Goal: Task Accomplishment & Management: Complete application form

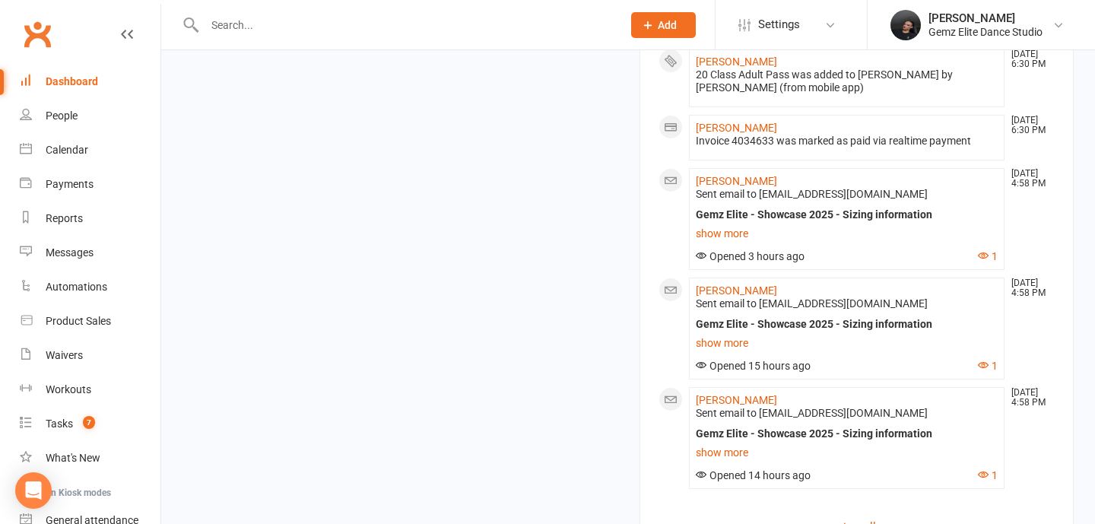
scroll to position [2005, 0]
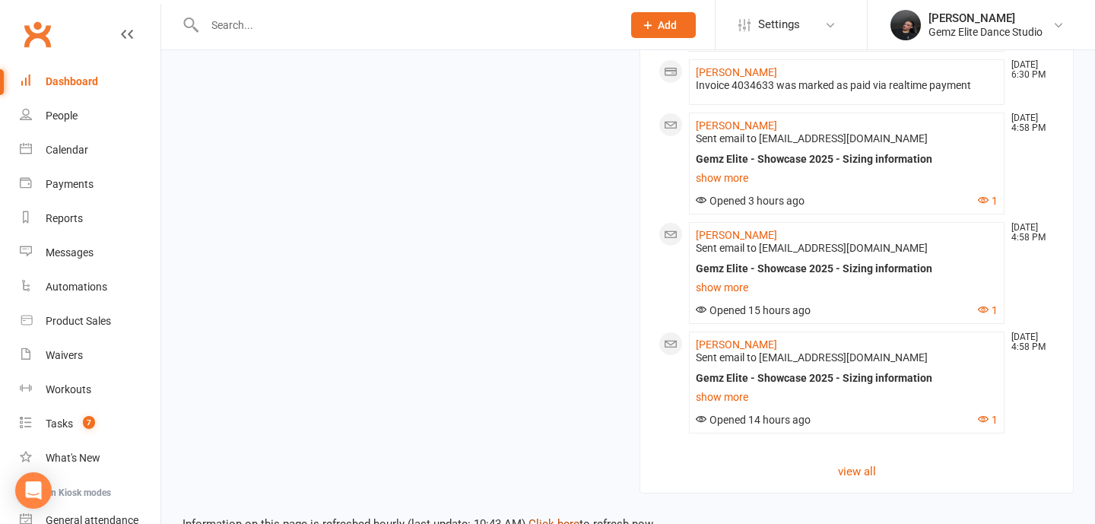
click at [552, 517] on link "Click here" at bounding box center [554, 524] width 51 height 14
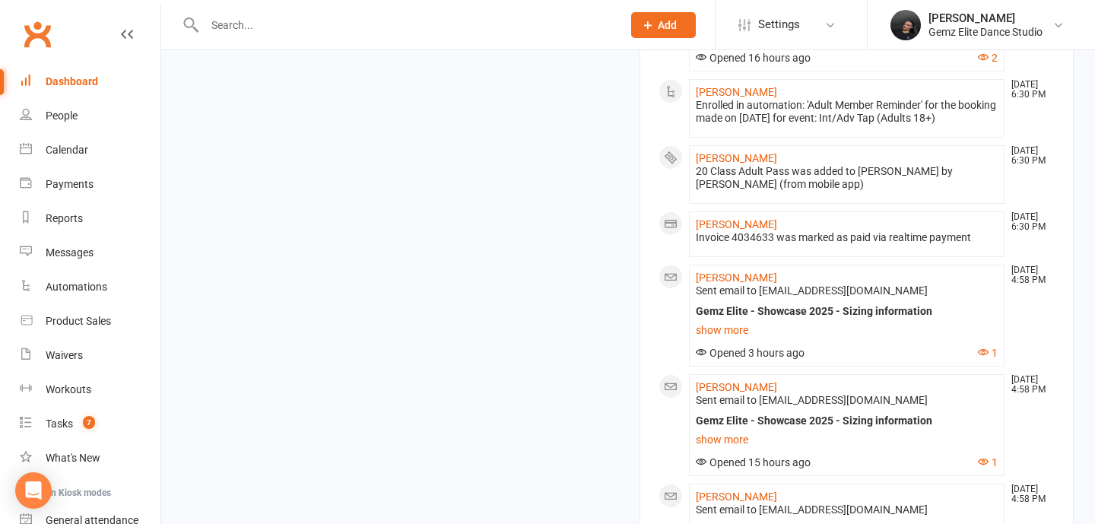
scroll to position [1955, 0]
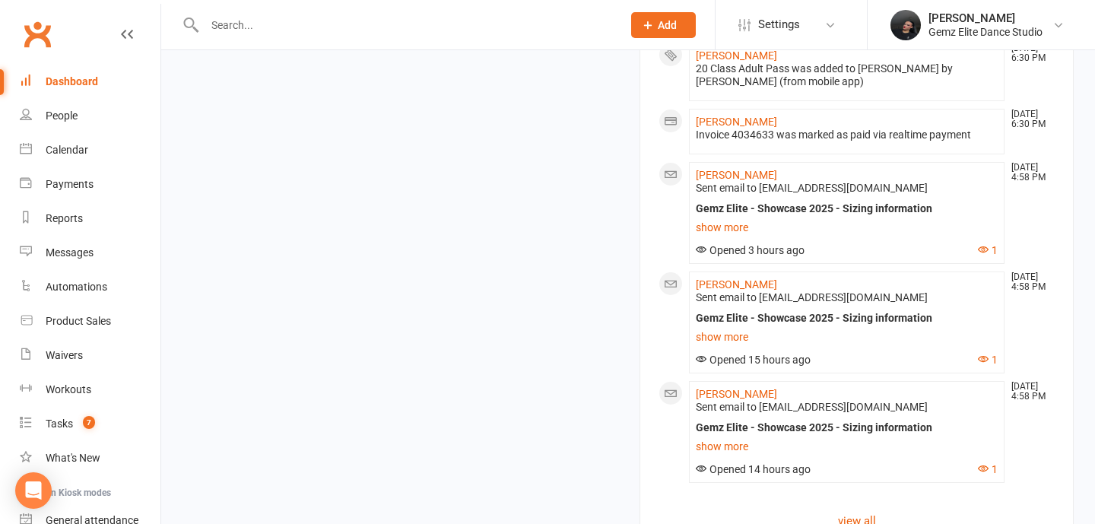
click at [256, 44] on div at bounding box center [397, 24] width 429 height 49
click at [254, 21] on input "text" at bounding box center [405, 24] width 411 height 21
click at [405, 32] on input "text" at bounding box center [405, 24] width 411 height 21
click at [57, 151] on div "Calendar" at bounding box center [67, 150] width 43 height 12
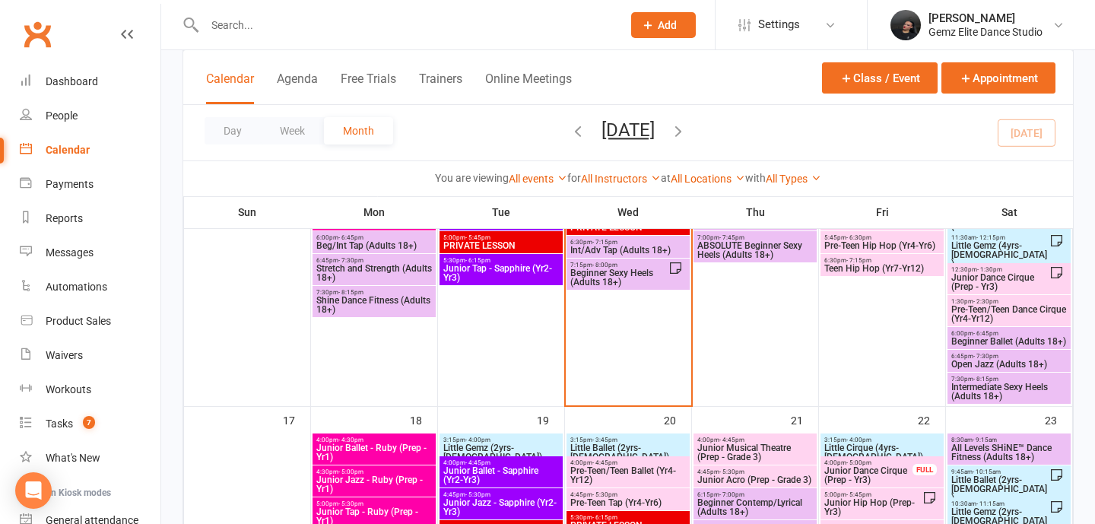
scroll to position [585, 0]
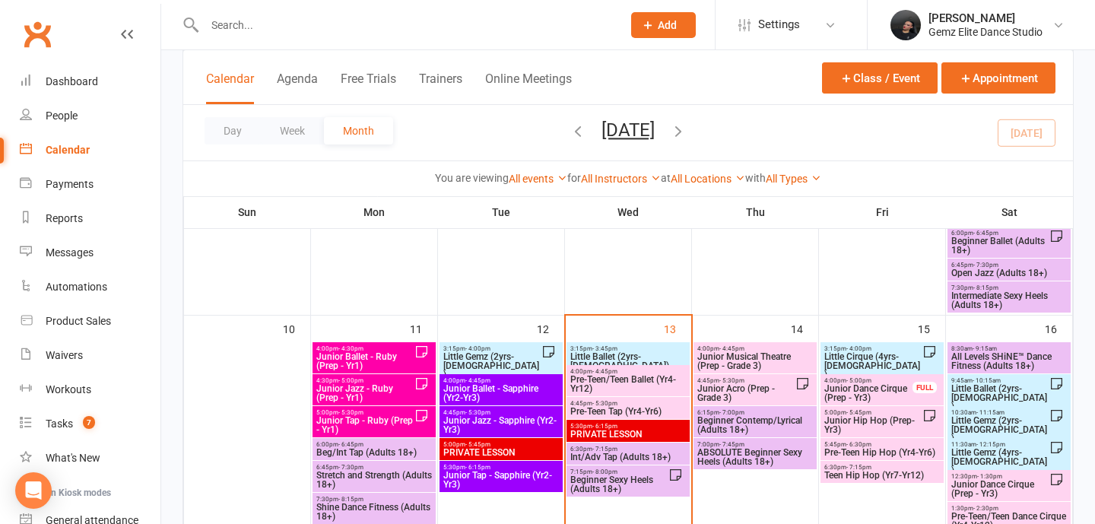
click at [754, 356] on span "Junior Musical Theatre (Prep - Grade 3)" at bounding box center [755, 361] width 117 height 18
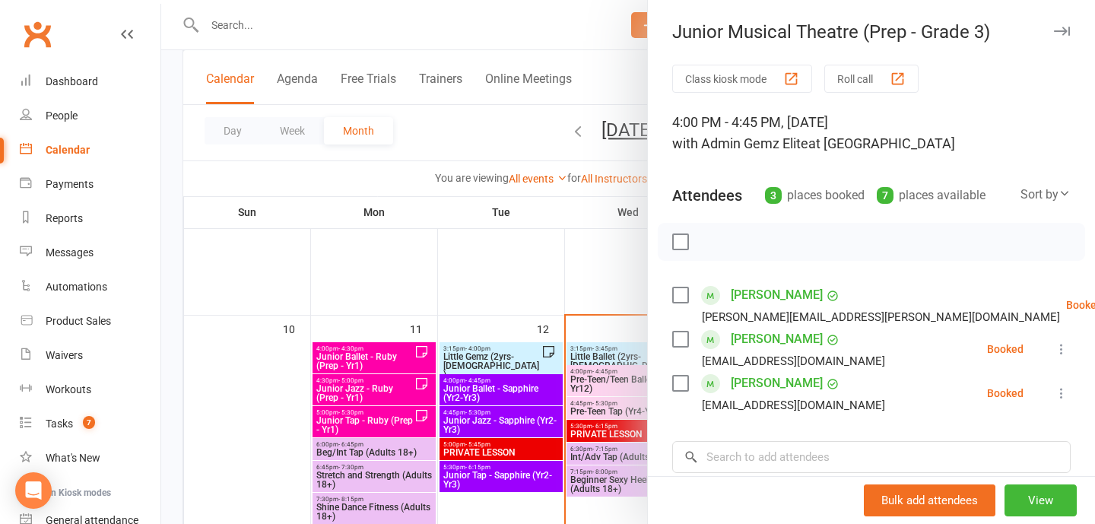
click at [764, 477] on div "Bulk add attendees View" at bounding box center [871, 500] width 447 height 48
click at [770, 444] on input "search" at bounding box center [871, 457] width 399 height 32
click at [767, 458] on input "search" at bounding box center [871, 457] width 399 height 32
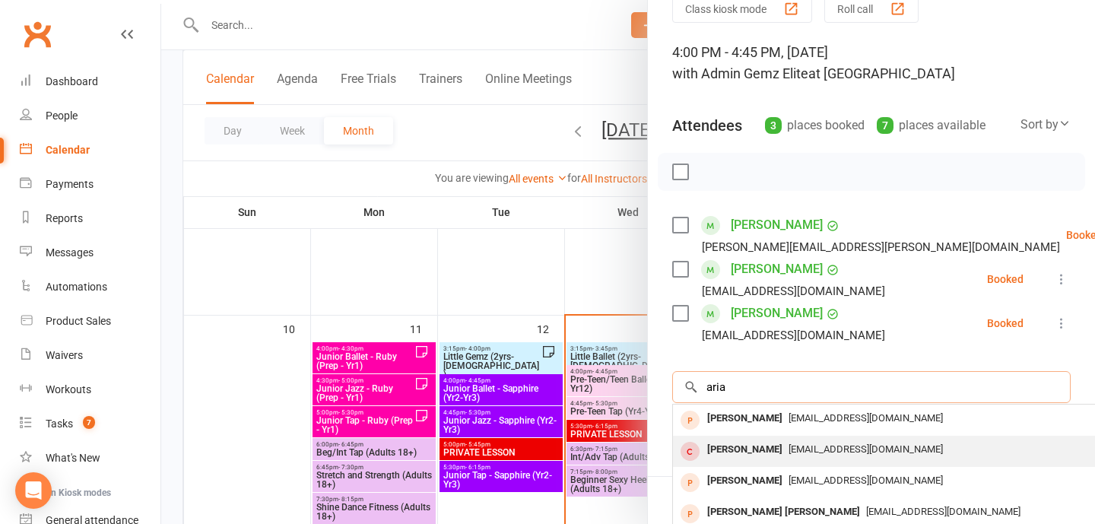
scroll to position [71, 0]
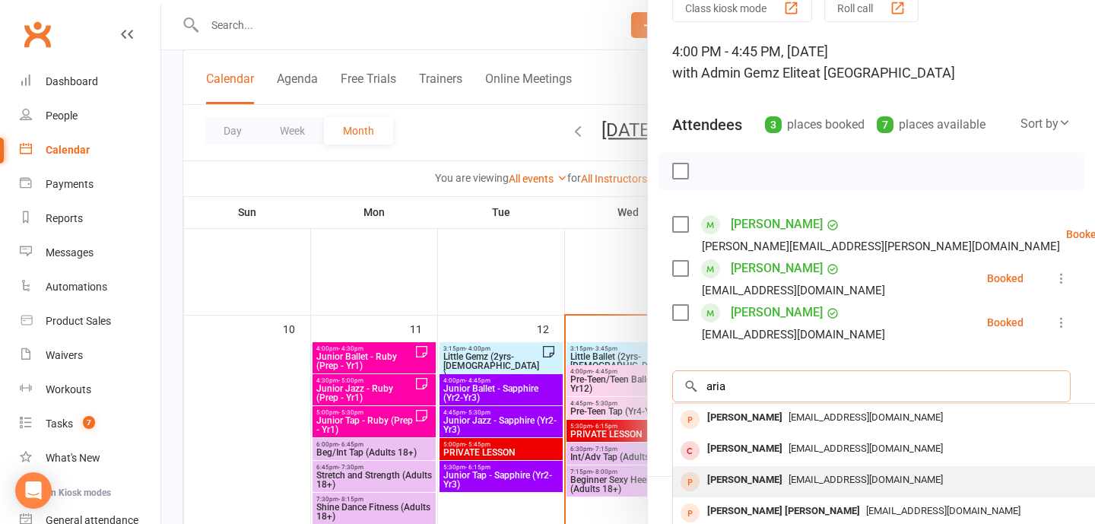
type input "aria"
click at [771, 485] on div "Danieleaton2811@gmail.com" at bounding box center [900, 480] width 443 height 22
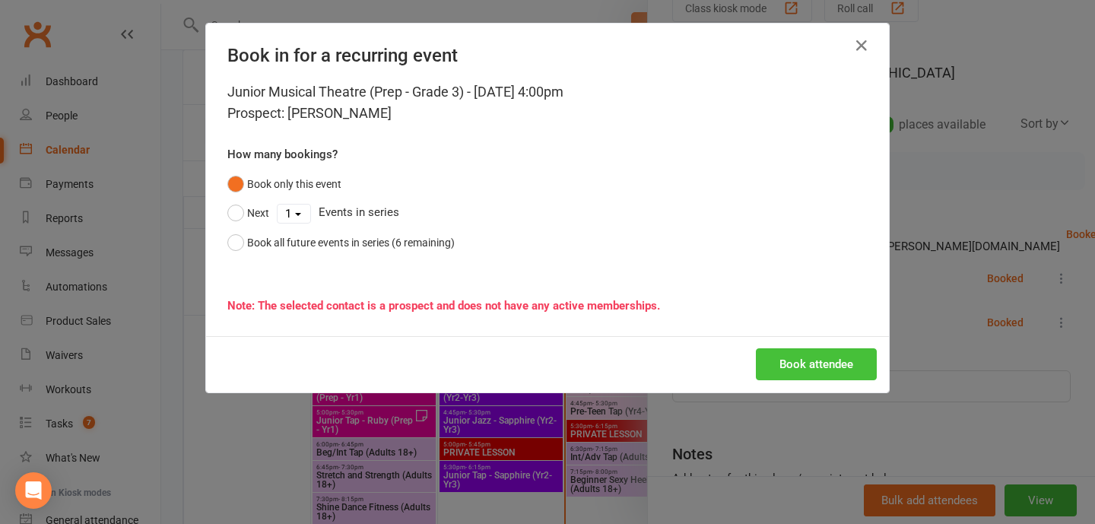
click at [810, 360] on button "Book attendee" at bounding box center [816, 364] width 121 height 32
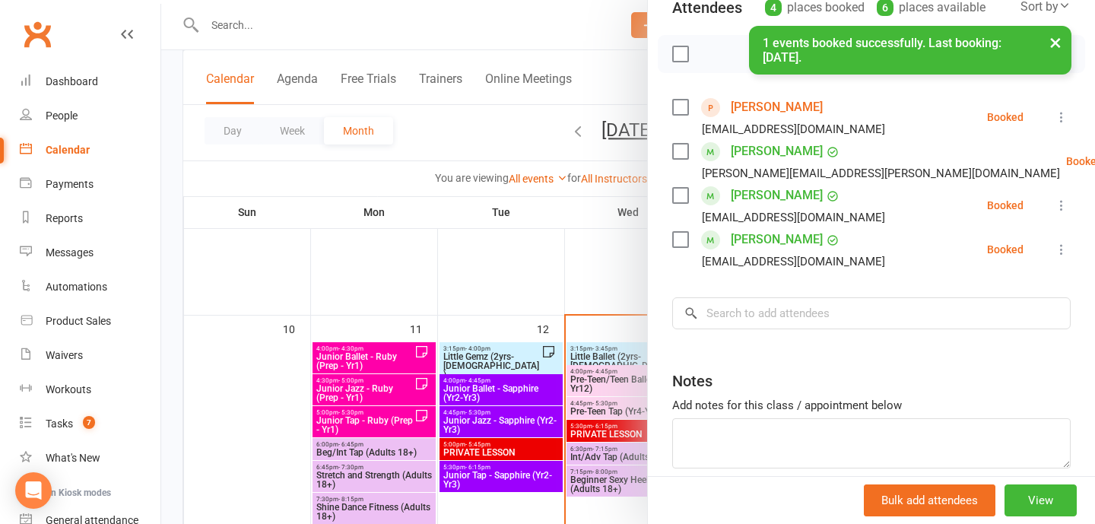
scroll to position [202, 0]
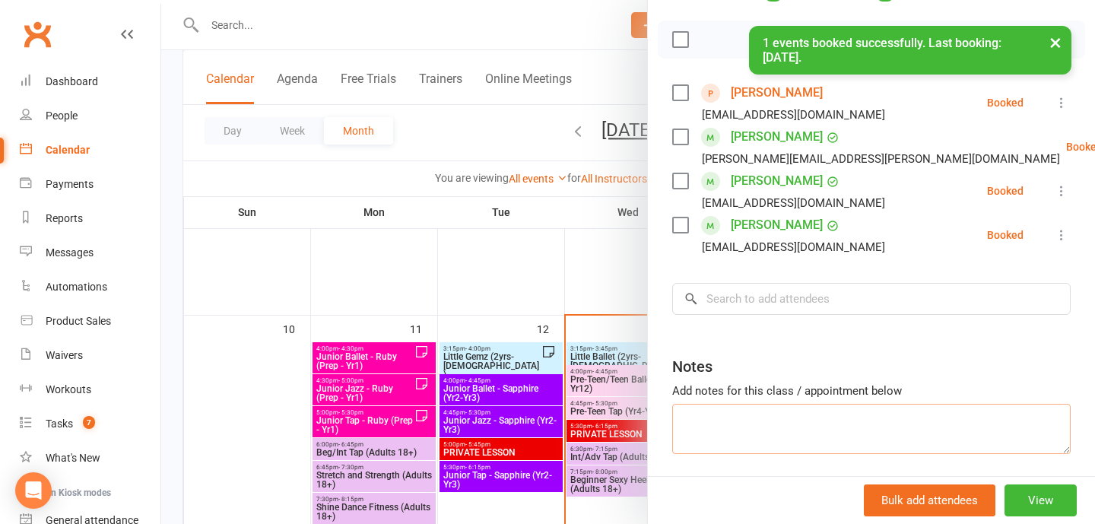
click at [787, 423] on textarea at bounding box center [871, 429] width 399 height 50
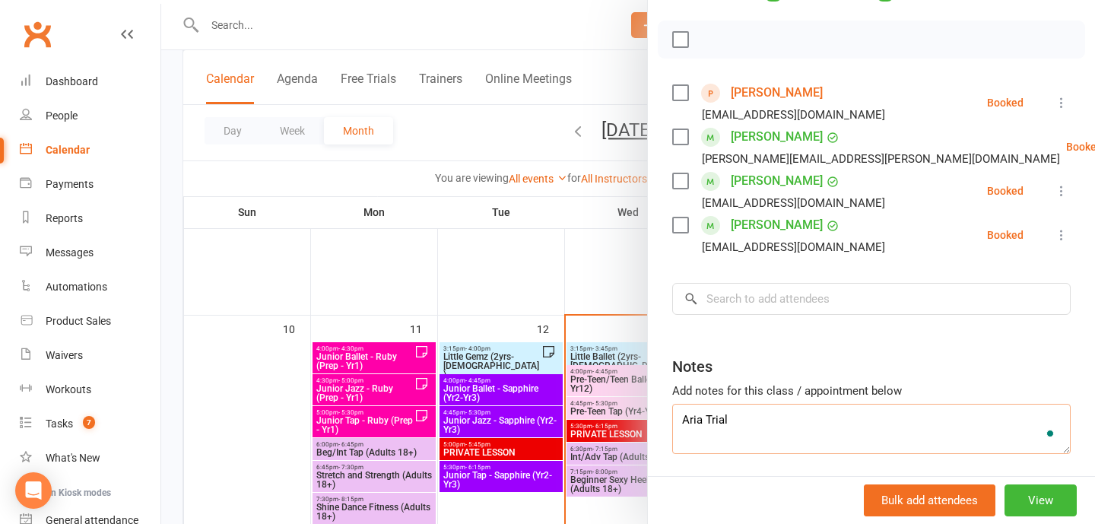
type textarea "Aria Trial"
click at [581, 450] on div at bounding box center [628, 262] width 934 height 524
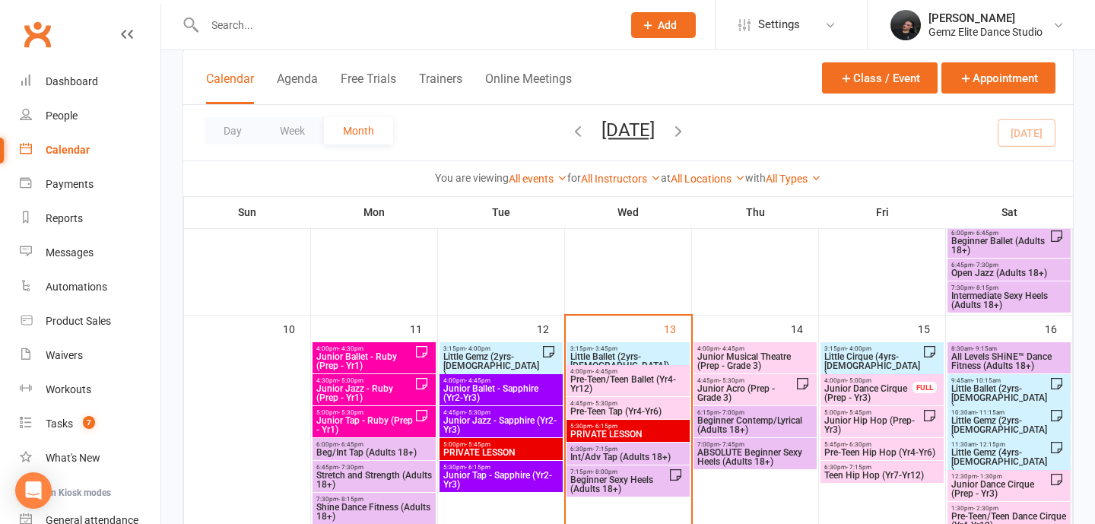
click at [774, 386] on span "Junior Acro (Prep - Grade 3)" at bounding box center [746, 393] width 99 height 18
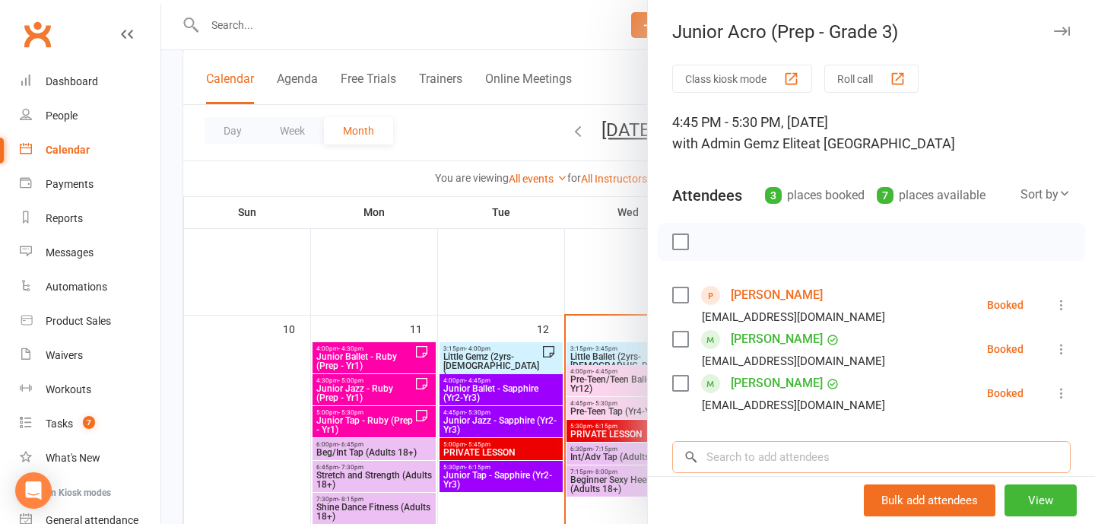
click at [769, 459] on input "search" at bounding box center [871, 457] width 399 height 32
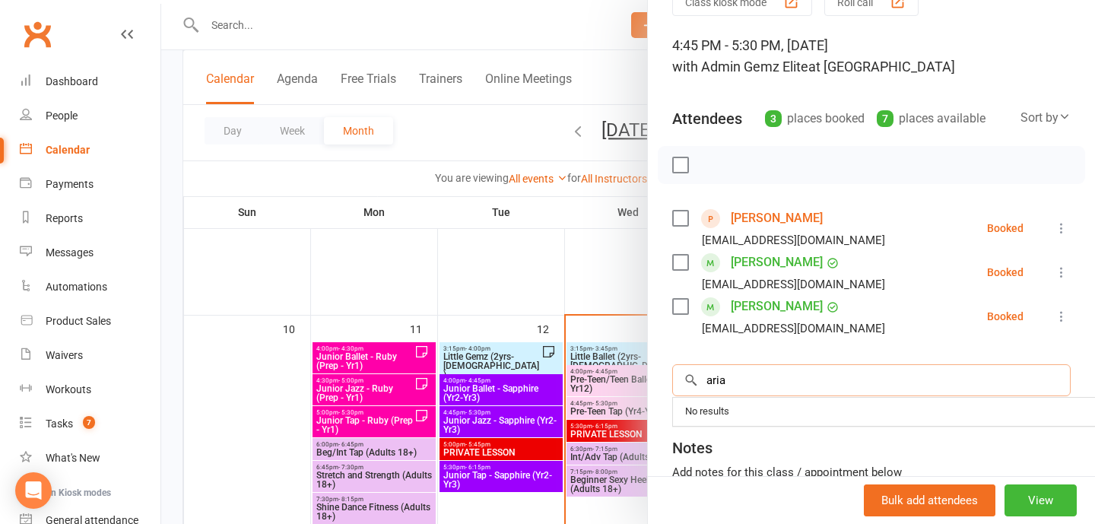
scroll to position [81, 0]
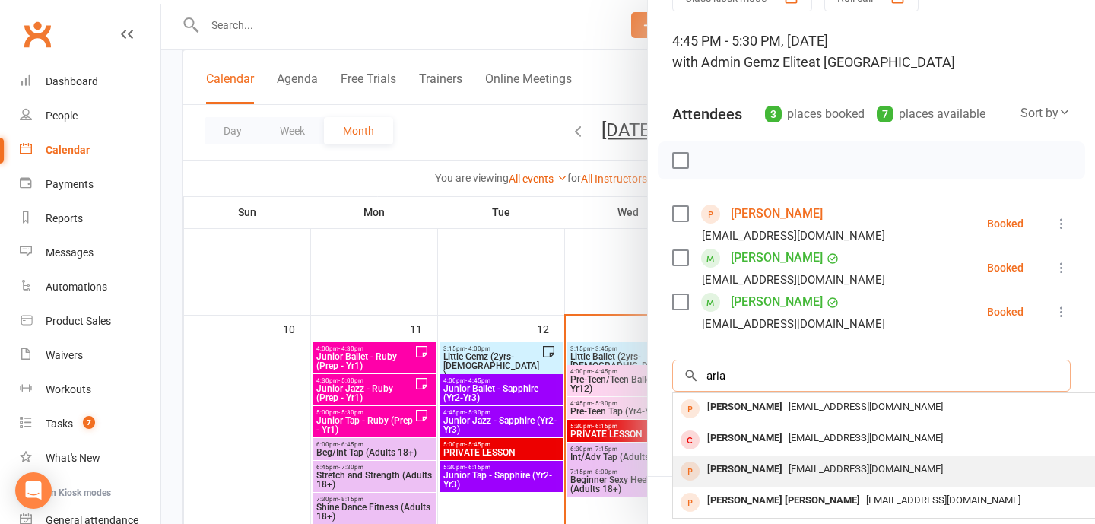
type input "aria"
click at [756, 480] on div "Aria Eaton Danieleaton2811@gmail.com" at bounding box center [900, 471] width 455 height 31
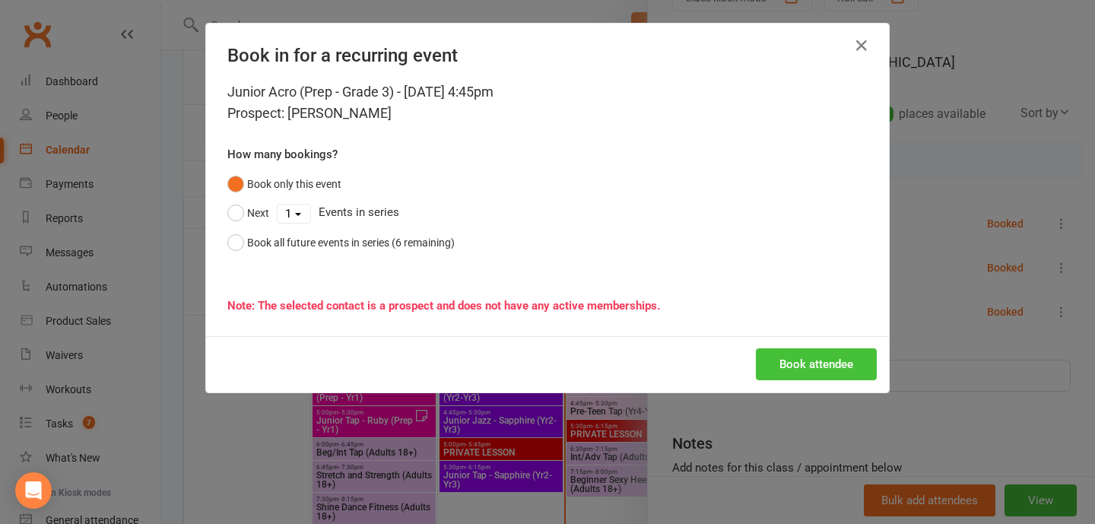
click at [824, 373] on button "Book attendee" at bounding box center [816, 364] width 121 height 32
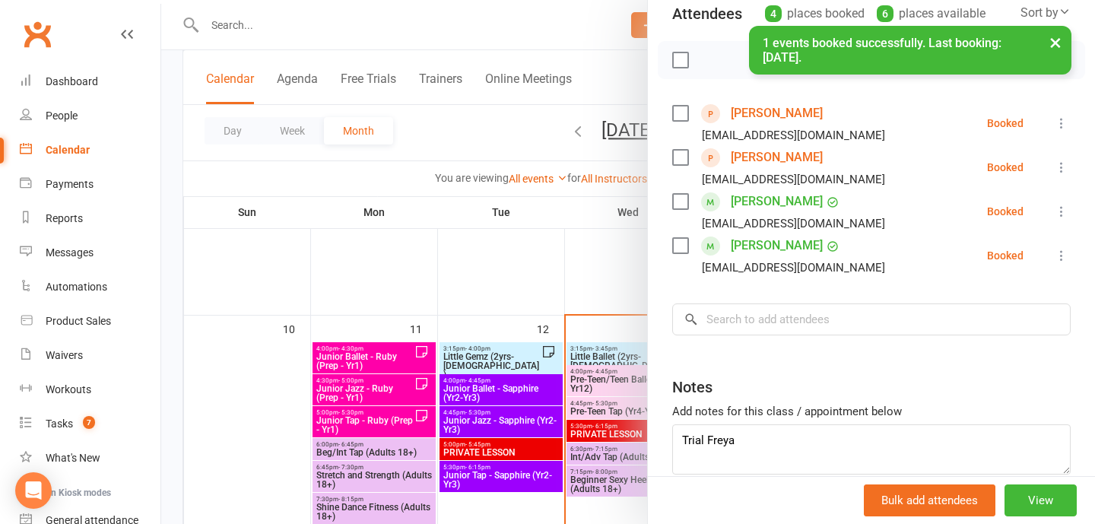
scroll to position [183, 0]
click at [787, 463] on textarea "Trial Freya" at bounding box center [871, 448] width 399 height 50
type textarea "Trial Freya Trial Aria"
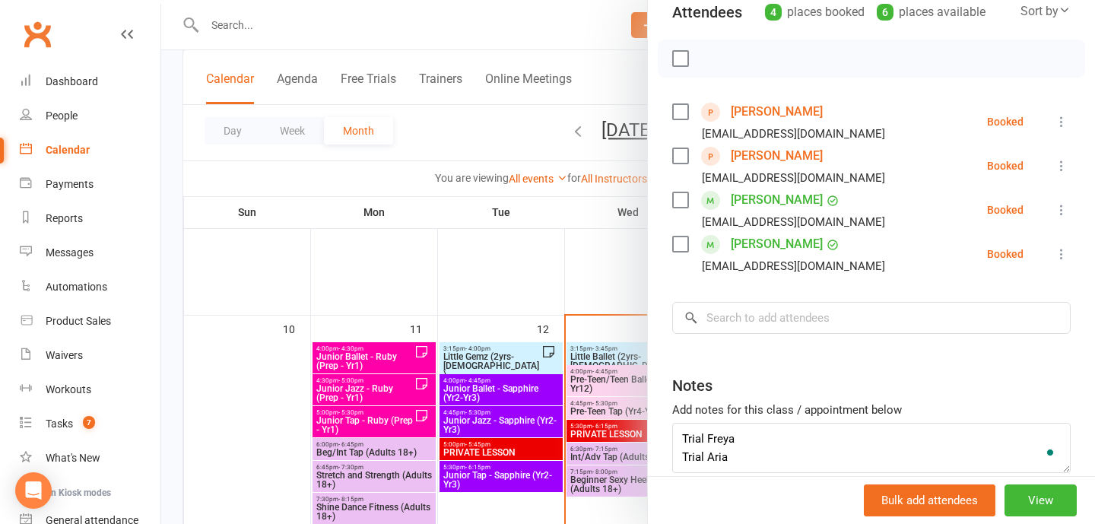
click at [569, 443] on div at bounding box center [628, 262] width 934 height 524
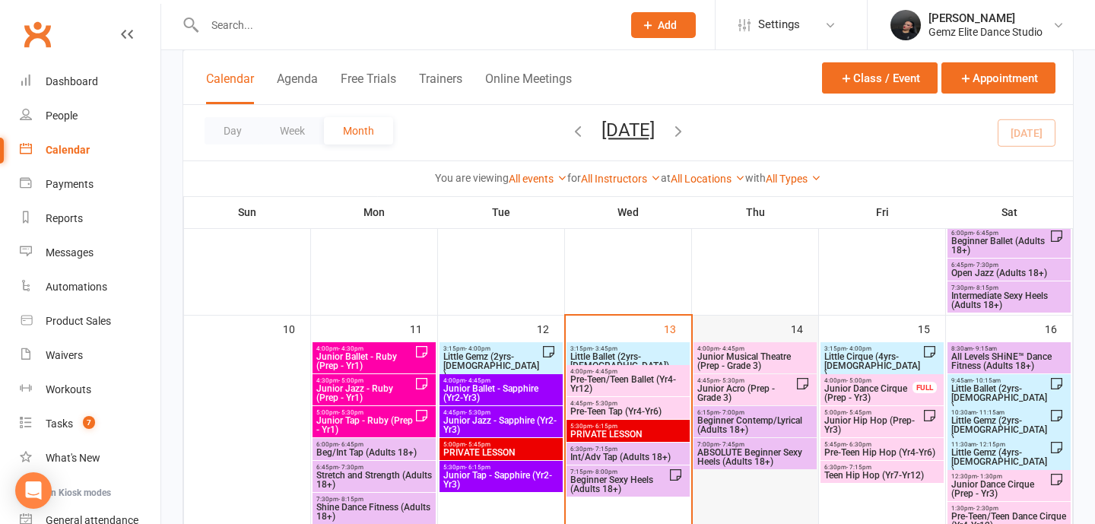
click at [787, 332] on div "14" at bounding box center [756, 464] width 126 height 297
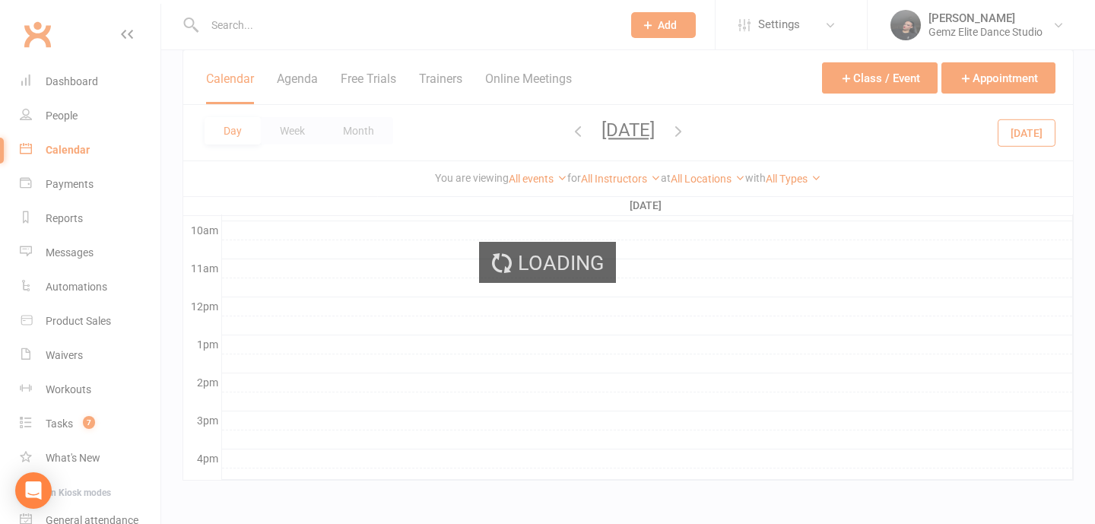
scroll to position [0, 0]
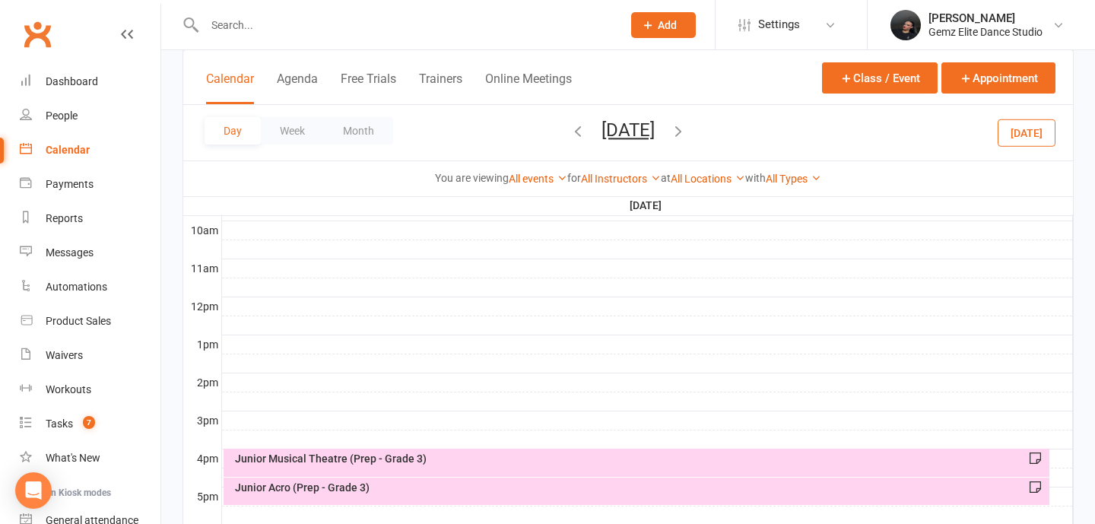
click at [477, 459] on div "Junior Musical Theatre (Prep - Grade 3)" at bounding box center [640, 458] width 813 height 11
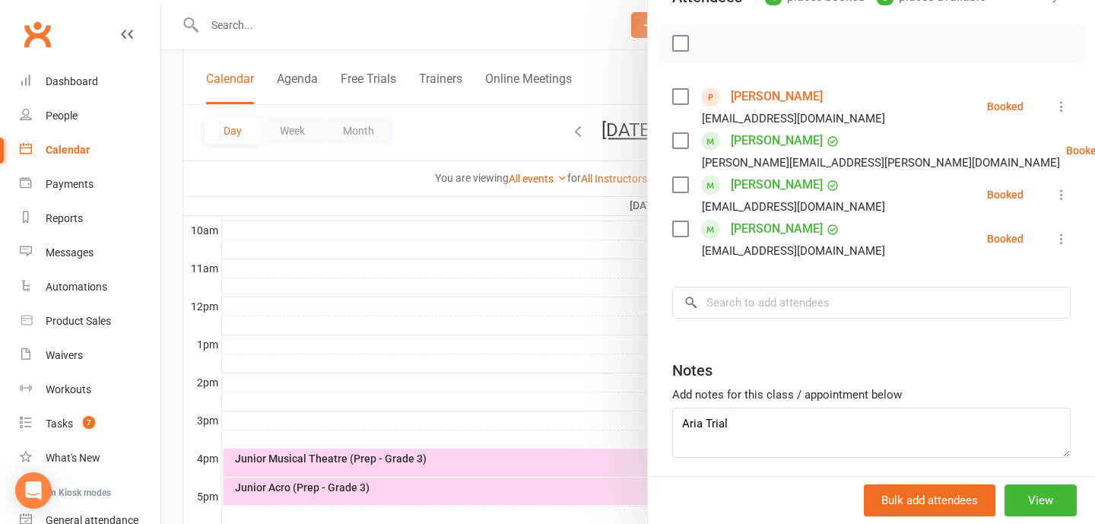
scroll to position [204, 0]
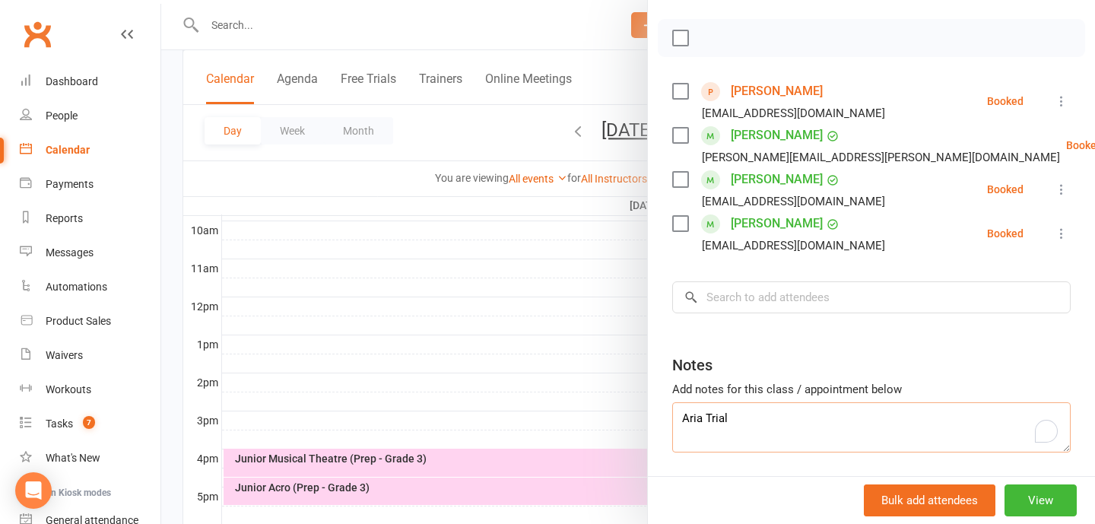
click at [816, 442] on textarea "Aria Trial" at bounding box center [871, 427] width 399 height 50
click at [784, 412] on textarea "Aria Trial (attended Saturday and Monday)" at bounding box center [871, 427] width 399 height 50
type textarea "Aria Trial (attended Saturday and Monday)"
click at [532, 311] on div at bounding box center [628, 262] width 934 height 524
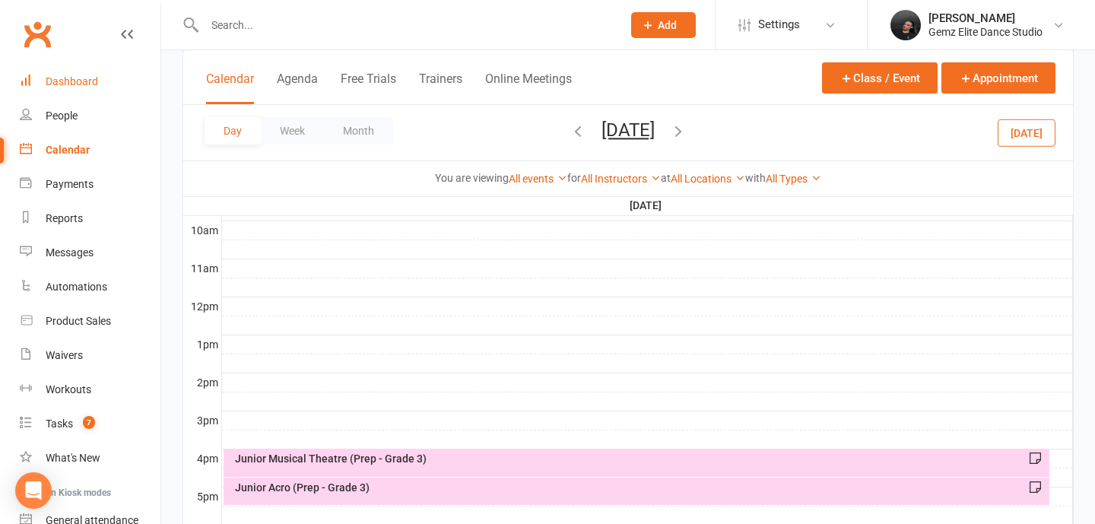
click at [77, 96] on link "Dashboard" at bounding box center [90, 82] width 141 height 34
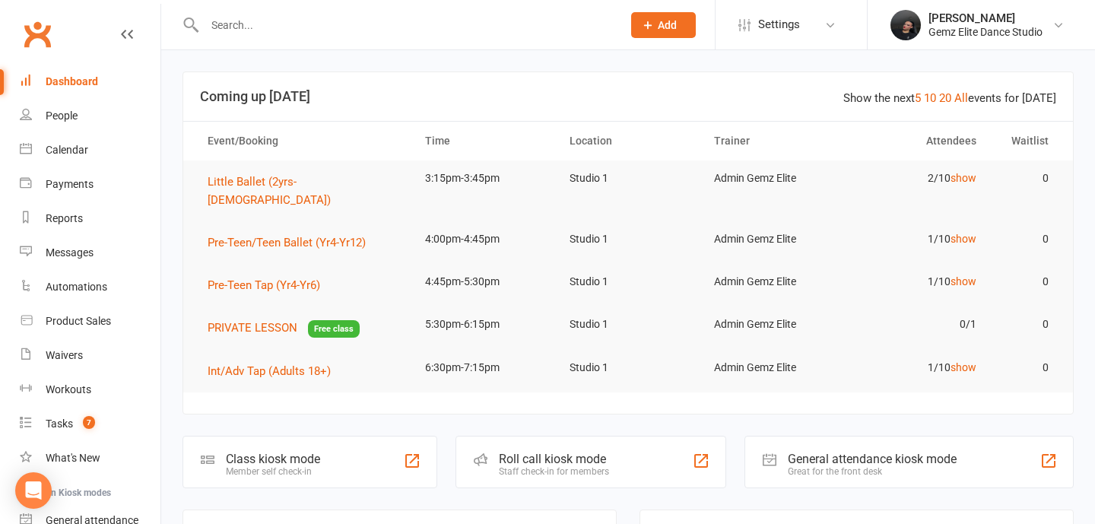
click at [288, 37] on div at bounding box center [397, 24] width 429 height 49
click at [221, 26] on input "text" at bounding box center [405, 24] width 411 height 21
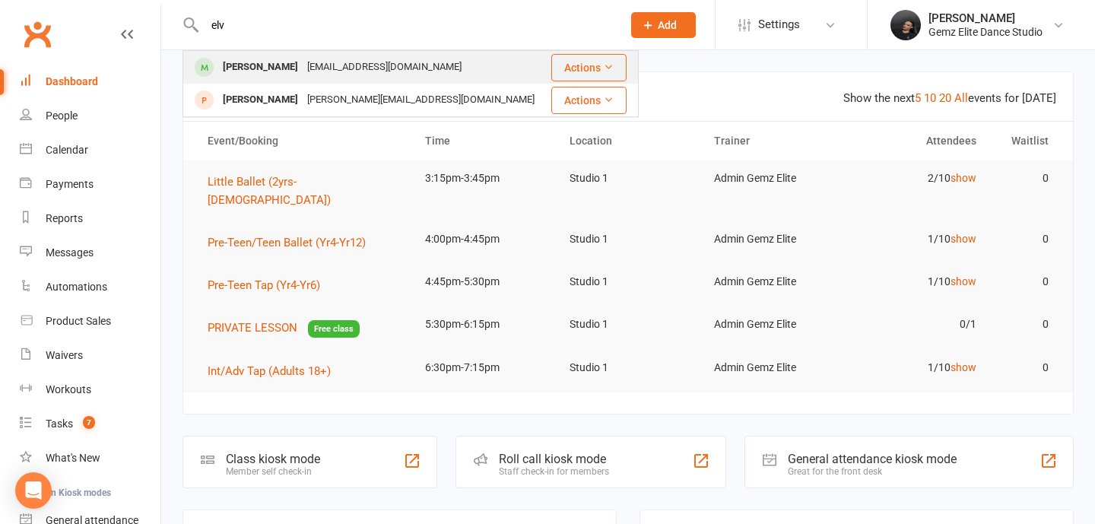
type input "elv"
click at [267, 69] on div "[PERSON_NAME]" at bounding box center [260, 67] width 84 height 22
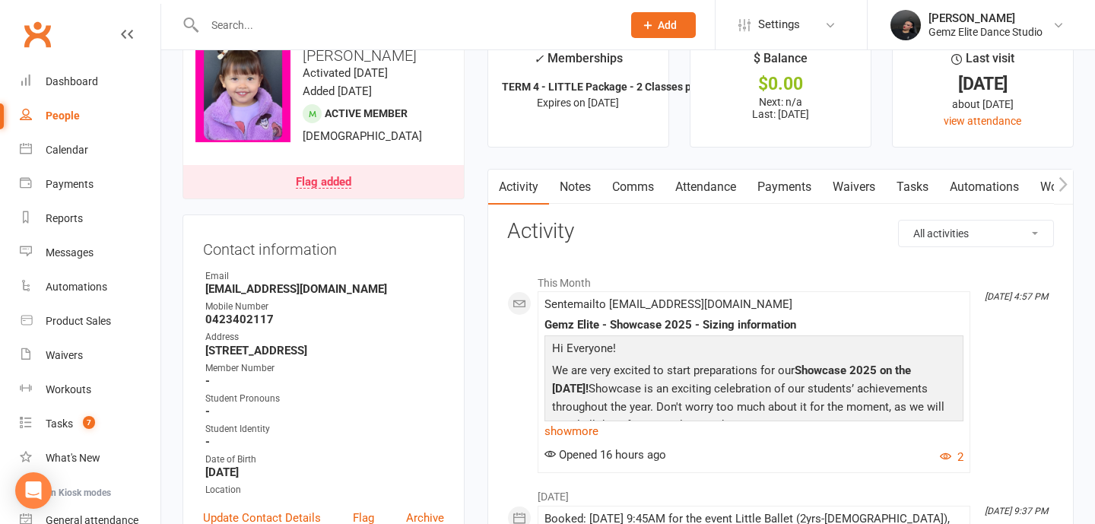
scroll to position [43, 0]
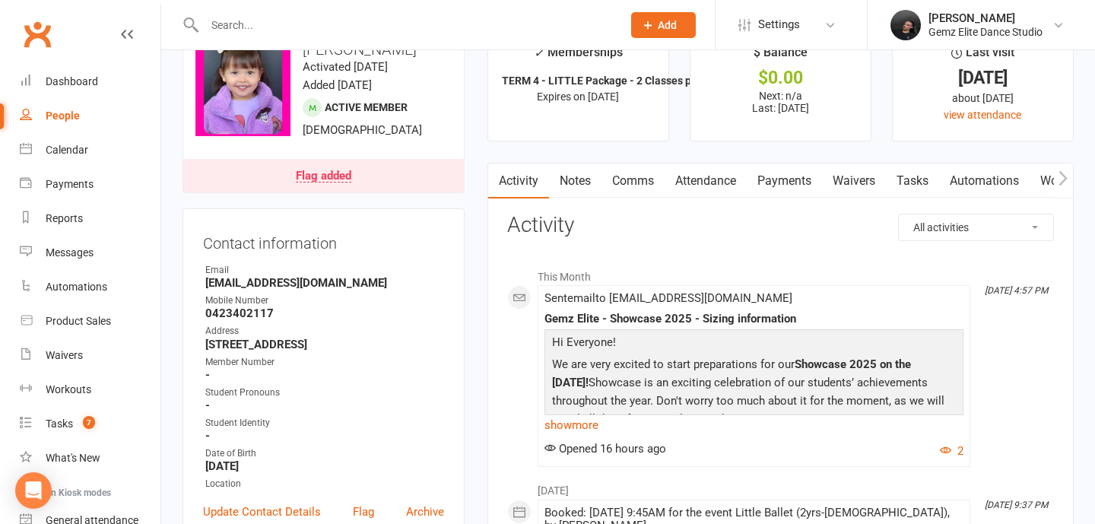
click at [583, 179] on link "Notes" at bounding box center [575, 181] width 52 height 35
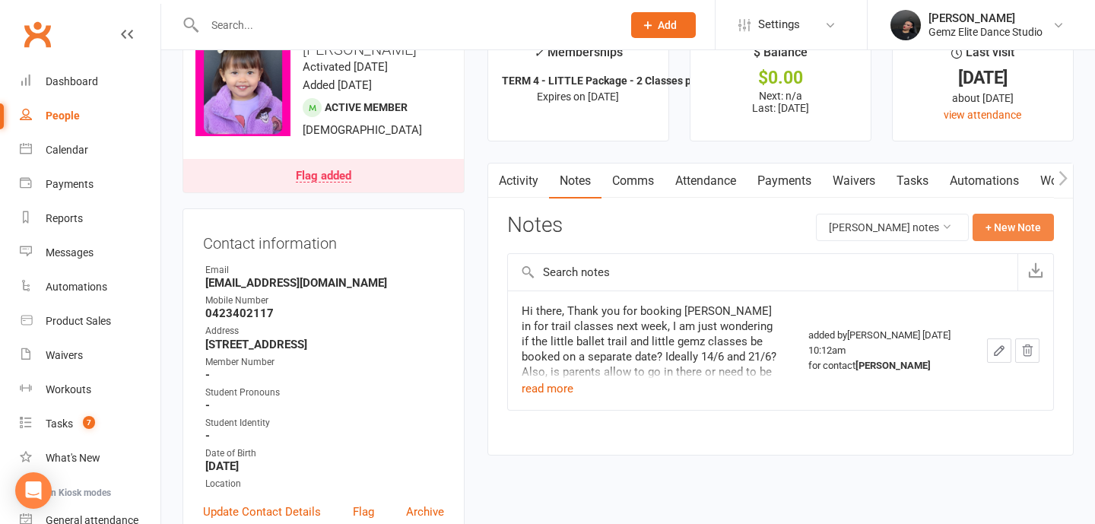
click at [1039, 235] on button "+ New Note" at bounding box center [1013, 227] width 81 height 27
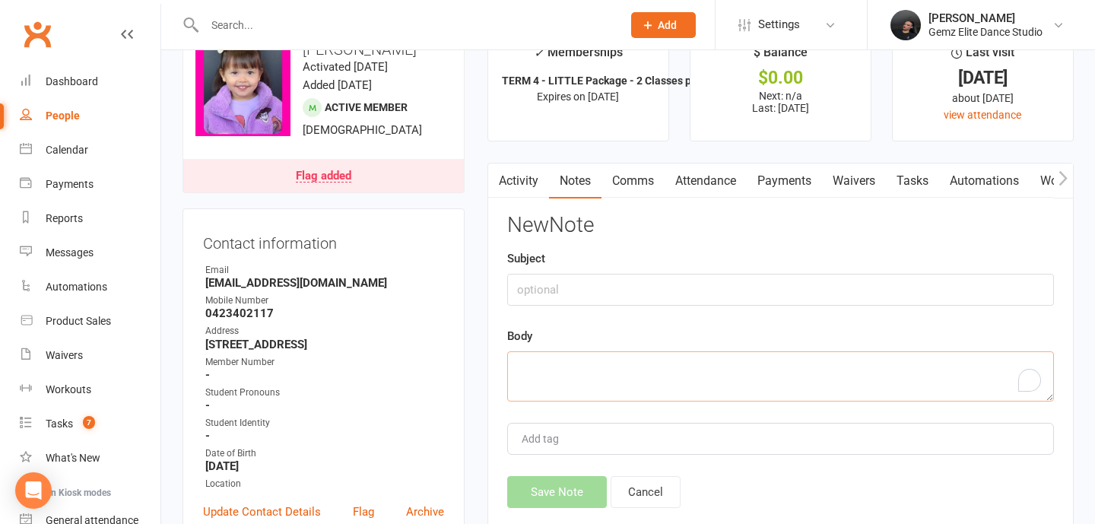
click at [659, 376] on textarea "To enrich screen reader interactions, please activate Accessibility in Grammarl…" at bounding box center [780, 376] width 547 height 50
paste textarea "Hello, Elvie is going to join the term 4 classes because we wanted to avoid Elv…"
type textarea "Hello, Elvie is going to join the term 4 classes because we wanted to avoid Elv…"
click at [716, 288] on input "text" at bounding box center [780, 290] width 547 height 32
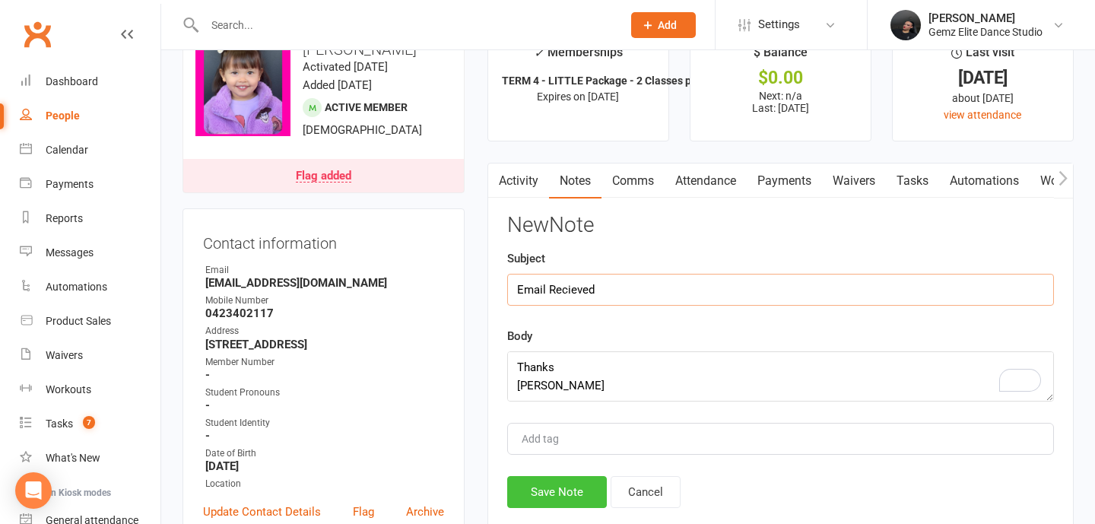
type input "Email Recieved"
click at [530, 484] on button "Save Note" at bounding box center [557, 492] width 100 height 32
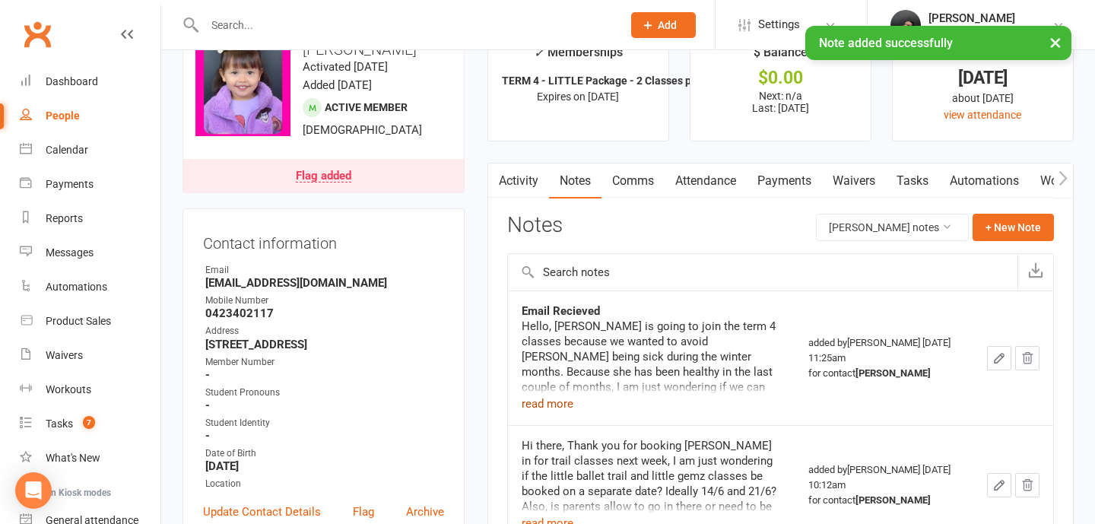
click at [539, 402] on button "read more" at bounding box center [548, 404] width 52 height 18
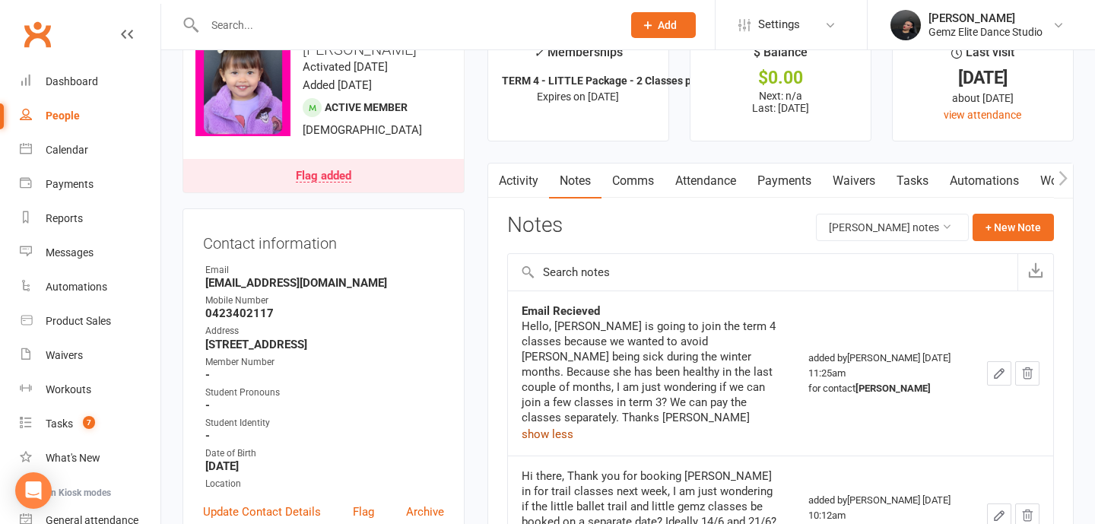
click at [783, 171] on link "Payments" at bounding box center [784, 181] width 75 height 35
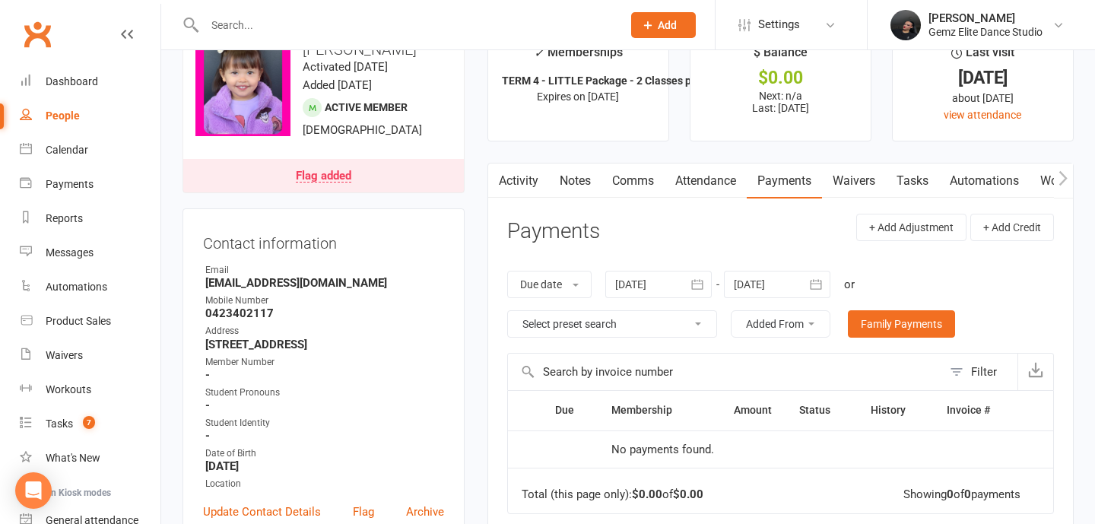
click at [668, 288] on div at bounding box center [658, 284] width 106 height 27
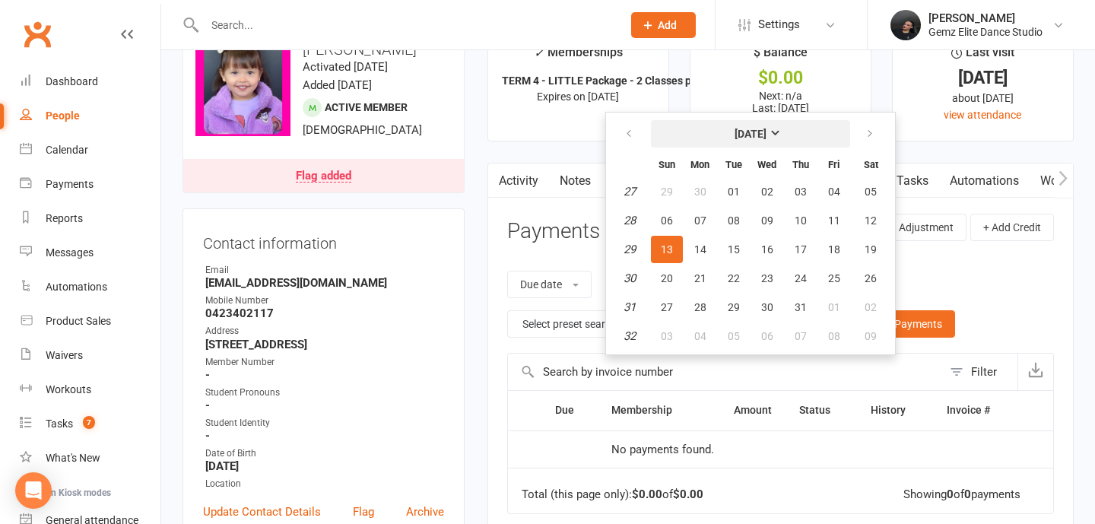
click at [767, 135] on strong "July 2025" at bounding box center [751, 134] width 32 height 12
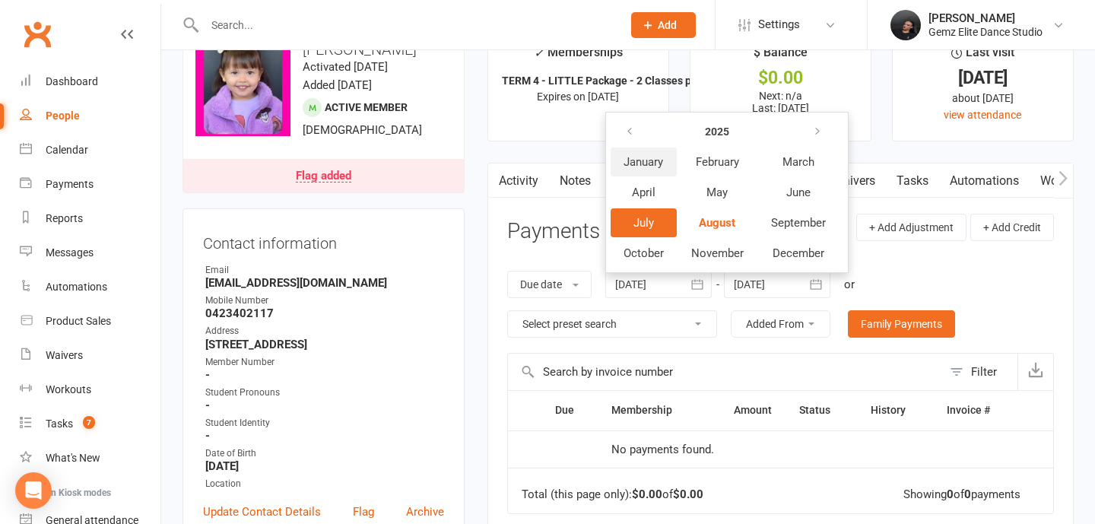
click at [646, 157] on span "January" at bounding box center [644, 162] width 40 height 14
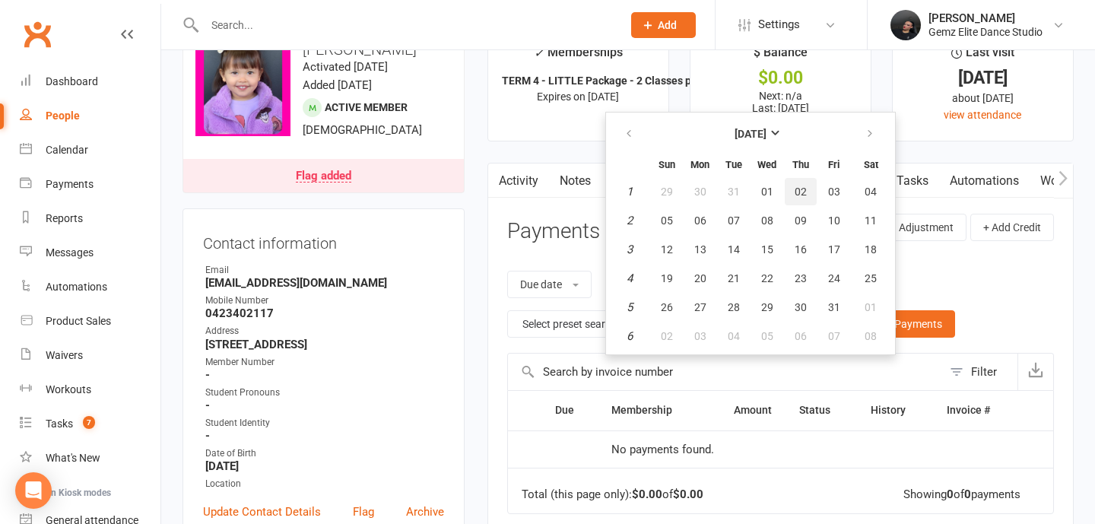
click at [793, 203] on button "02" at bounding box center [801, 191] width 32 height 27
type input "02 Jan 2025"
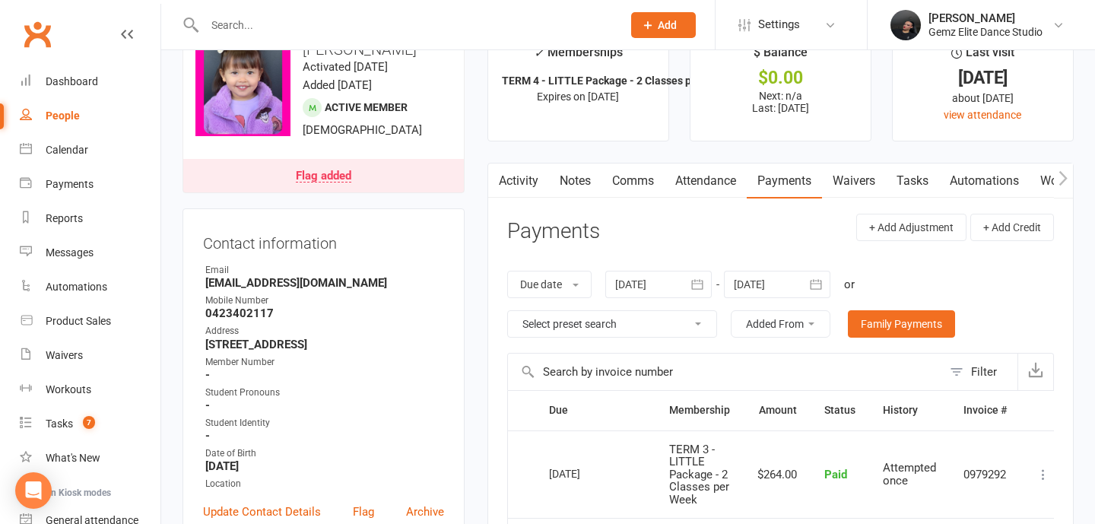
click at [588, 176] on link "Notes" at bounding box center [575, 181] width 52 height 35
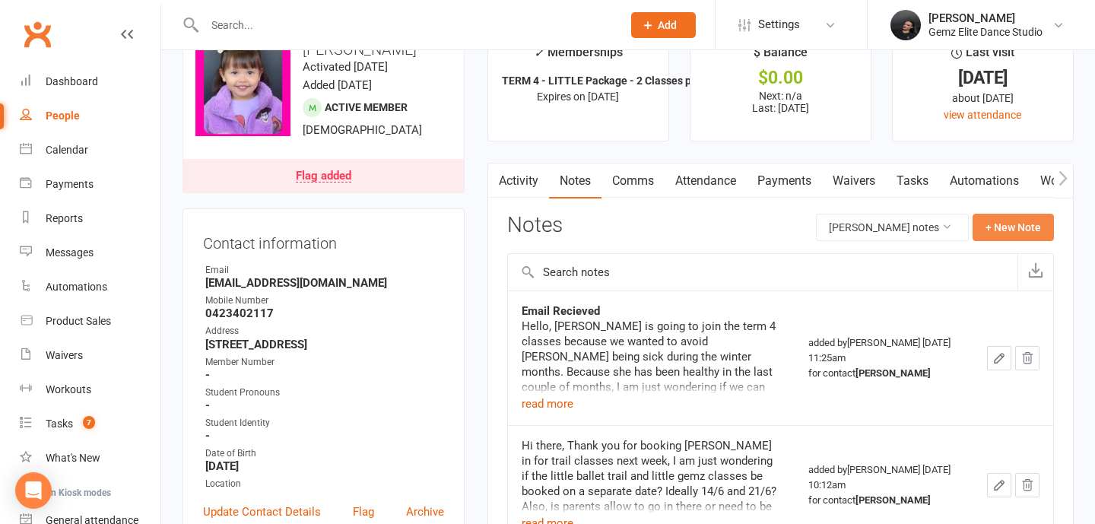
click at [1028, 232] on button "+ New Note" at bounding box center [1013, 227] width 81 height 27
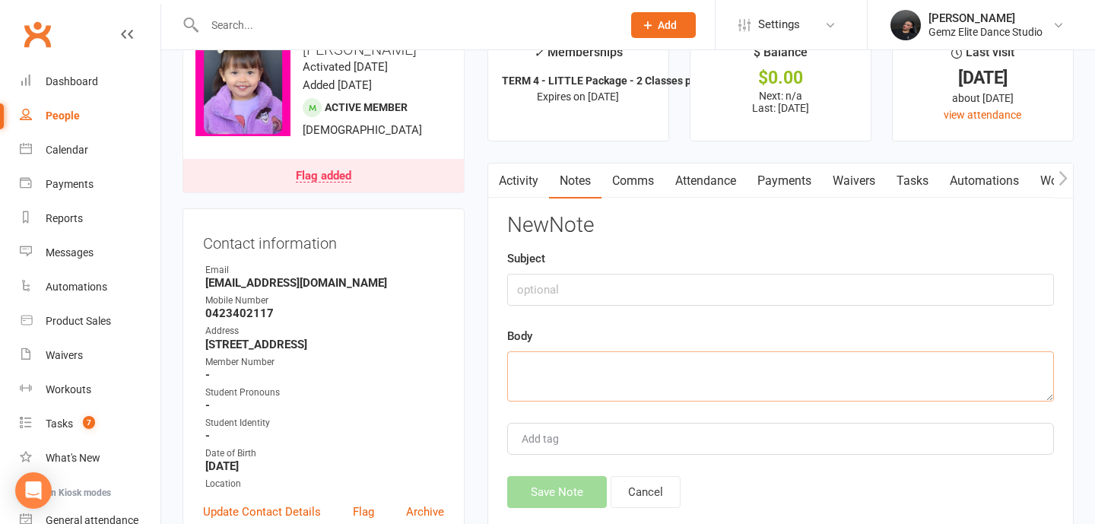
click at [716, 380] on textarea at bounding box center [780, 376] width 547 height 50
paste textarea "Hi Miki, Thanks for your message. We can process a Term 3 enrolment for Elvie. …"
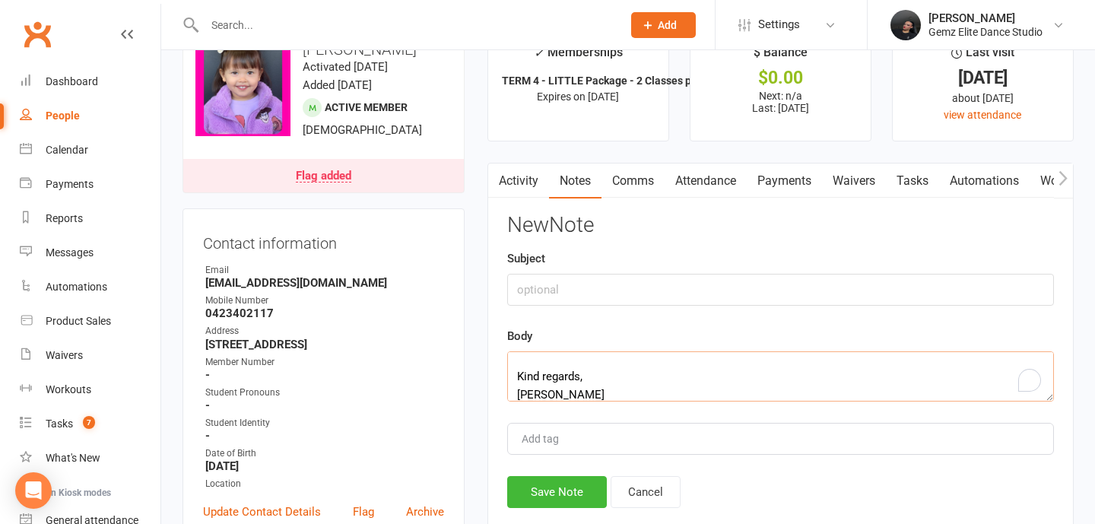
type textarea "Hi Miki, Thanks for your message. We can process a Term 3 enrolment for Elvie. …"
click at [732, 297] on input "text" at bounding box center [780, 290] width 547 height 32
type input "EMAIL SENT"
click at [542, 477] on button "Save Note" at bounding box center [557, 492] width 100 height 32
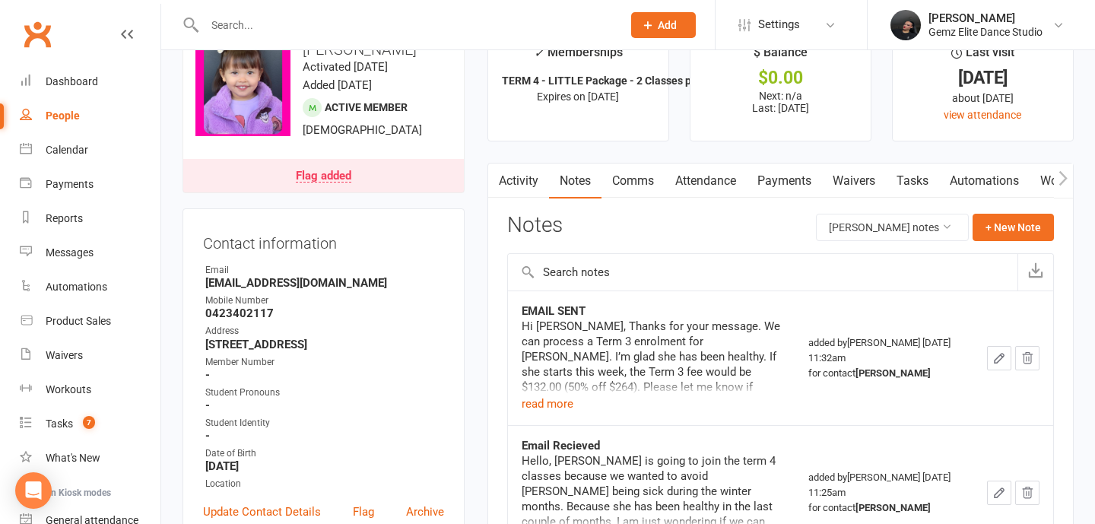
click at [278, 33] on input "text" at bounding box center [405, 24] width 411 height 21
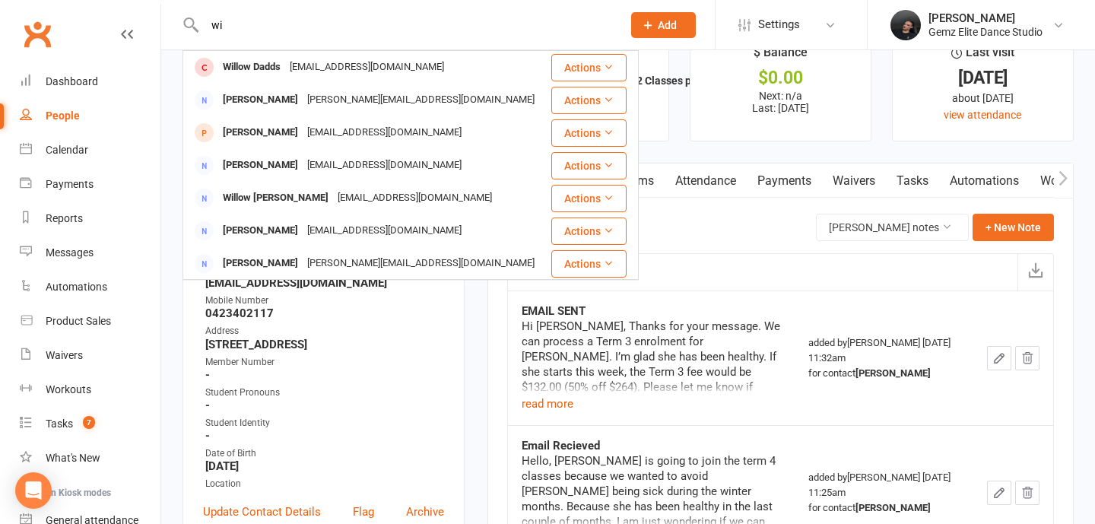
type input "w"
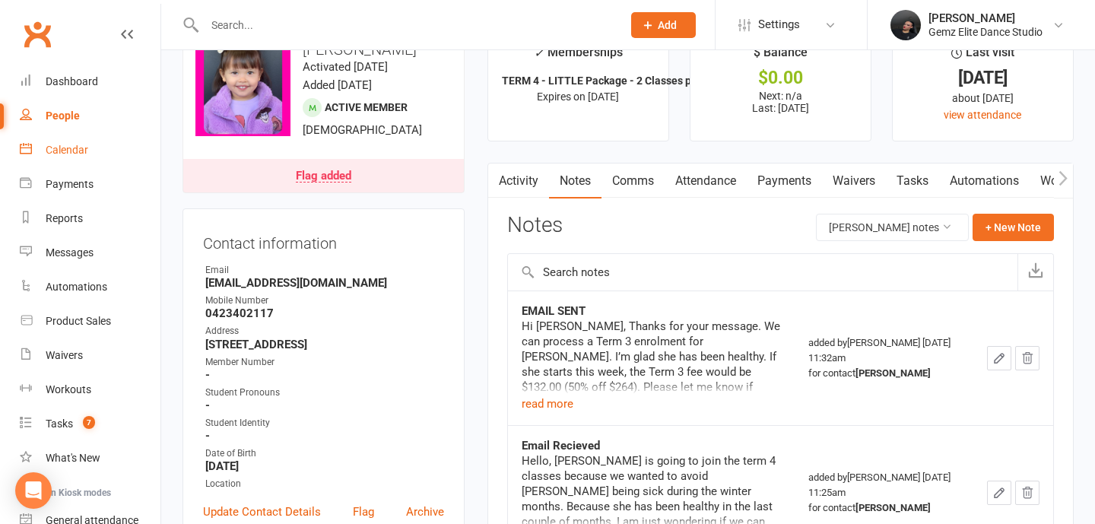
click at [56, 157] on link "Calendar" at bounding box center [90, 150] width 141 height 34
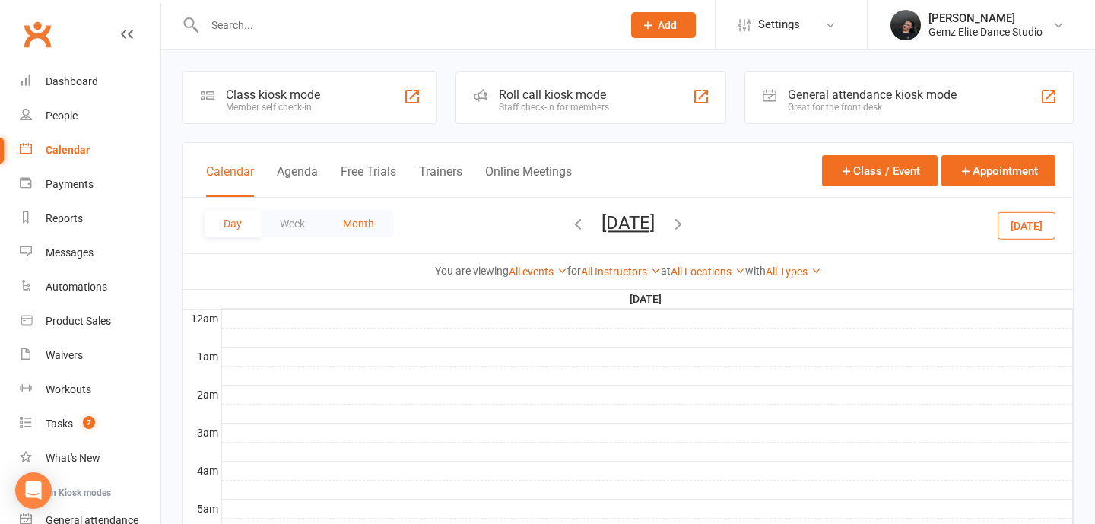
click at [369, 214] on button "Month" at bounding box center [358, 223] width 69 height 27
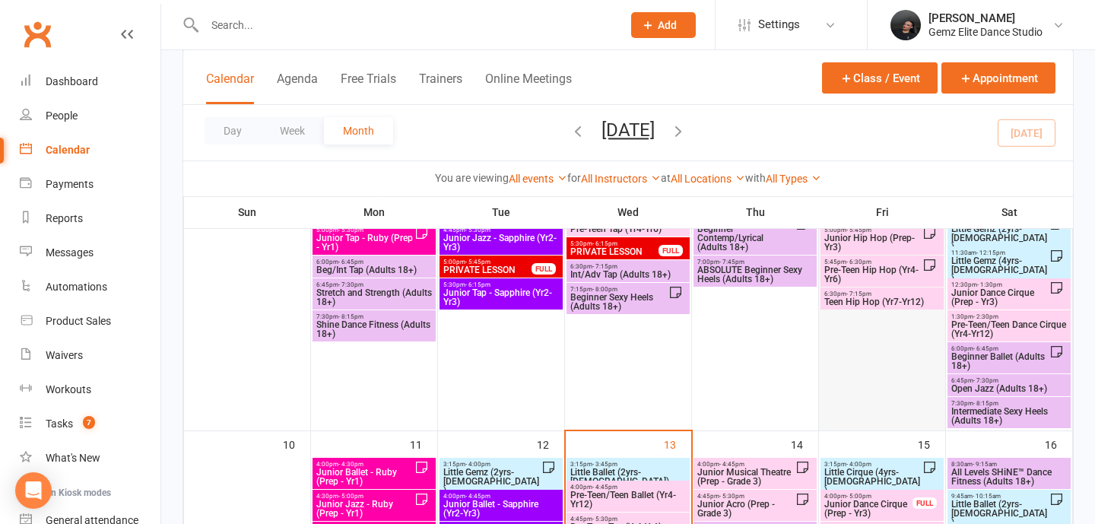
scroll to position [363, 0]
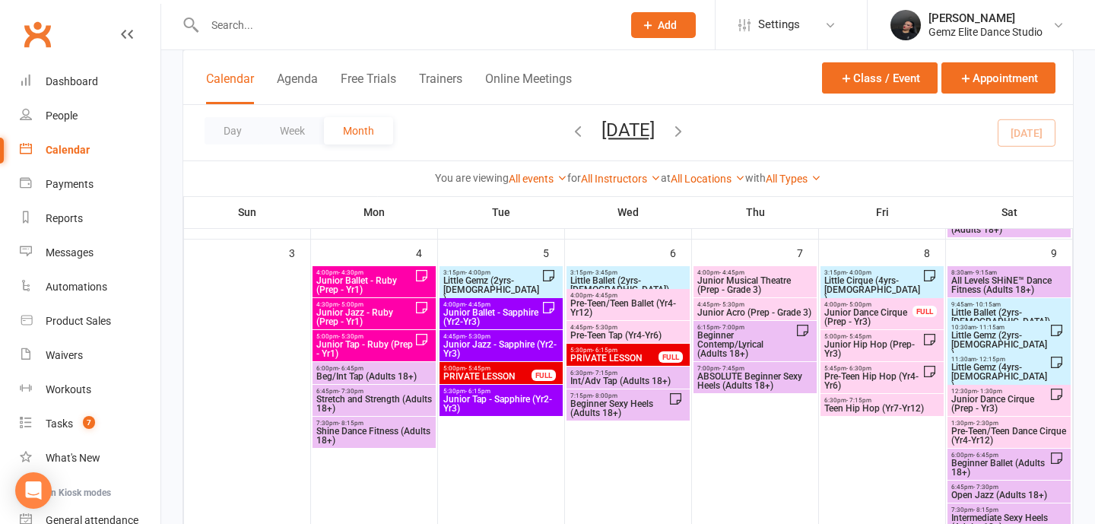
click at [892, 338] on span "5:00pm - 5:45pm" at bounding box center [873, 336] width 99 height 7
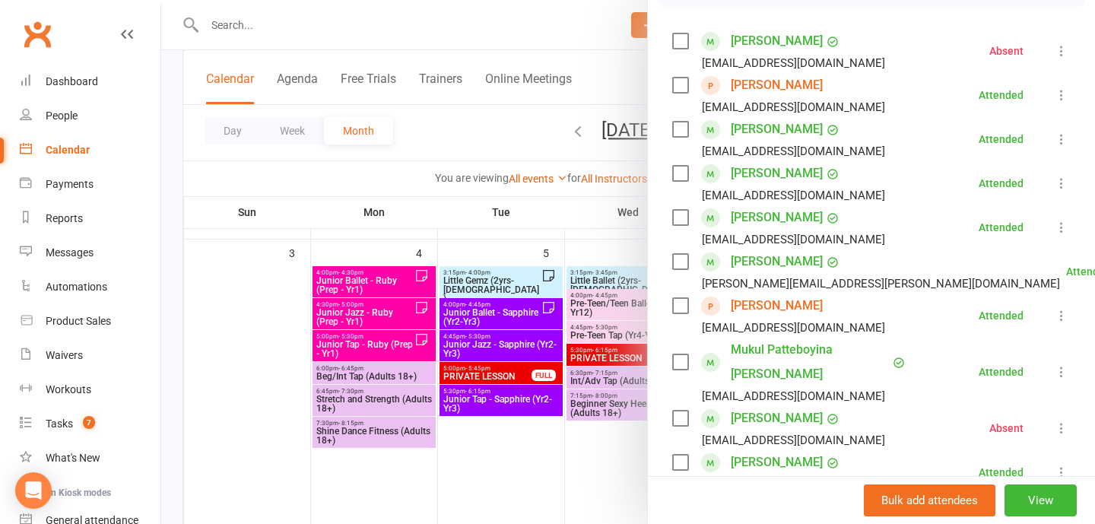
scroll to position [249, 0]
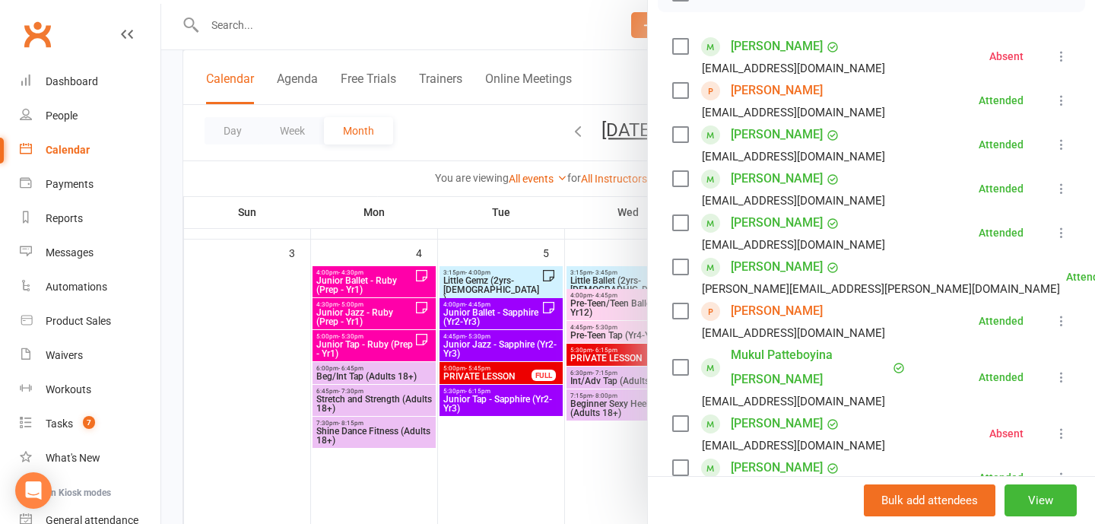
click at [629, 452] on div at bounding box center [628, 262] width 934 height 524
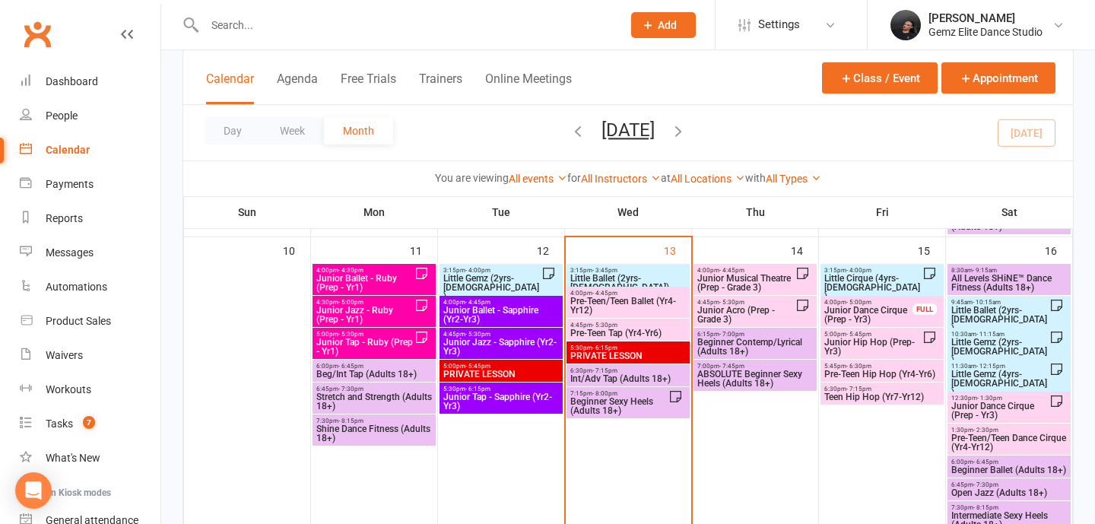
scroll to position [637, 0]
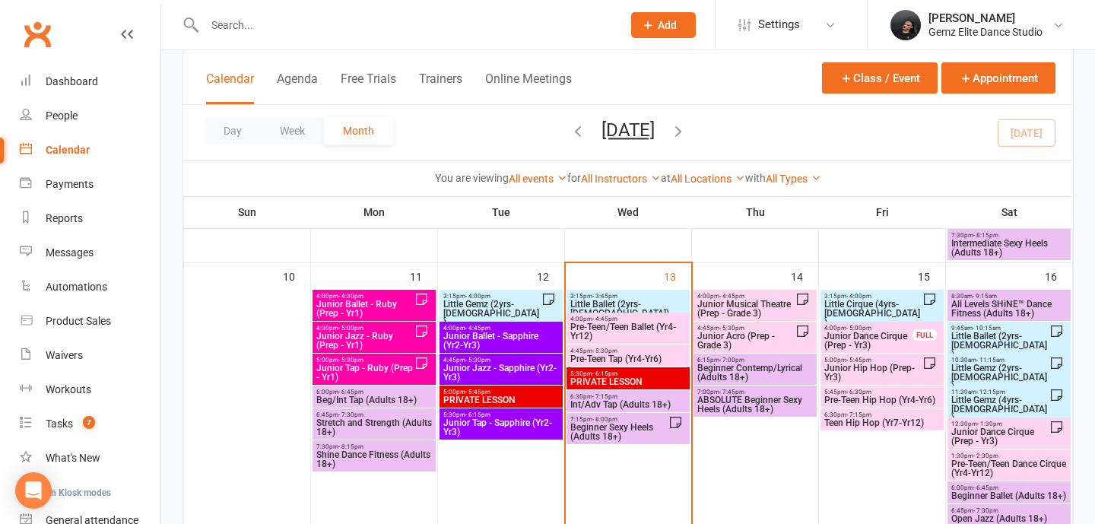
click at [891, 369] on span "Junior Hip Hop (Prep-Yr3)" at bounding box center [873, 373] width 99 height 18
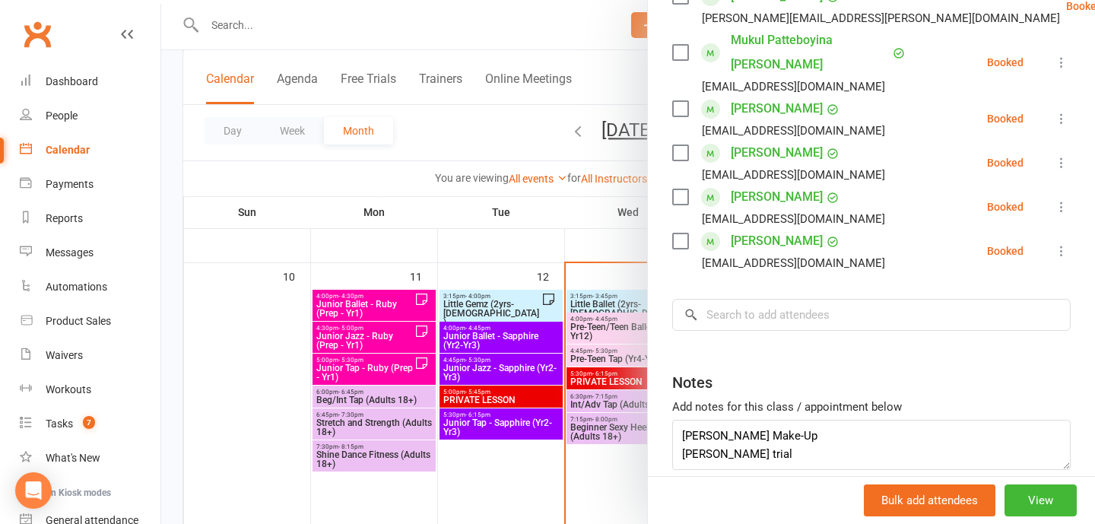
scroll to position [565, 0]
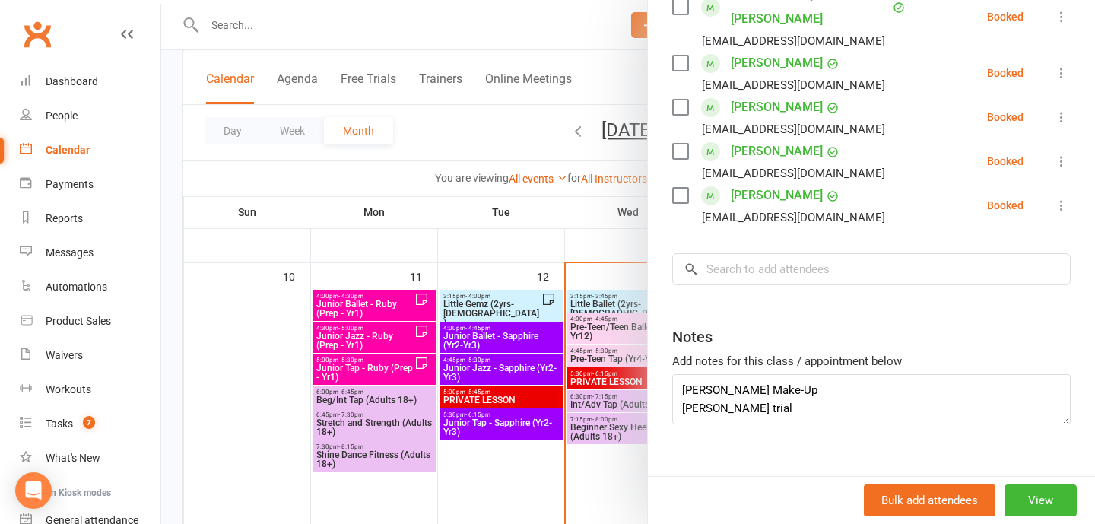
click at [517, 469] on div at bounding box center [628, 262] width 934 height 524
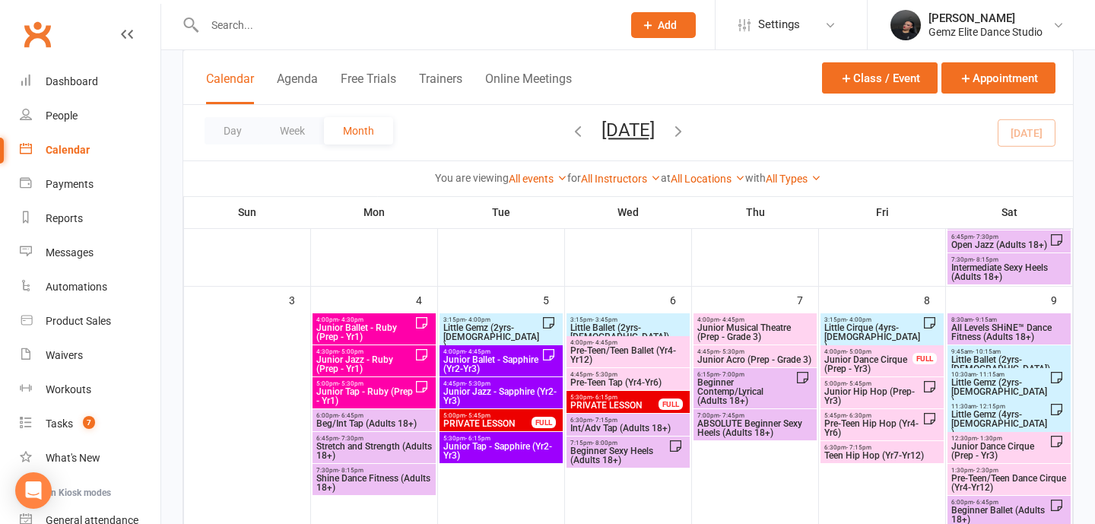
scroll to position [316, 0]
click at [897, 393] on span "Junior Hip Hop (Prep-Yr3)" at bounding box center [873, 395] width 99 height 18
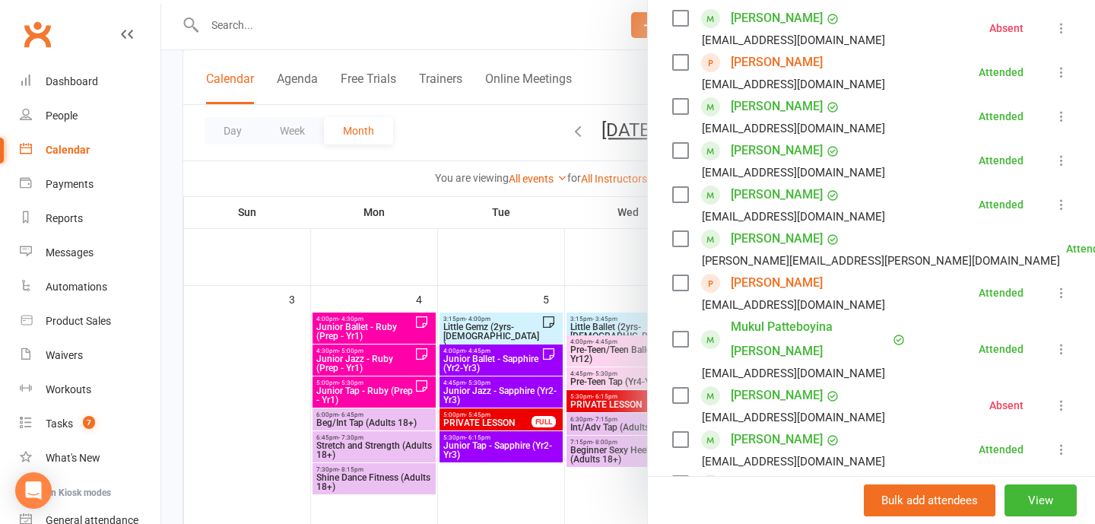
scroll to position [243, 0]
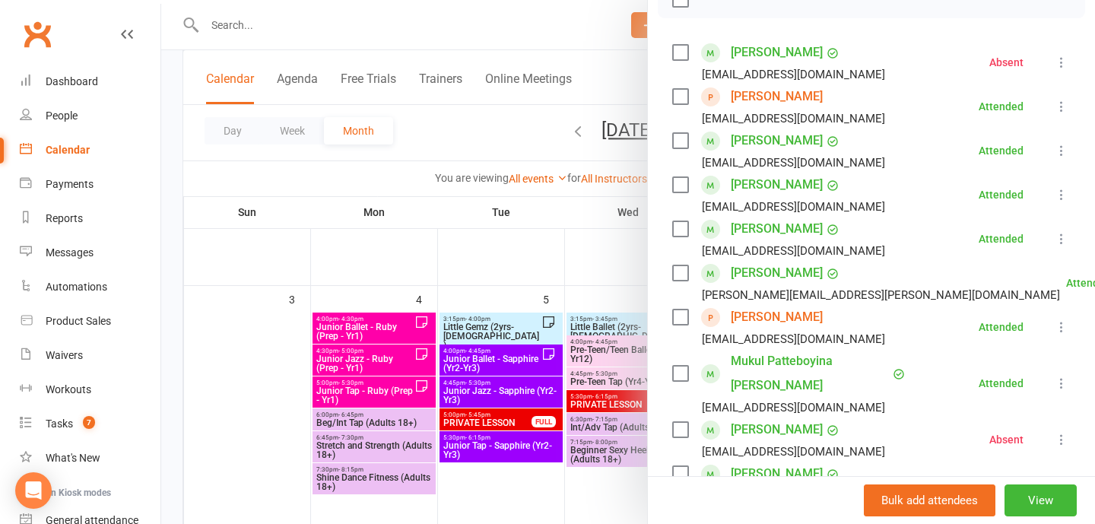
click at [765, 98] on link "[PERSON_NAME]" at bounding box center [777, 96] width 92 height 24
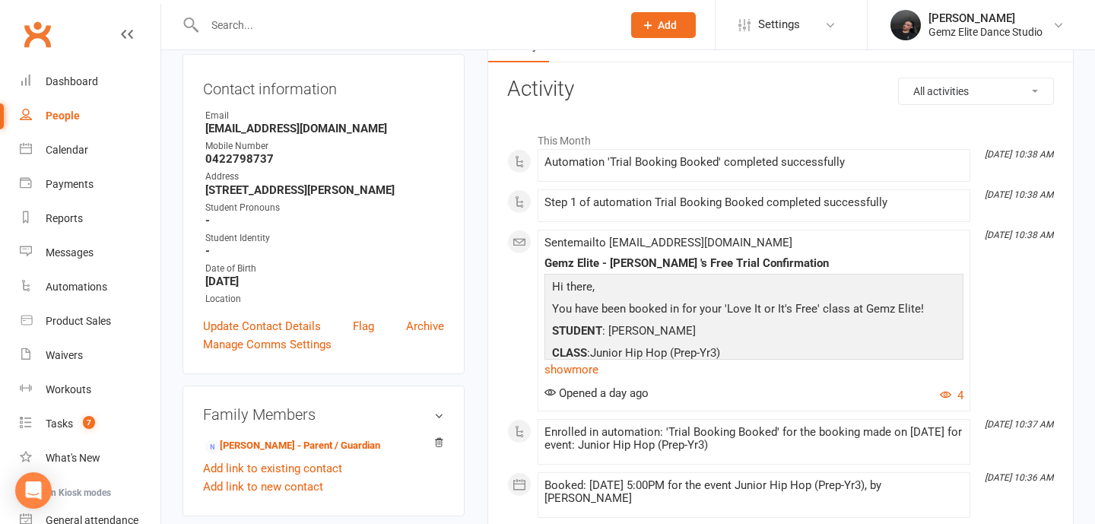
scroll to position [159, 0]
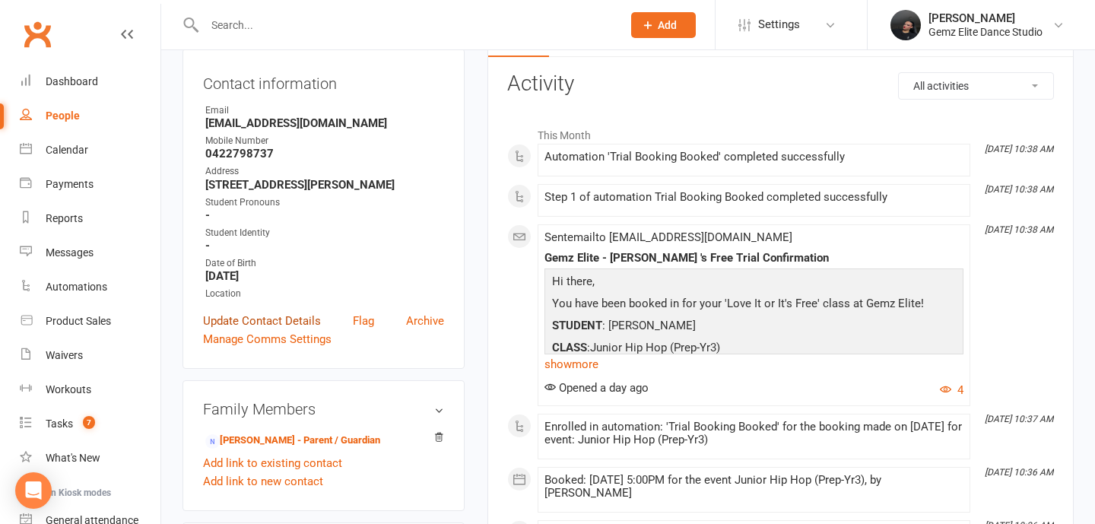
click at [297, 320] on link "Update Contact Details" at bounding box center [262, 321] width 118 height 18
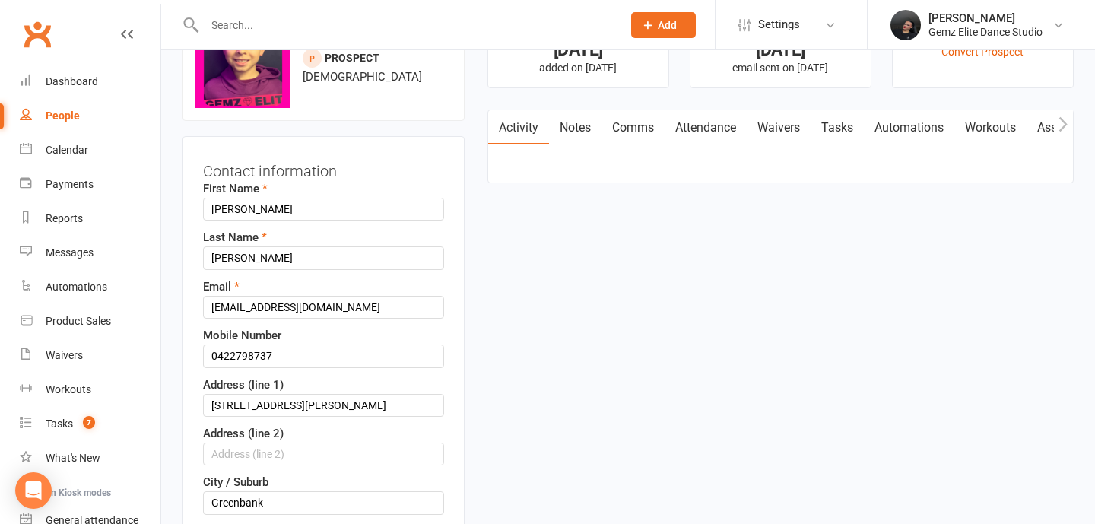
scroll to position [71, 0]
click at [252, 211] on input "Henry" at bounding box center [323, 209] width 241 height 23
type input "William"
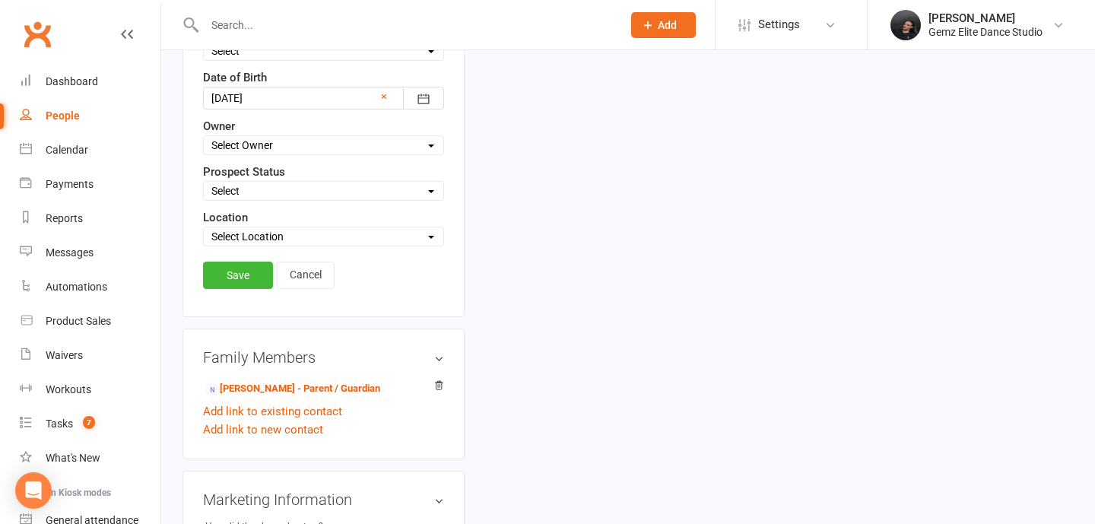
scroll to position [1327, 0]
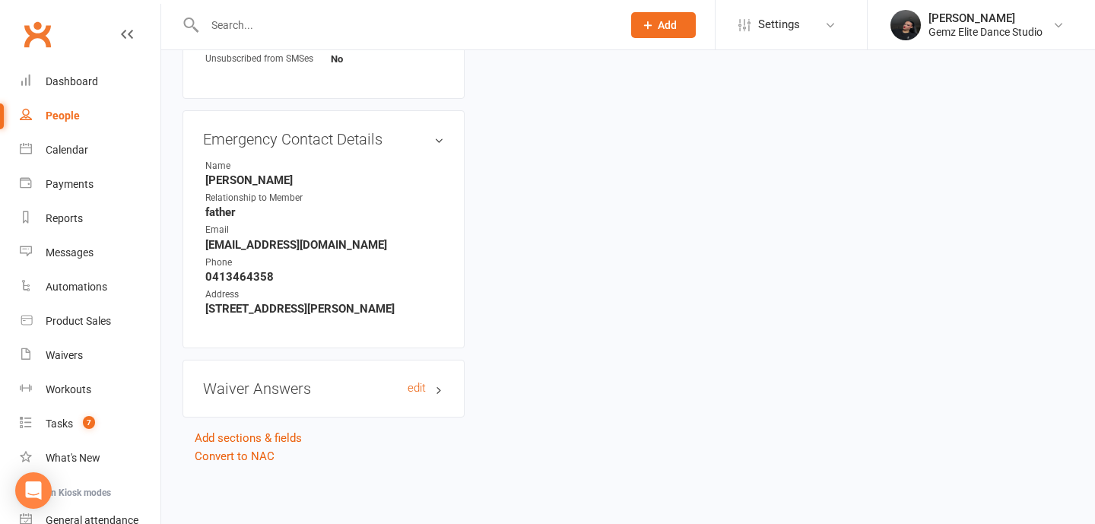
click at [405, 380] on h3 "Waiver Answers edit" at bounding box center [323, 388] width 241 height 17
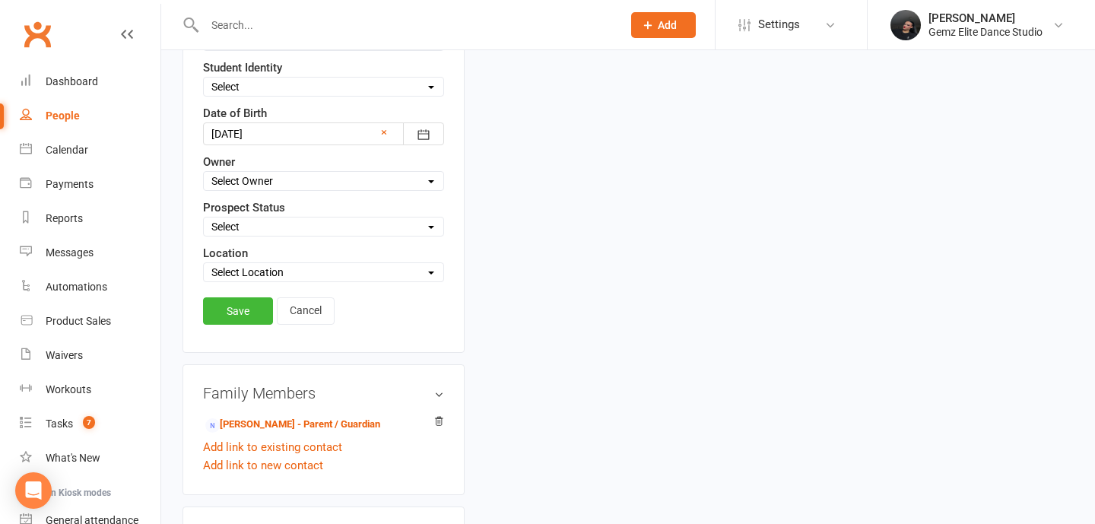
scroll to position [709, 0]
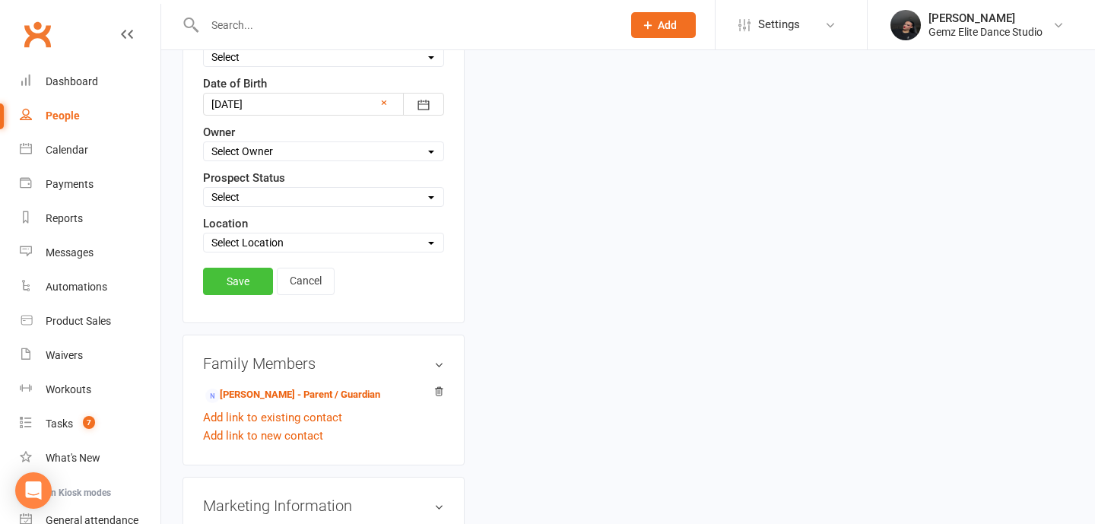
click at [229, 279] on link "Save" at bounding box center [238, 281] width 70 height 27
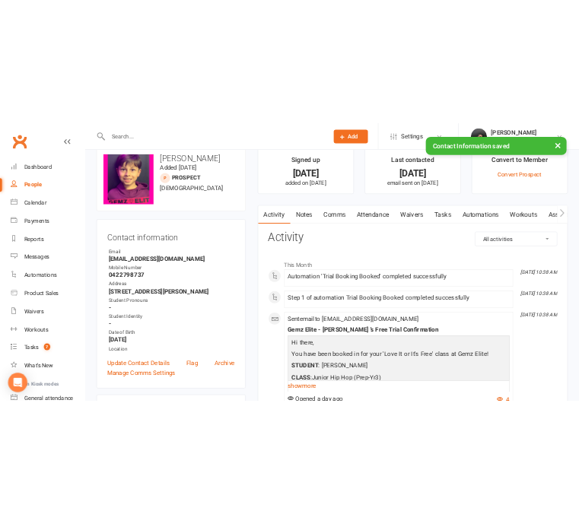
scroll to position [0, 0]
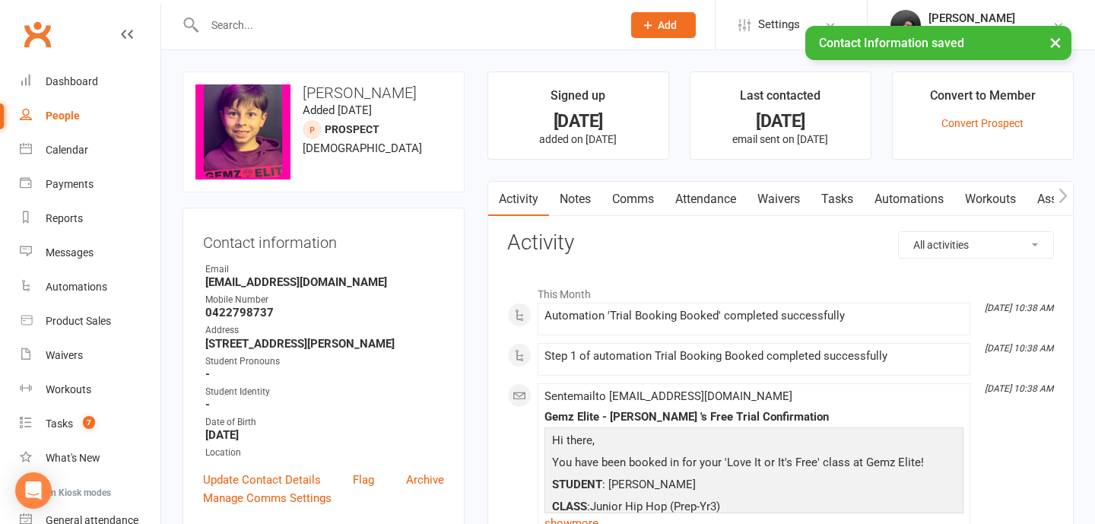
click at [838, 198] on link "Tasks" at bounding box center [837, 199] width 53 height 35
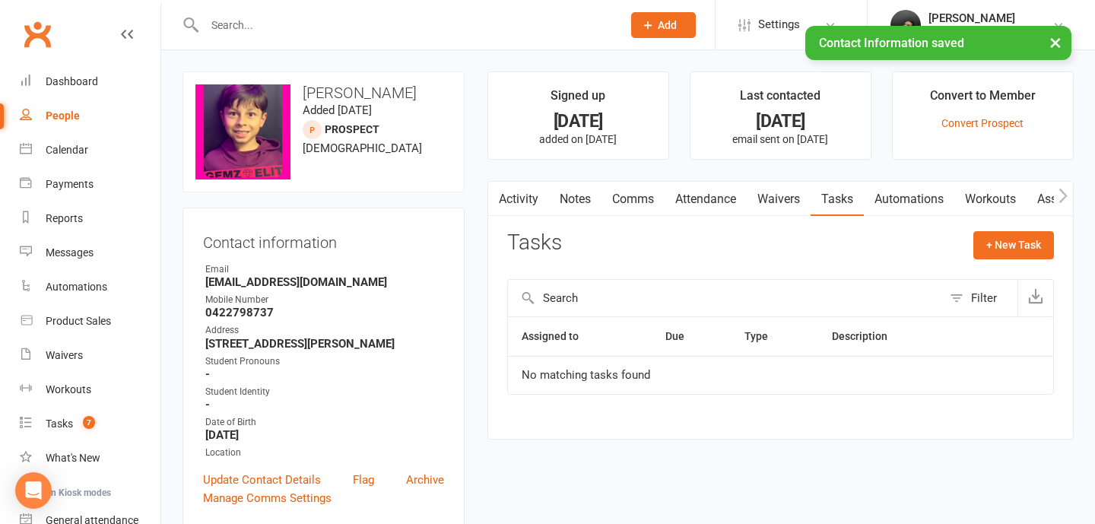
click at [784, 199] on link "Waivers" at bounding box center [779, 199] width 64 height 35
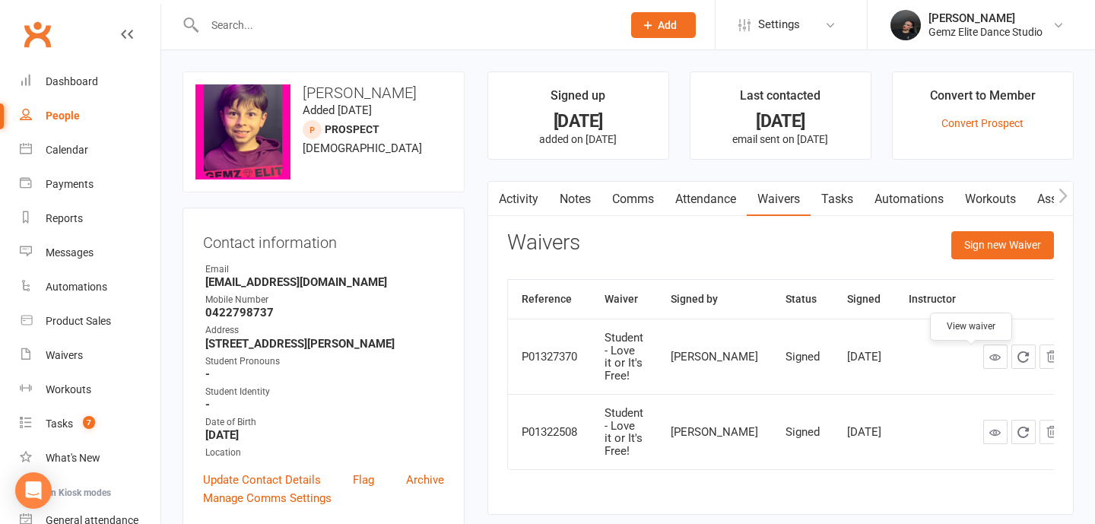
click at [990, 363] on icon at bounding box center [995, 356] width 11 height 11
click at [689, 28] on button "Add" at bounding box center [663, 25] width 65 height 26
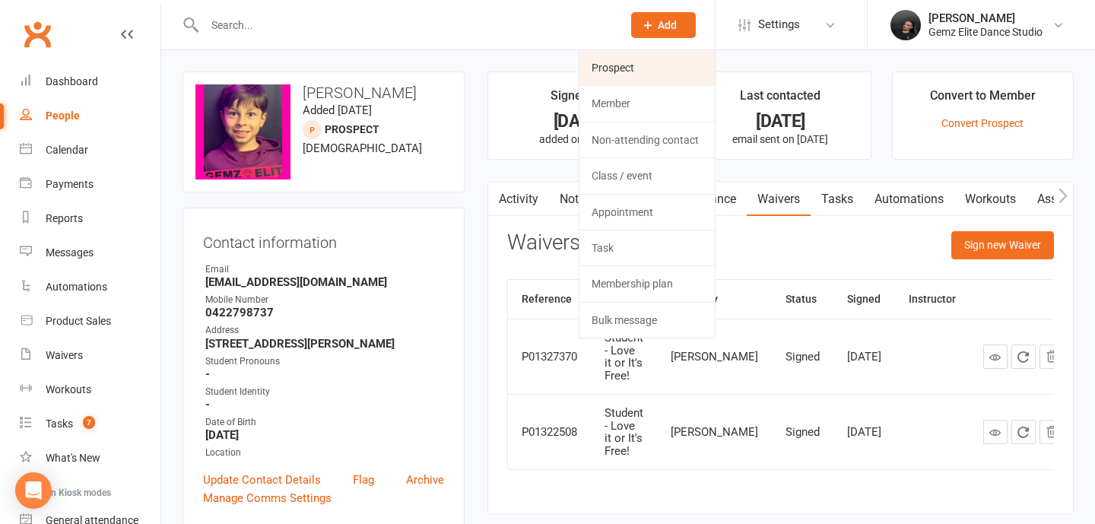
click at [700, 76] on link "Prospect" at bounding box center [647, 67] width 135 height 35
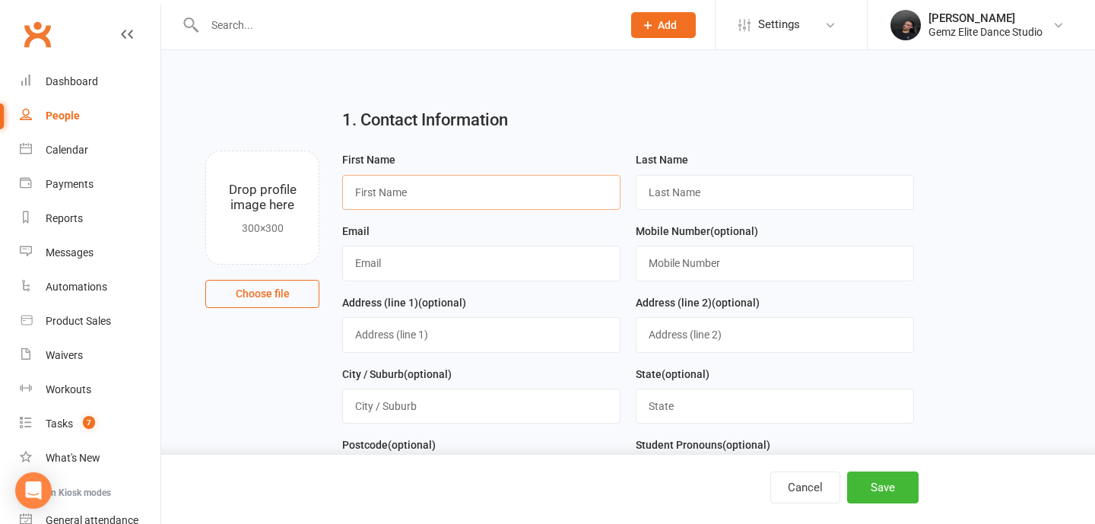
click at [527, 202] on input "text" at bounding box center [481, 192] width 278 height 35
paste input "Henry"
type input "Henry"
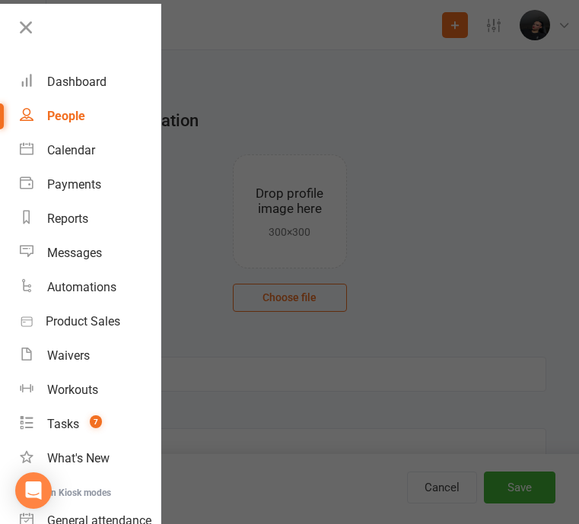
click at [449, 236] on div at bounding box center [289, 262] width 579 height 524
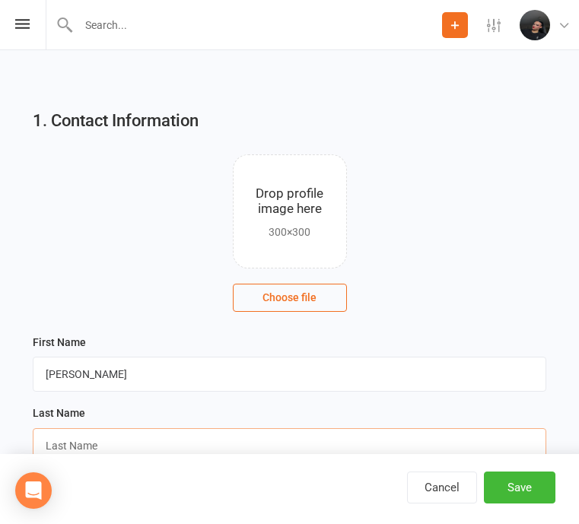
click at [111, 446] on input "text" at bounding box center [289, 445] width 513 height 35
paste input "Frazer"
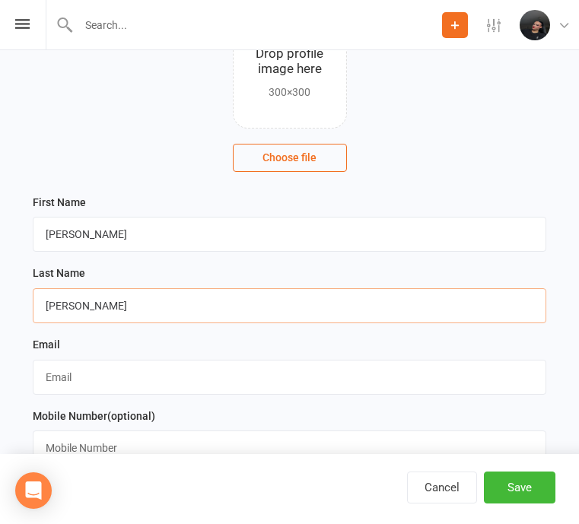
scroll to position [141, 0]
type input "Frazer"
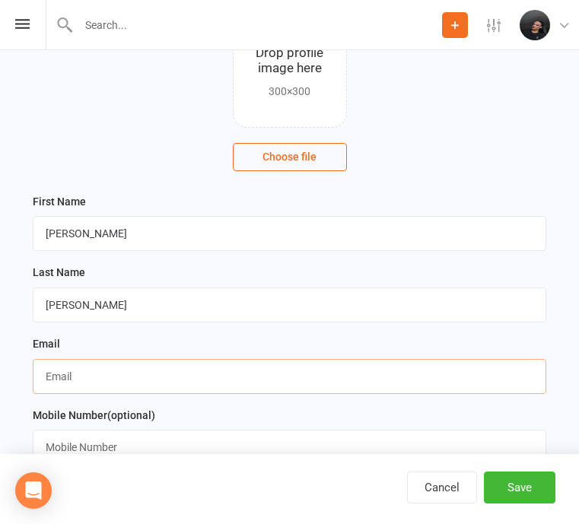
click at [309, 380] on input "text" at bounding box center [289, 376] width 513 height 35
paste input "craquelll@yahoo.com.br"
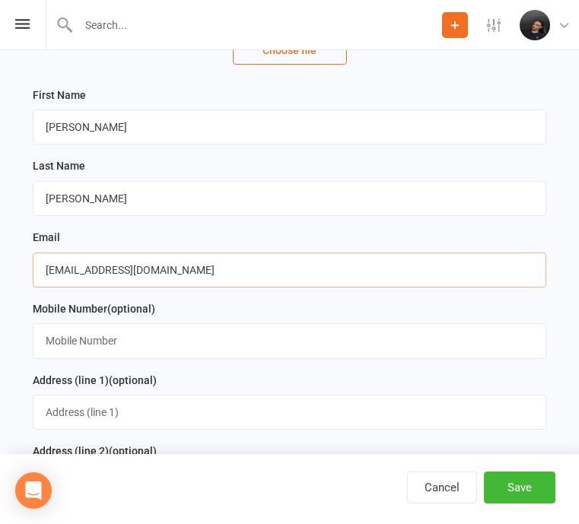
scroll to position [248, 0]
type input "craquelll@yahoo.com.br"
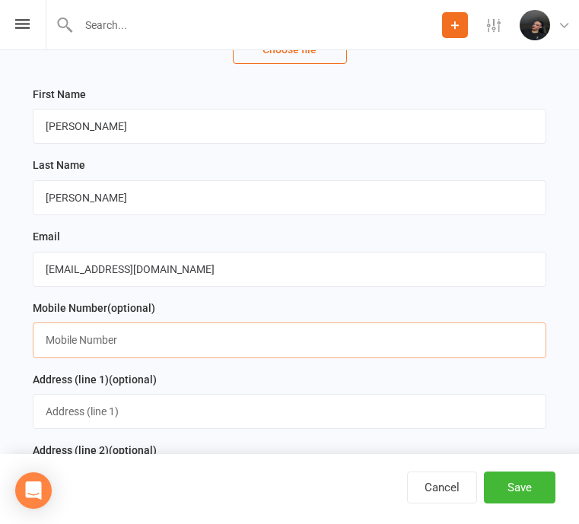
click at [265, 342] on input "text" at bounding box center [289, 339] width 513 height 35
paste input "0422798737"
type input "0422798737"
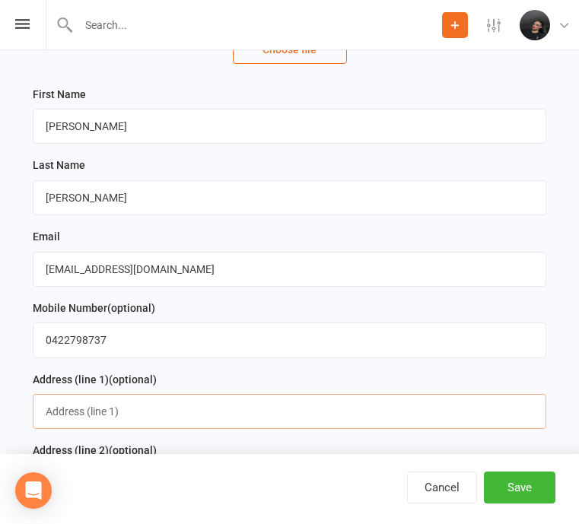
click at [288, 417] on input "text" at bounding box center [289, 411] width 513 height 35
paste input "277-279 Andrew Road"
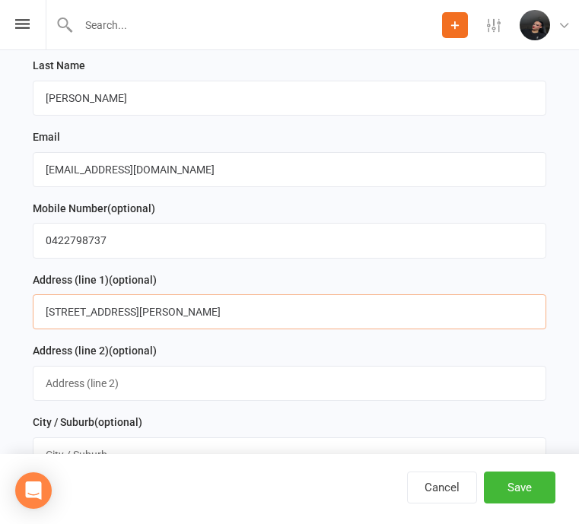
scroll to position [351, 0]
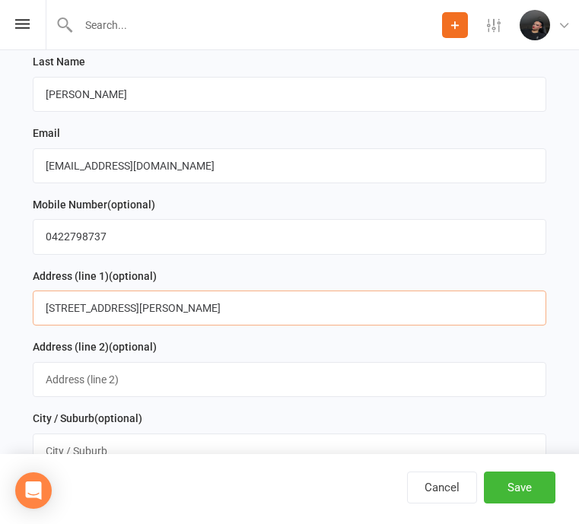
type input "277-279 Andrew Road"
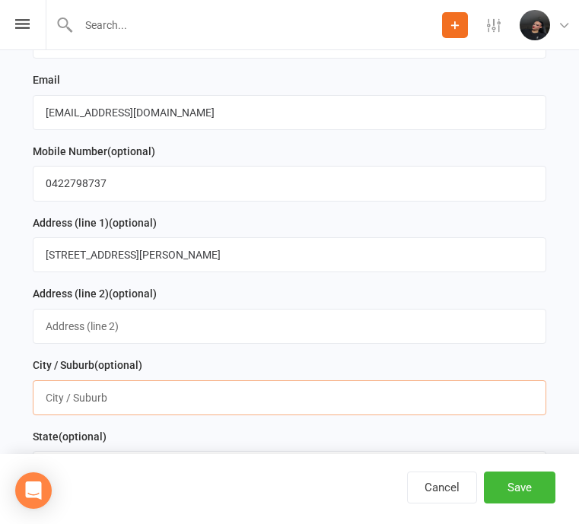
click at [236, 399] on input "text" at bounding box center [289, 397] width 513 height 35
paste input "Greenbank"
type input "Greenbank"
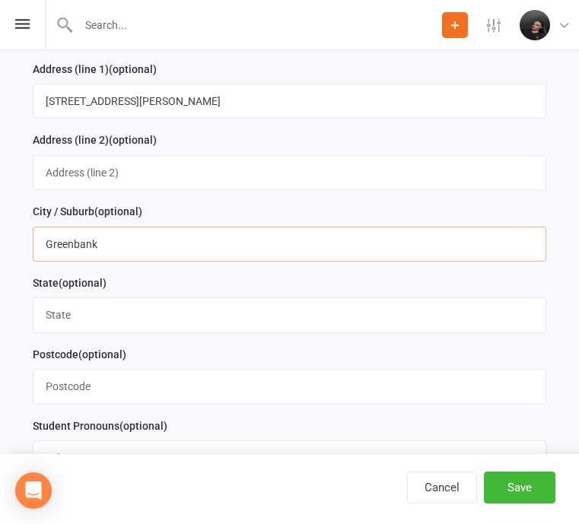
scroll to position [559, 0]
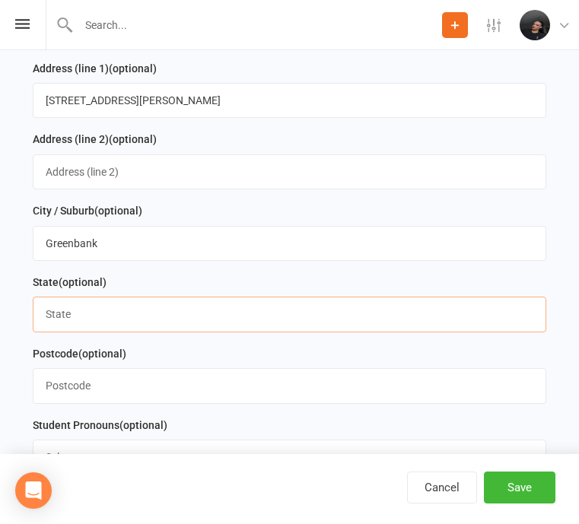
click at [170, 322] on input "text" at bounding box center [289, 314] width 513 height 35
type input "Queensland"
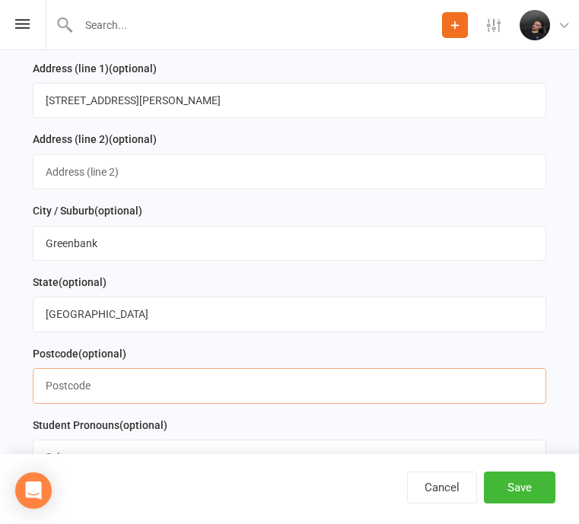
click at [120, 400] on input "text" at bounding box center [289, 385] width 513 height 35
paste input "4124"
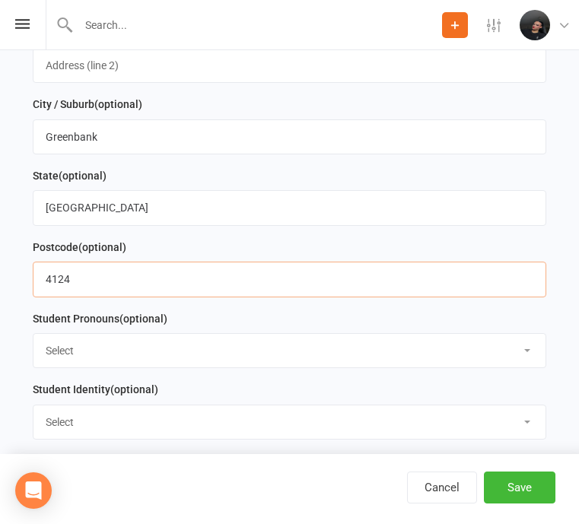
type input "4124"
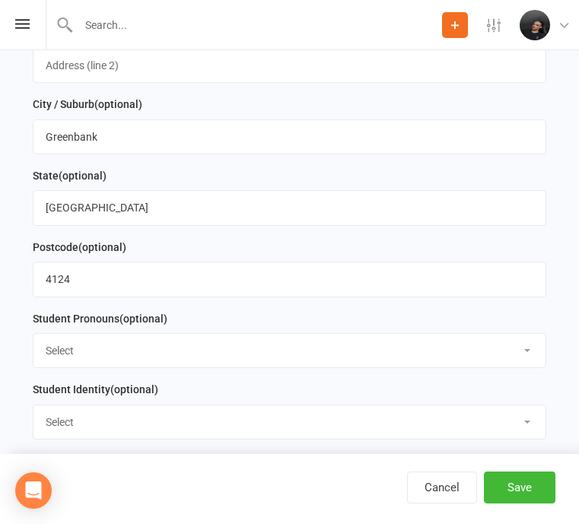
click at [165, 367] on select "Select She/Her He/Him They/Them Prefer not to say" at bounding box center [289, 350] width 512 height 33
select select "Prefer not to say"
click at [179, 423] on select "Select Female Identifying Male Identifying Non Binary/Gender Fluid Prefer not t…" at bounding box center [289, 421] width 512 height 33
select select "Male Identifying"
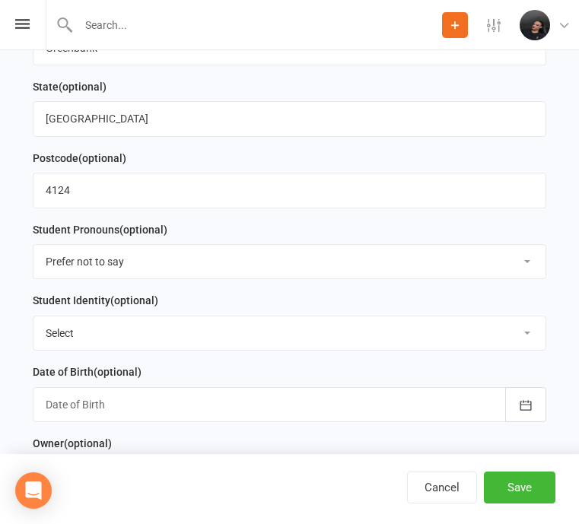
scroll to position [761, 0]
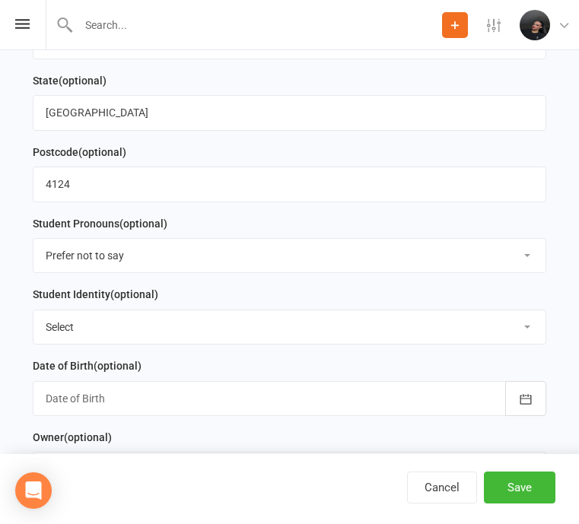
click at [259, 413] on div at bounding box center [289, 398] width 513 height 35
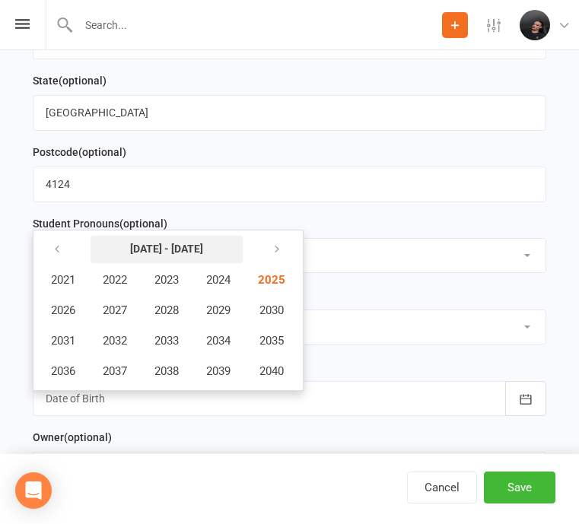
click at [203, 248] on button "2021 - 2040" at bounding box center [167, 249] width 152 height 27
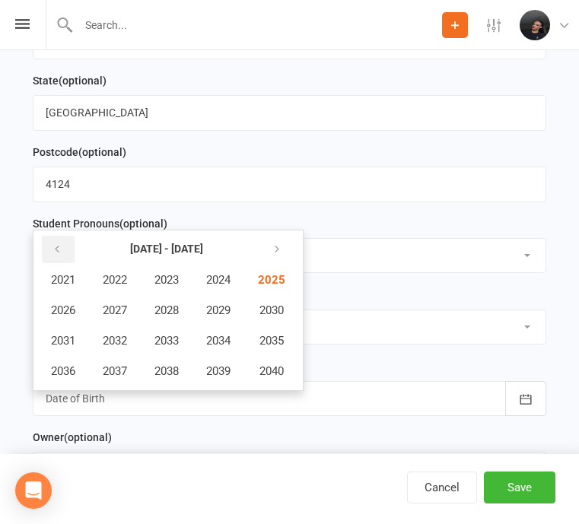
click at [46, 252] on button "button" at bounding box center [58, 249] width 33 height 27
click at [177, 371] on span "2018" at bounding box center [166, 371] width 24 height 14
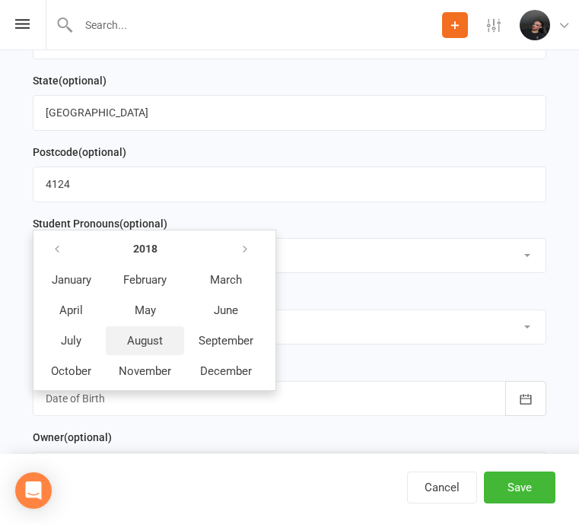
click at [163, 343] on button "August" at bounding box center [145, 340] width 78 height 29
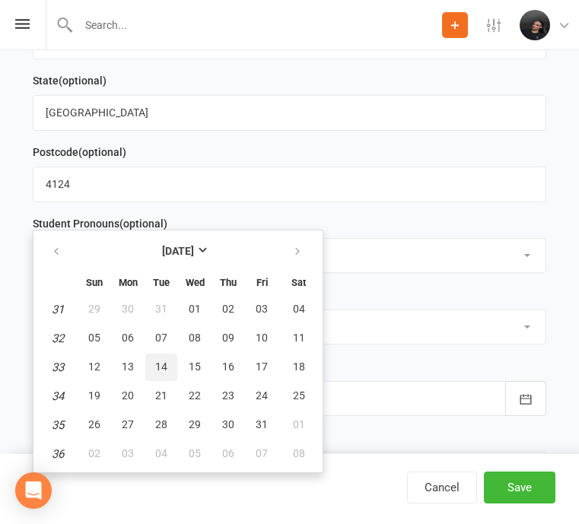
click at [160, 370] on span "14" at bounding box center [161, 367] width 12 height 12
type input "14 Aug 2018"
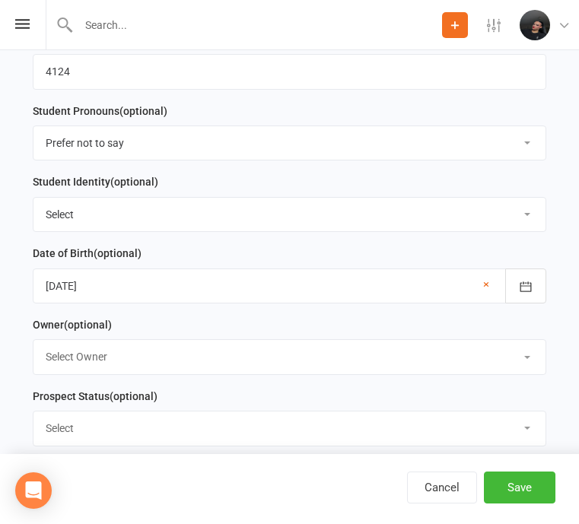
scroll to position [874, 0]
click at [253, 364] on select "Select Owner Sharon Packenas Zara Packenas Admin Gemz Elite" at bounding box center [289, 355] width 512 height 33
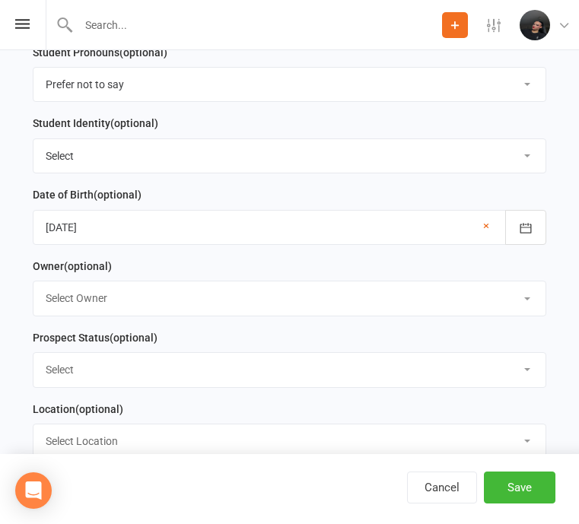
scroll to position [942, 0]
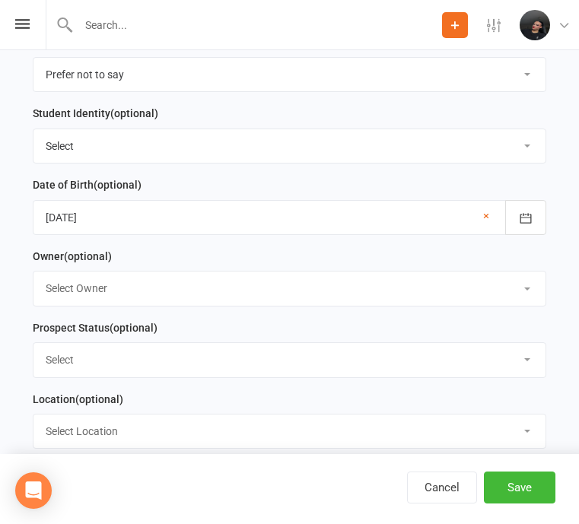
click at [351, 371] on select "Select Initial Contact Follow-up Call Follow-up Email Almost Ready Not Ready No…" at bounding box center [289, 359] width 512 height 33
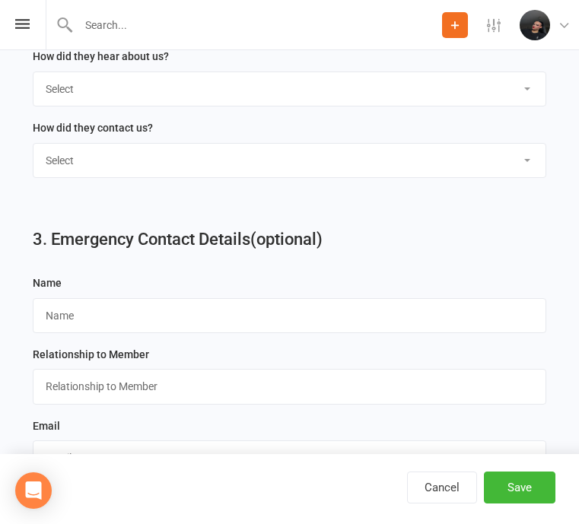
scroll to position [1337, 0]
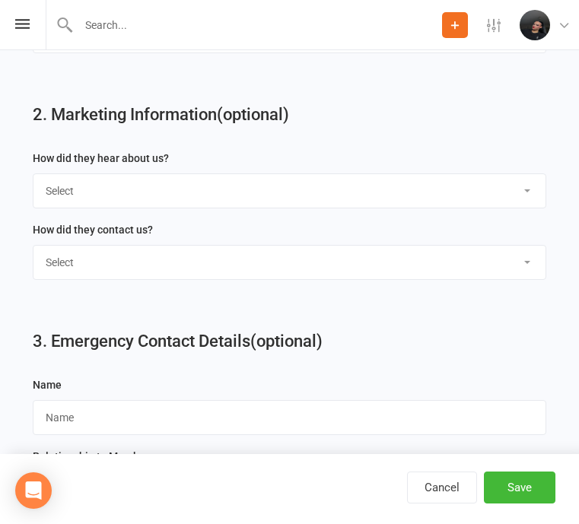
click at [321, 190] on select "Select Facebook Google Instagram Website Letter Box Drop Friend/Familty Other" at bounding box center [289, 190] width 512 height 33
click at [176, 189] on select "Select Facebook Google Instagram Website Letter Box Drop Friend/Familty Other" at bounding box center [289, 190] width 512 height 33
select select "Google"
click at [157, 265] on select "Select Website Email Walkin" at bounding box center [289, 262] width 512 height 33
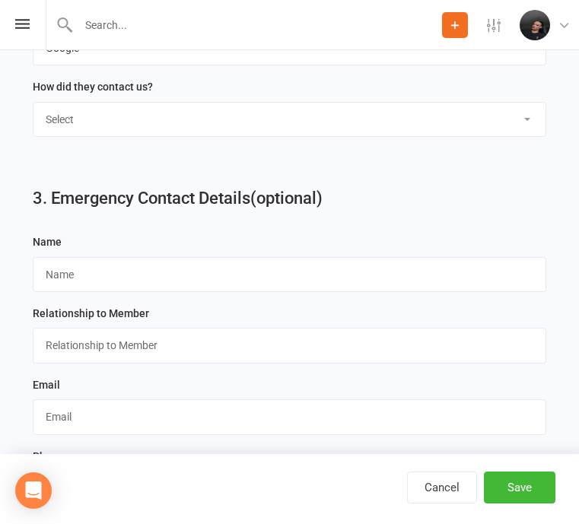
scroll to position [1485, 0]
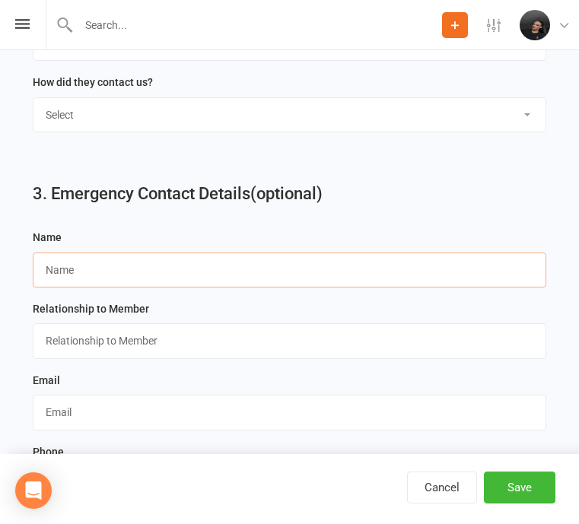
click at [366, 268] on input "text" at bounding box center [289, 270] width 513 height 35
paste input "Timothy Frazer"
click at [360, 284] on input "Timothy Frazer" at bounding box center [289, 270] width 513 height 35
type input "Timothy Frazer"
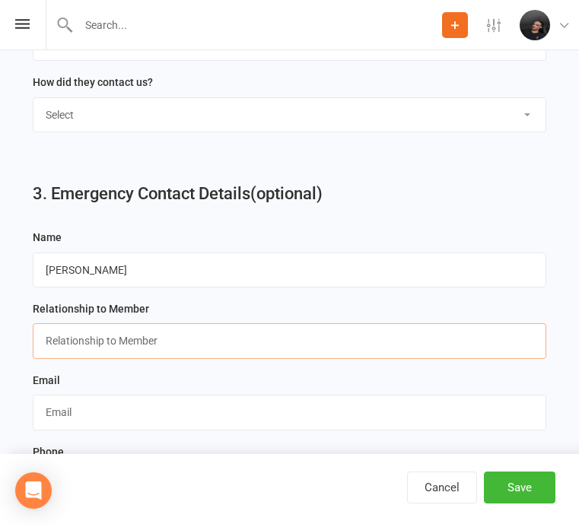
click at [361, 344] on input "text" at bounding box center [289, 340] width 513 height 35
type input "Father"
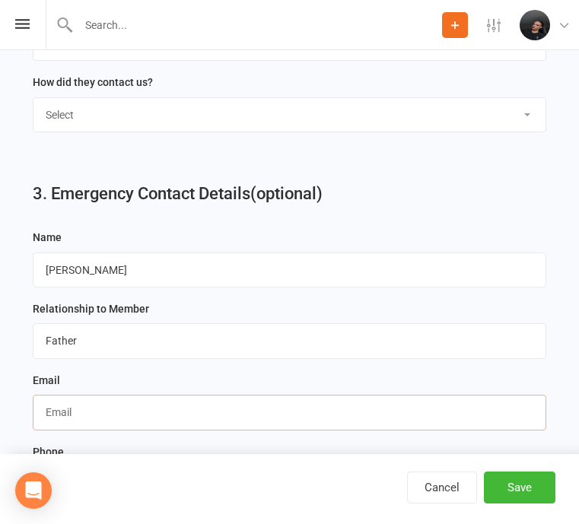
click at [300, 402] on input "text" at bounding box center [289, 412] width 513 height 35
paste input "tjfrazer81@gmail.com"
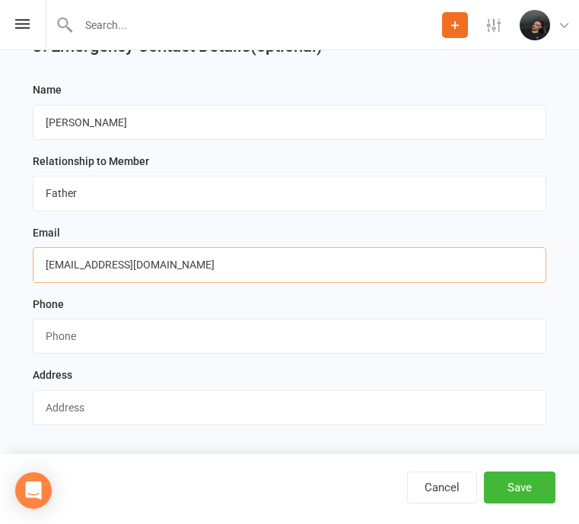
scroll to position [1635, 0]
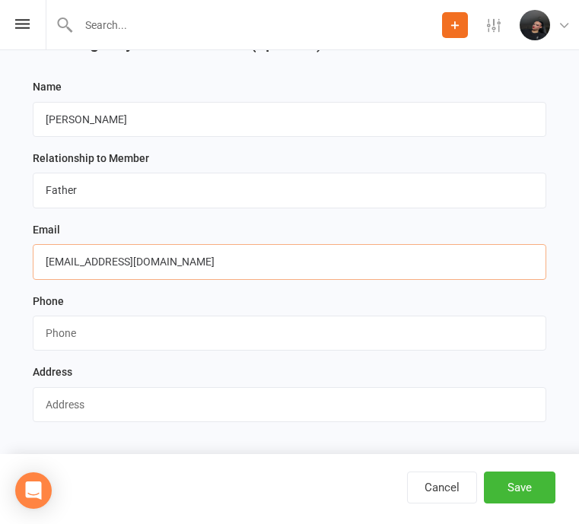
type input "tjfrazer81@gmail.com"
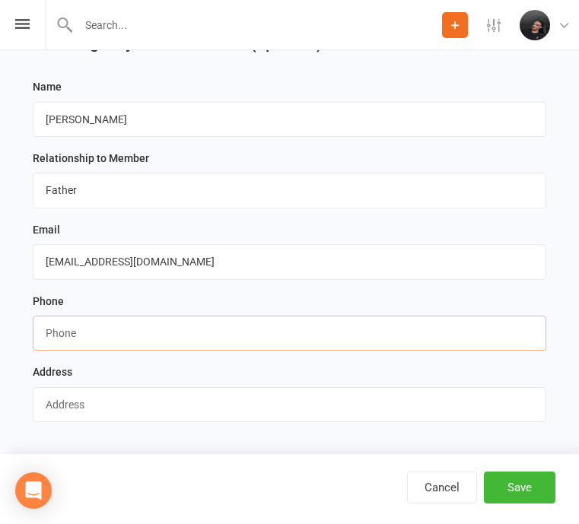
click at [397, 341] on input "string" at bounding box center [289, 333] width 513 height 35
paste input "0413464358"
type input "0413464358"
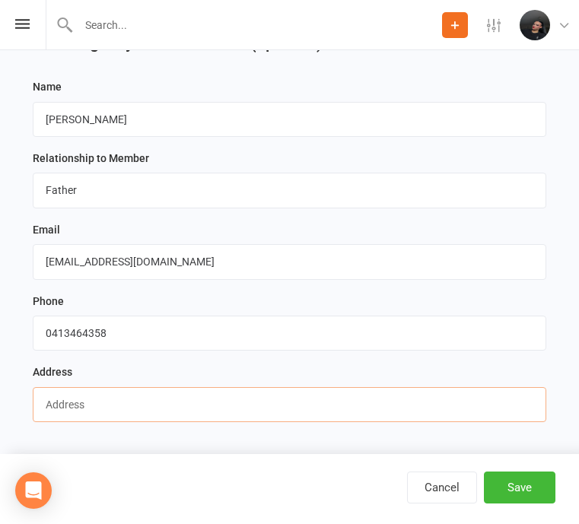
click at [360, 415] on input "text" at bounding box center [289, 404] width 513 height 35
paste input "277-279 Andrew Road"
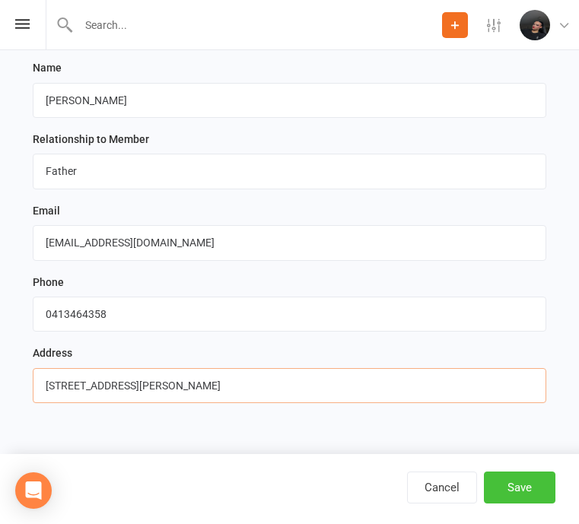
type input "277-279 Andrew Road"
click at [530, 491] on button "Save" at bounding box center [519, 488] width 71 height 32
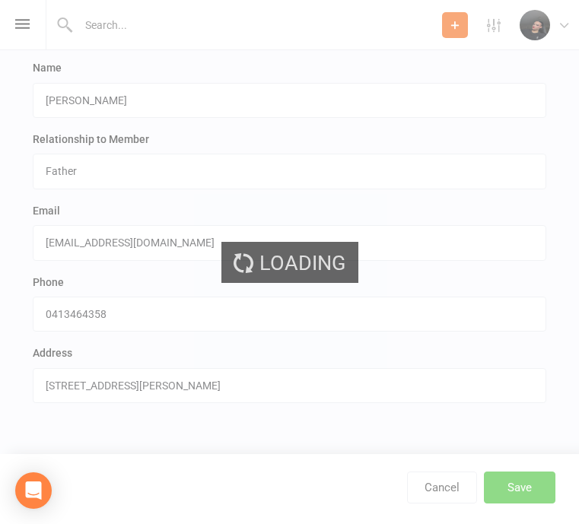
scroll to position [0, 0]
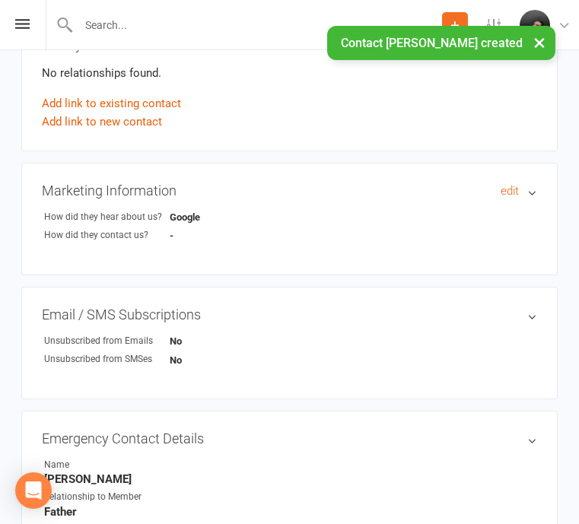
scroll to position [556, 0]
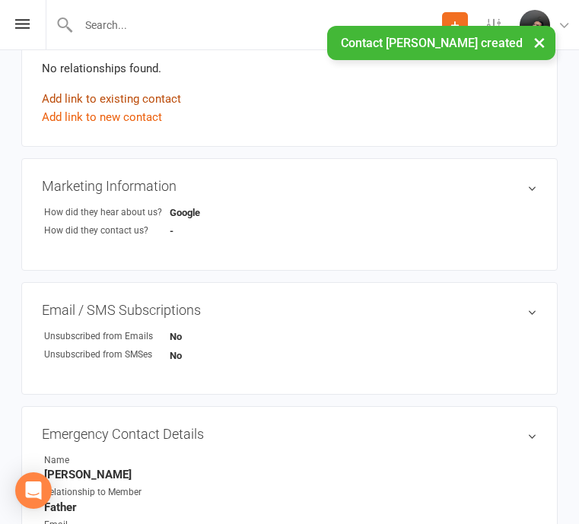
click at [164, 100] on link "Add link to existing contact" at bounding box center [111, 99] width 139 height 18
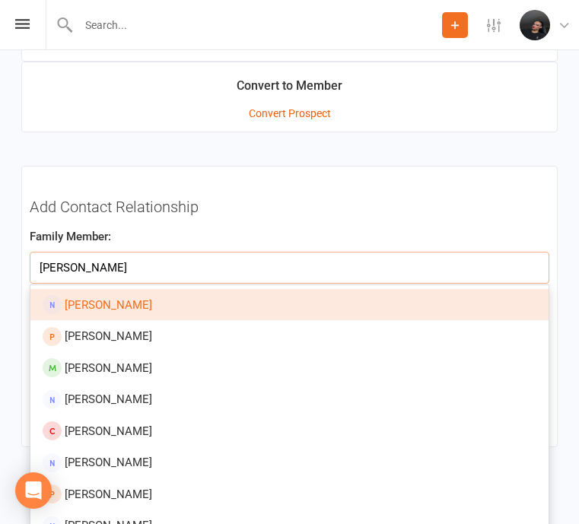
type input "camilla frazer"
click at [220, 294] on link "[PERSON_NAME]" at bounding box center [289, 305] width 518 height 32
type input "[PERSON_NAME]"
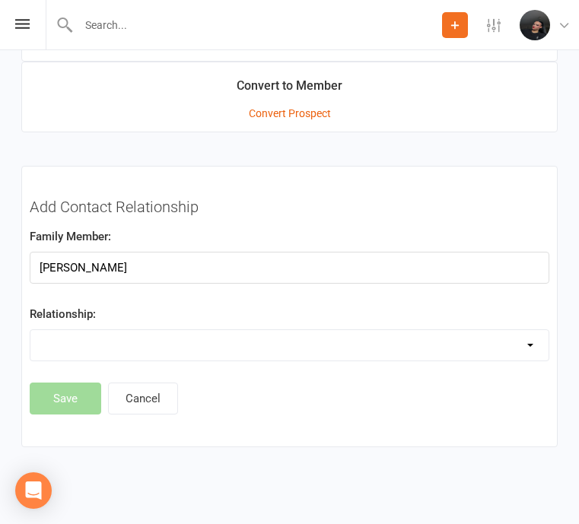
click at [144, 334] on select "Parent / Guardian Child Sibling (parent not in system) Spouse / Partner Cousin …" at bounding box center [289, 345] width 518 height 30
select select "0"
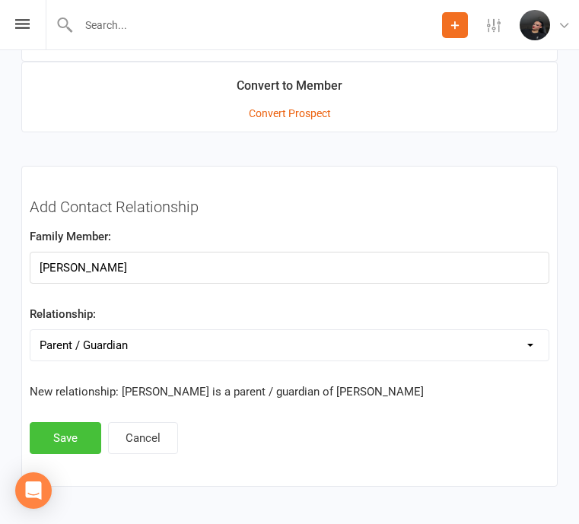
click at [74, 430] on button "Save" at bounding box center [65, 438] width 71 height 32
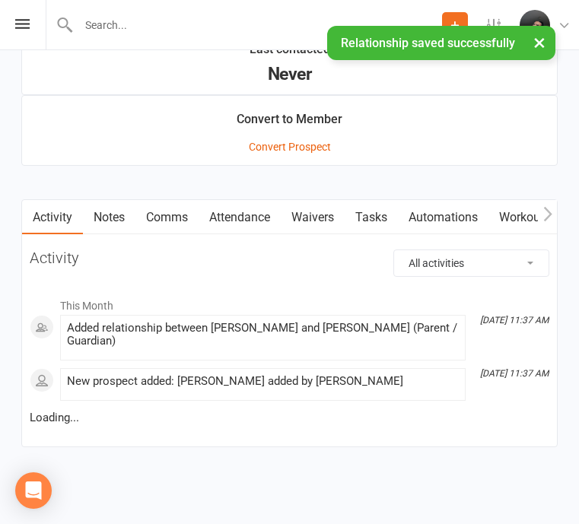
scroll to position [1350, 0]
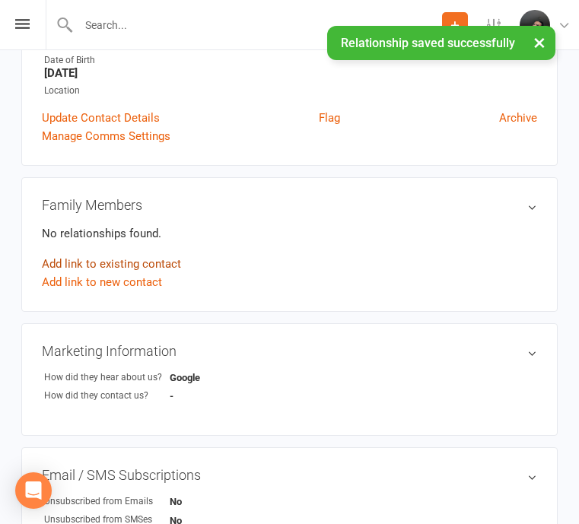
click at [122, 262] on link "Add link to existing contact" at bounding box center [111, 264] width 139 height 18
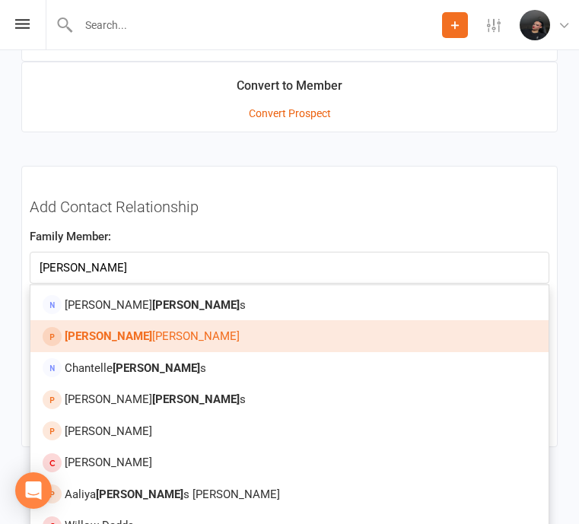
type input "william"
click at [106, 335] on span "William Frazer" at bounding box center [152, 336] width 175 height 14
type input "[PERSON_NAME]"
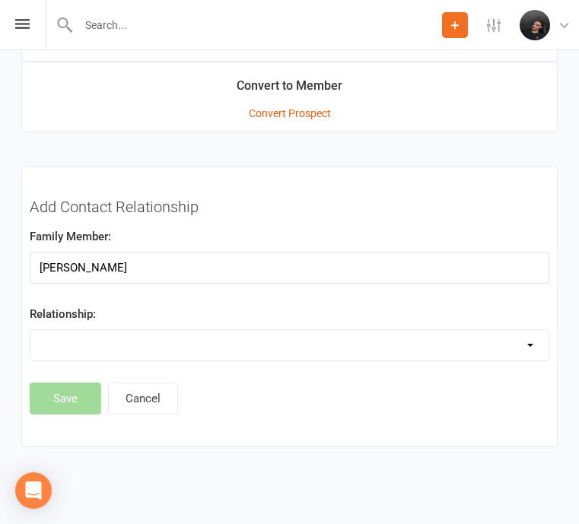
click at [110, 332] on select "Parent / Guardian Child Sibling (parent not in system) Spouse / Partner Cousin …" at bounding box center [289, 345] width 518 height 30
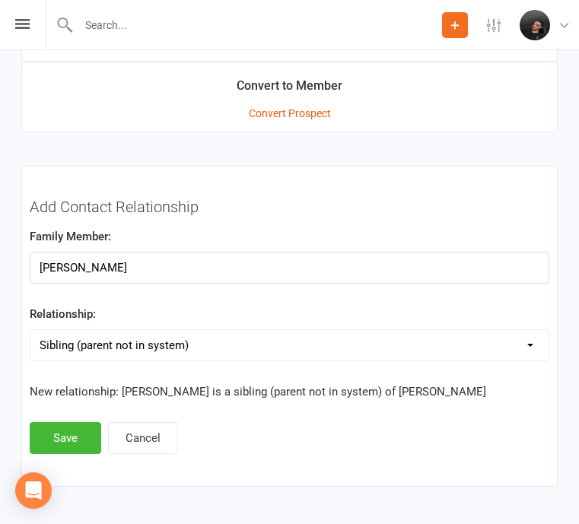
click at [127, 339] on select "Parent / Guardian Child Sibling (parent not in system) Spouse / Partner Cousin …" at bounding box center [289, 345] width 518 height 30
select select "4"
click at [68, 432] on button "Save" at bounding box center [65, 438] width 71 height 32
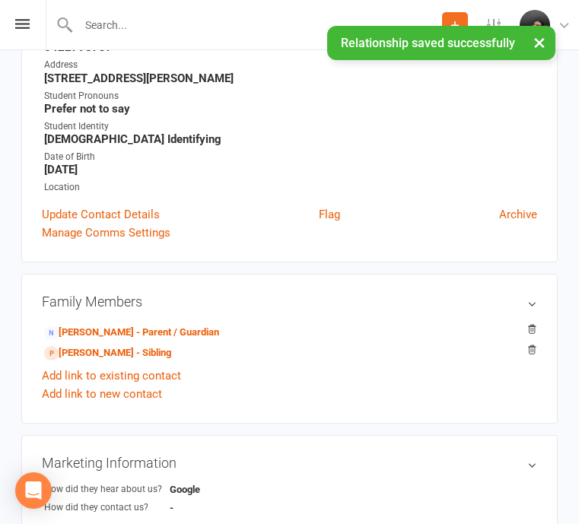
scroll to position [0, 0]
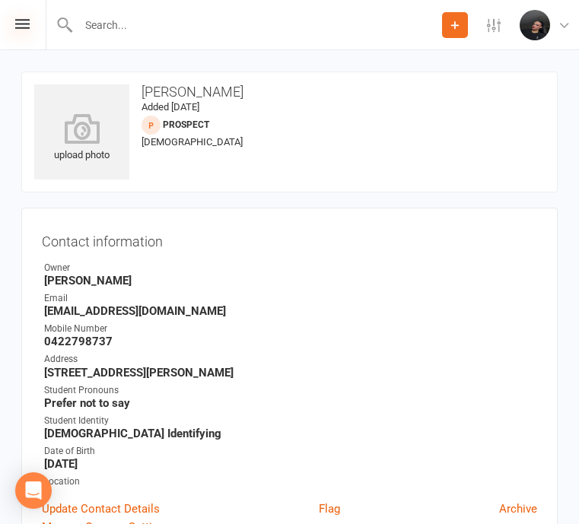
click at [27, 20] on icon at bounding box center [22, 24] width 14 height 10
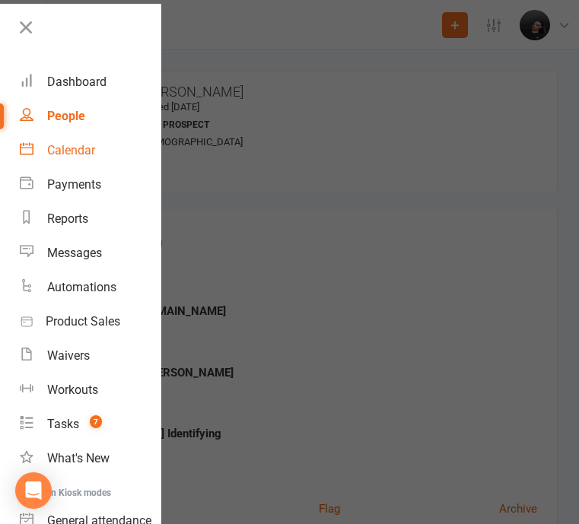
click at [63, 151] on div "Calendar" at bounding box center [71, 150] width 48 height 14
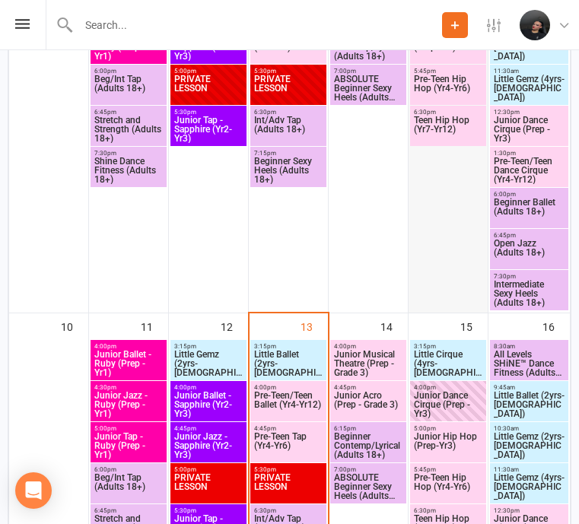
scroll to position [875, 0]
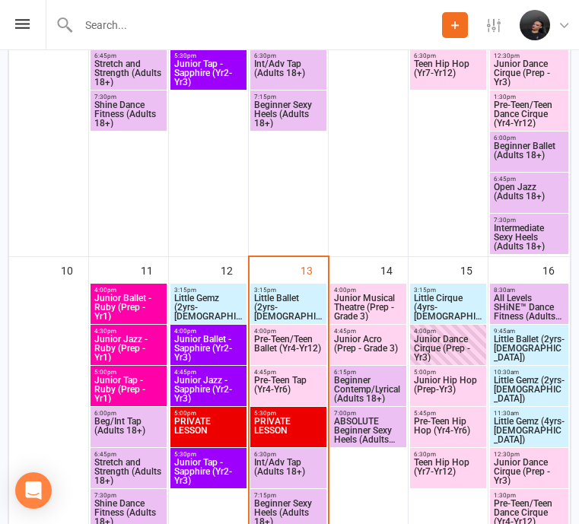
click at [457, 391] on span "Junior Hip Hop (Prep-Yr3)" at bounding box center [448, 389] width 70 height 27
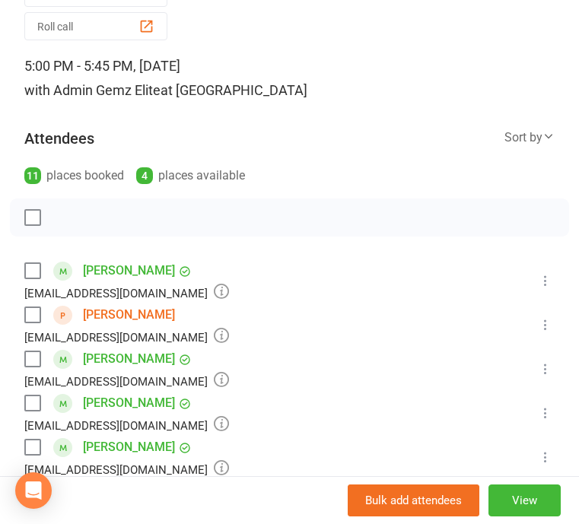
scroll to position [92, 0]
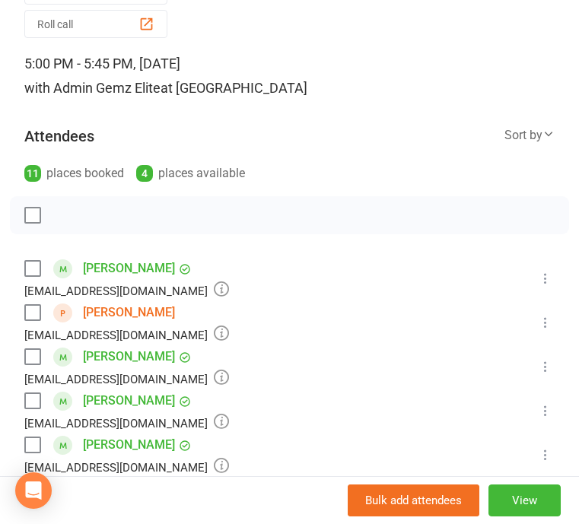
click at [544, 322] on icon at bounding box center [545, 322] width 15 height 15
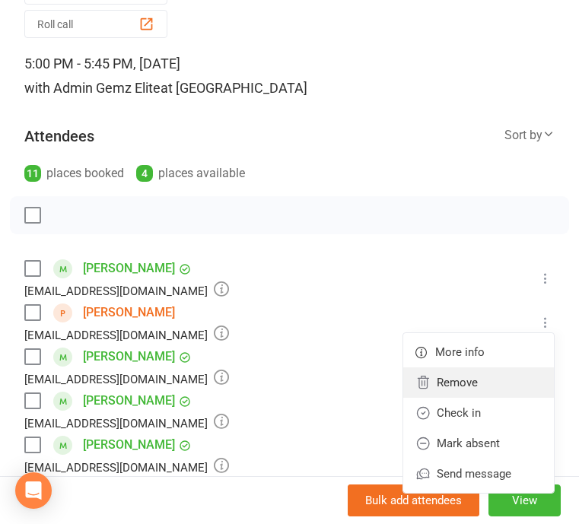
click at [492, 390] on link "Remove" at bounding box center [478, 382] width 151 height 30
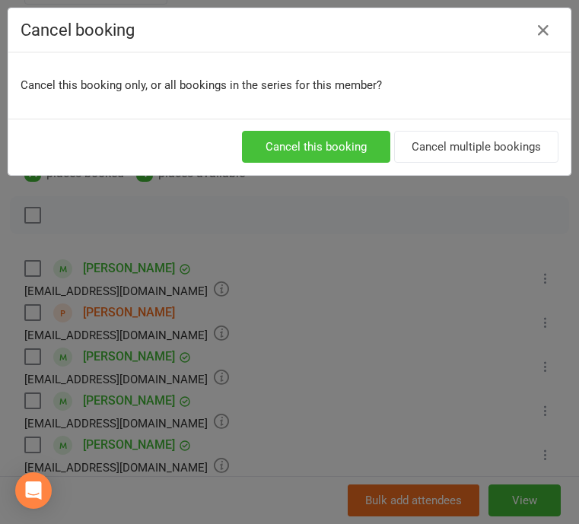
click at [338, 138] on button "Cancel this booking" at bounding box center [316, 147] width 148 height 32
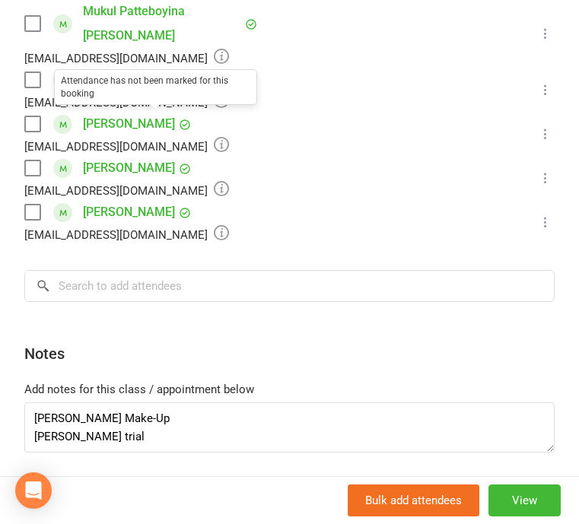
scroll to position [598, 0]
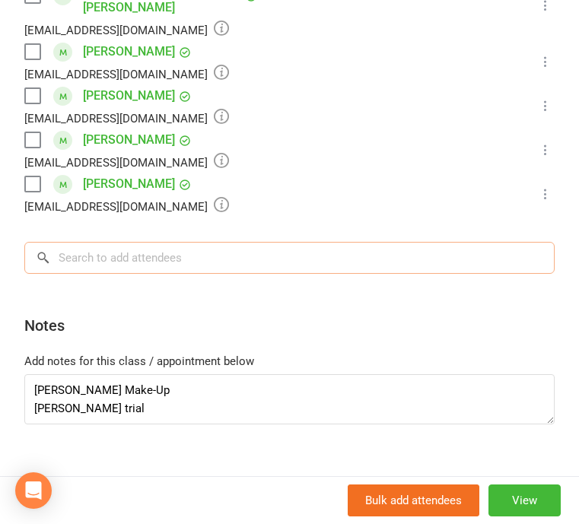
click at [196, 242] on input "search" at bounding box center [289, 258] width 530 height 32
type input "g"
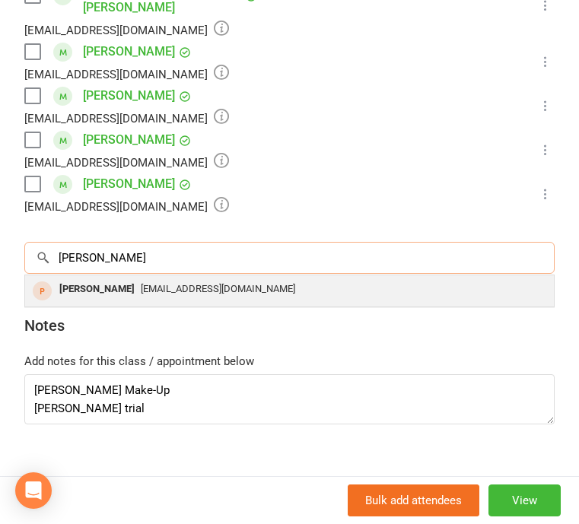
type input "henre"
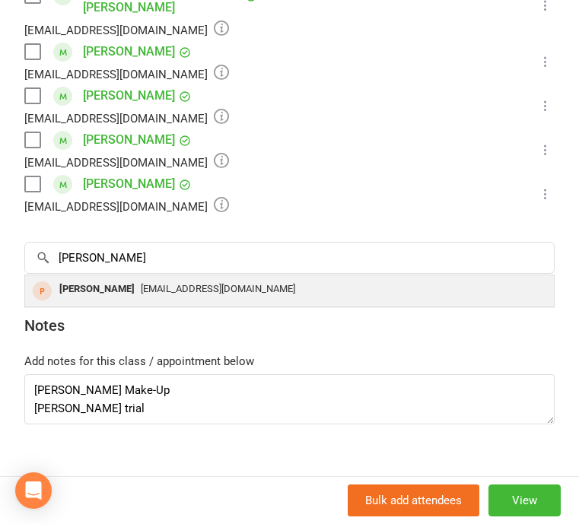
click at [173, 278] on div "craquelll@yahoo.com.br" at bounding box center [289, 289] width 516 height 22
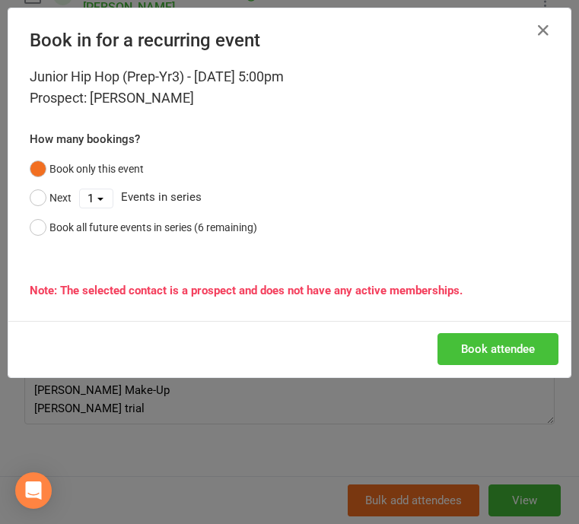
click at [497, 346] on button "Book attendee" at bounding box center [497, 349] width 121 height 32
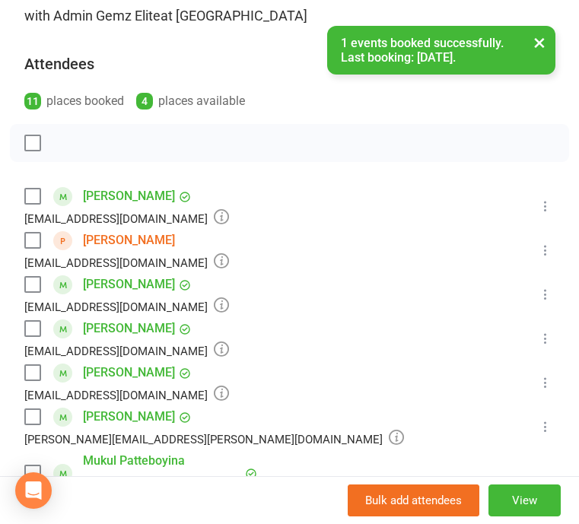
scroll to position [0, 0]
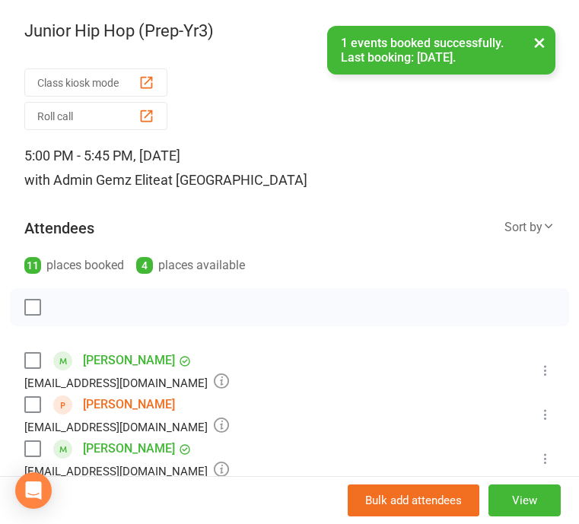
click at [546, 42] on button "×" at bounding box center [539, 42] width 27 height 33
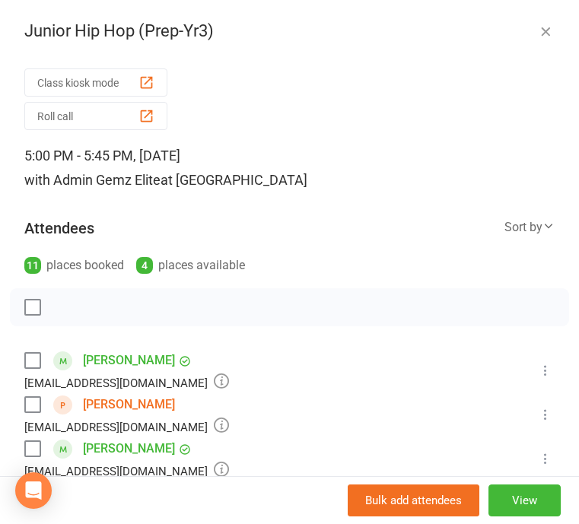
click at [545, 33] on icon "button" at bounding box center [545, 31] width 15 height 15
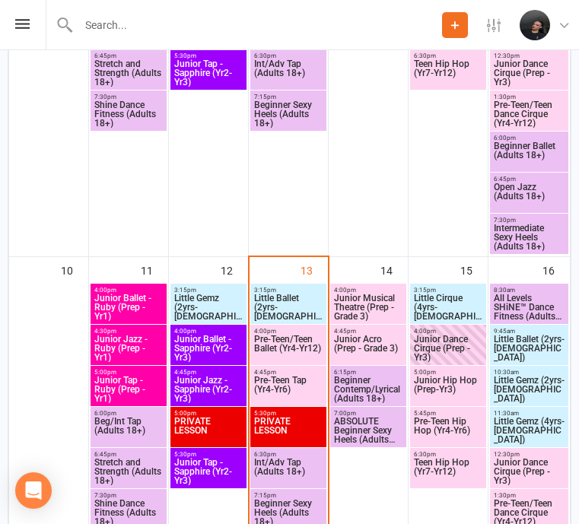
click at [225, 25] on input "text" at bounding box center [258, 24] width 368 height 21
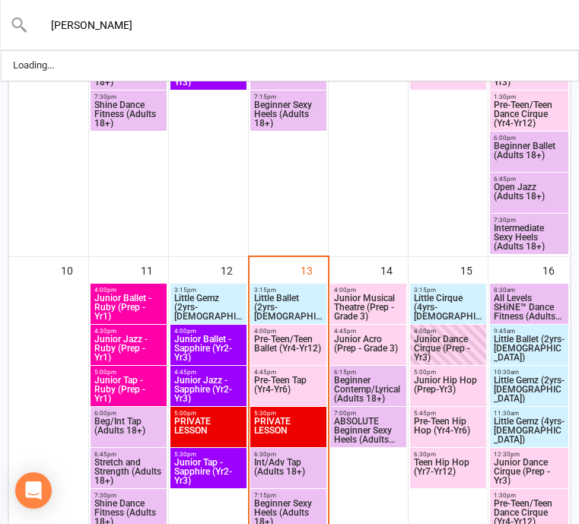
type input "william"
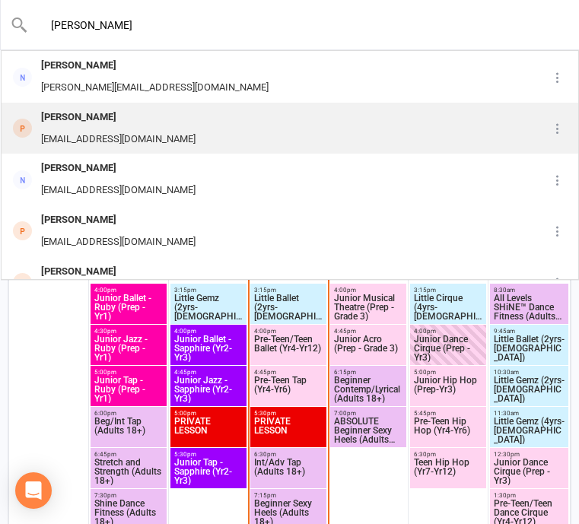
click at [208, 137] on div "William Frazer craquelll@yahoo.com.br" at bounding box center [261, 128] width 518 height 50
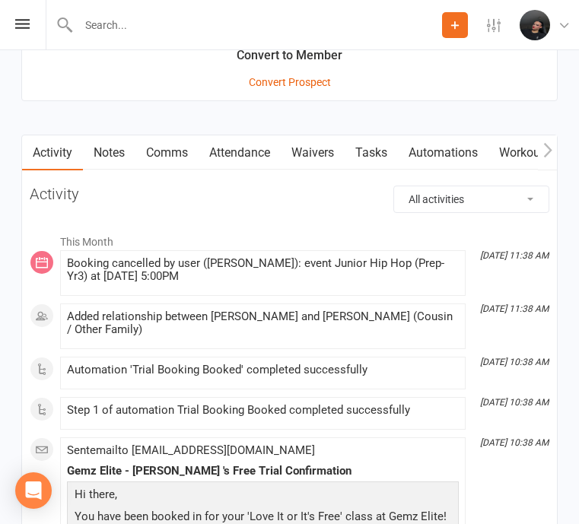
scroll to position [1409, 0]
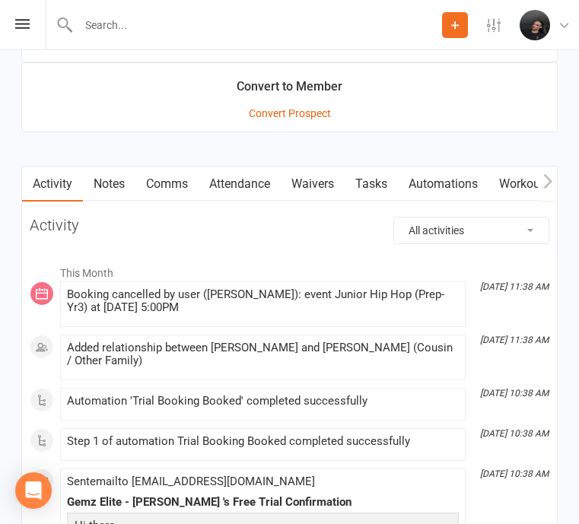
click at [321, 175] on link "Waivers" at bounding box center [313, 184] width 64 height 35
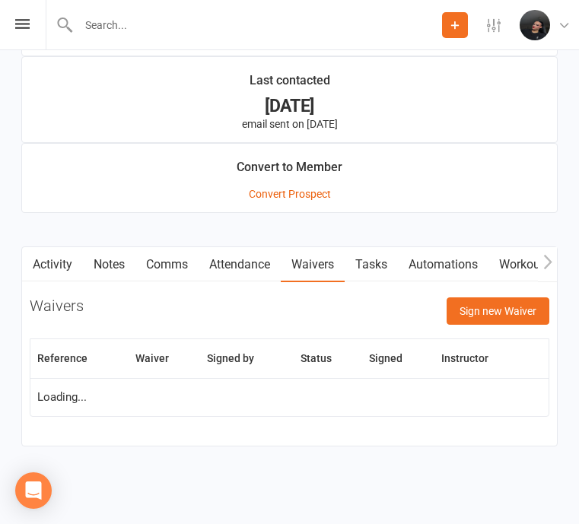
scroll to position [1392, 0]
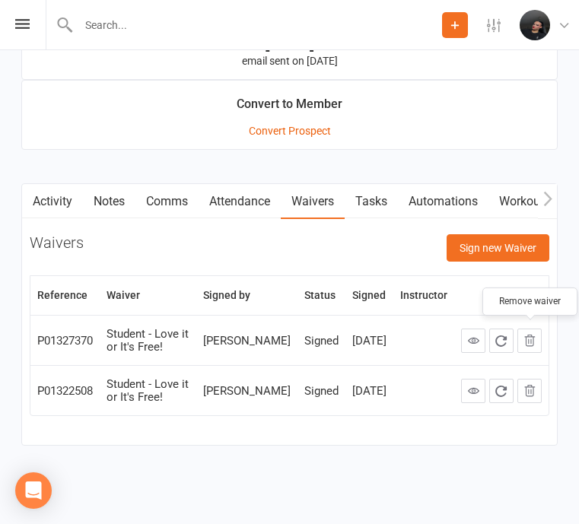
click at [533, 335] on icon "button" at bounding box center [530, 341] width 14 height 14
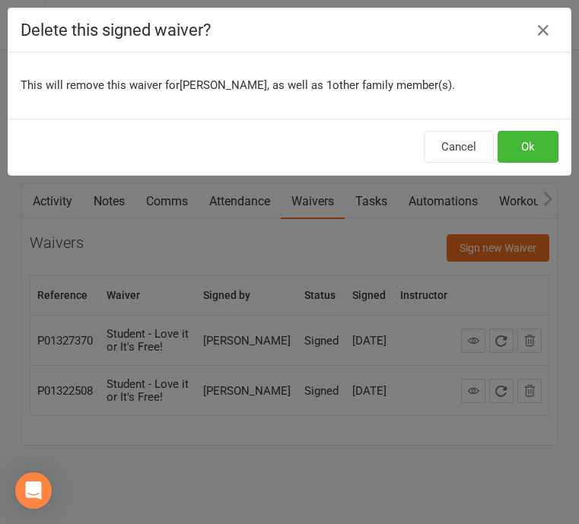
click at [555, 121] on div "Cancel Ok" at bounding box center [289, 147] width 562 height 56
click at [539, 143] on button "Ok" at bounding box center [527, 147] width 61 height 32
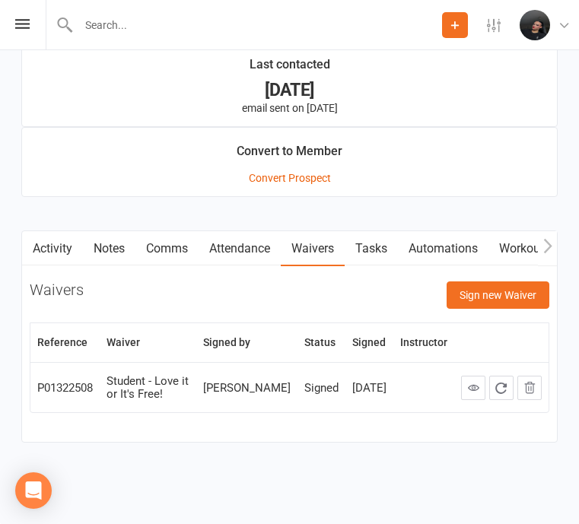
scroll to position [1342, 0]
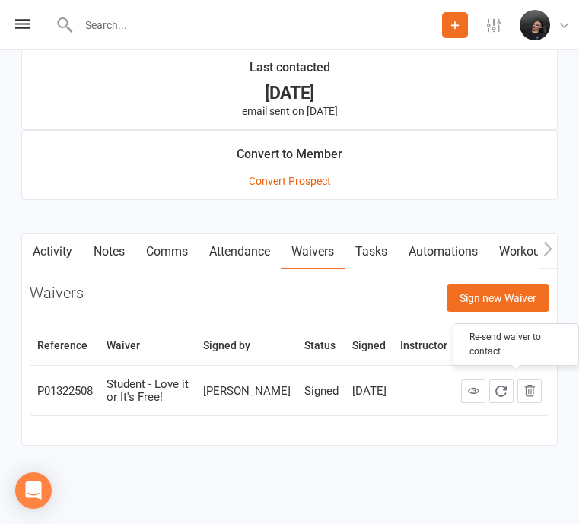
click at [478, 387] on icon at bounding box center [473, 390] width 11 height 11
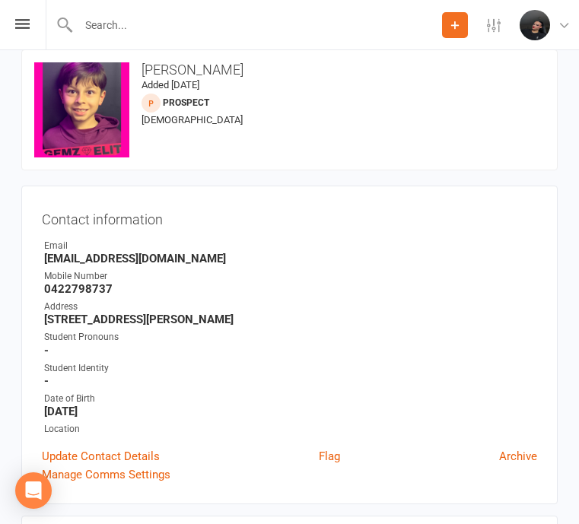
scroll to position [32, 0]
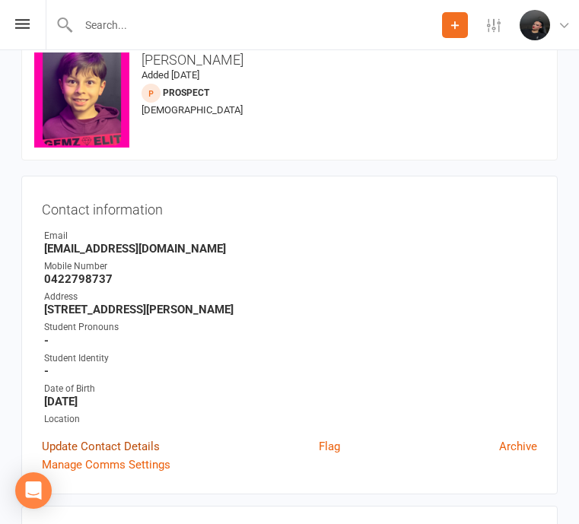
click at [113, 440] on link "Update Contact Details" at bounding box center [101, 446] width 118 height 18
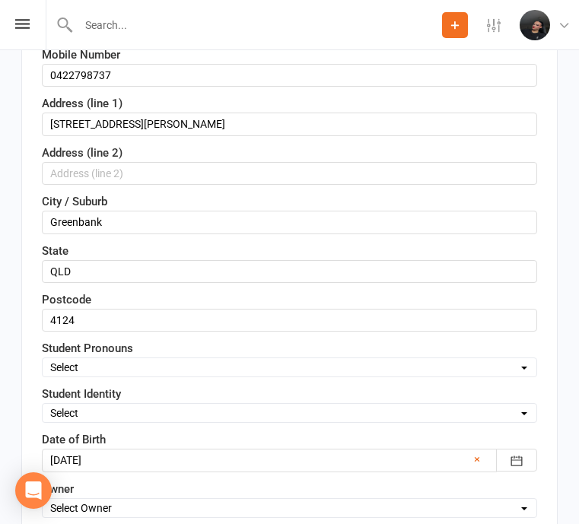
scroll to position [353, 0]
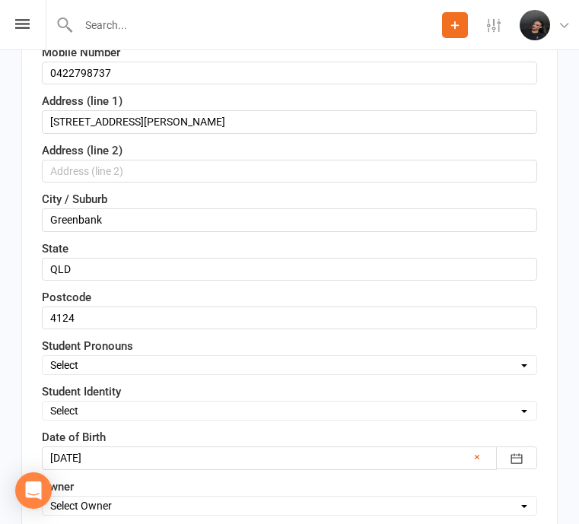
click at [100, 463] on div at bounding box center [289, 457] width 495 height 23
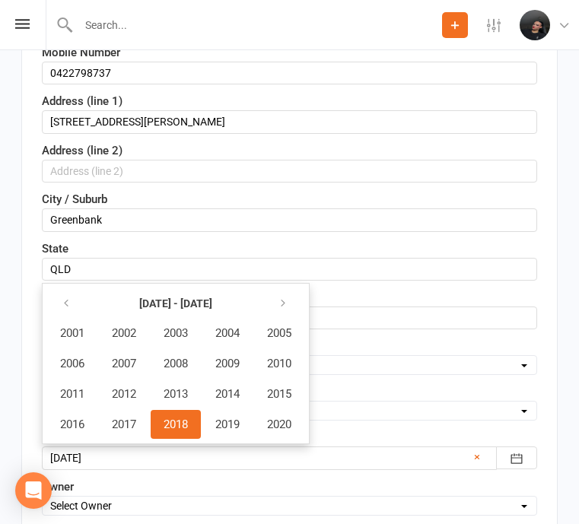
click at [198, 427] on button "2018" at bounding box center [176, 424] width 50 height 29
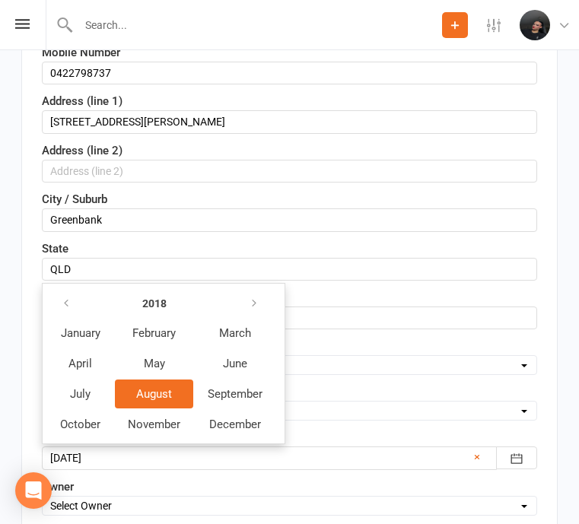
click at [180, 398] on button "August" at bounding box center [154, 394] width 78 height 29
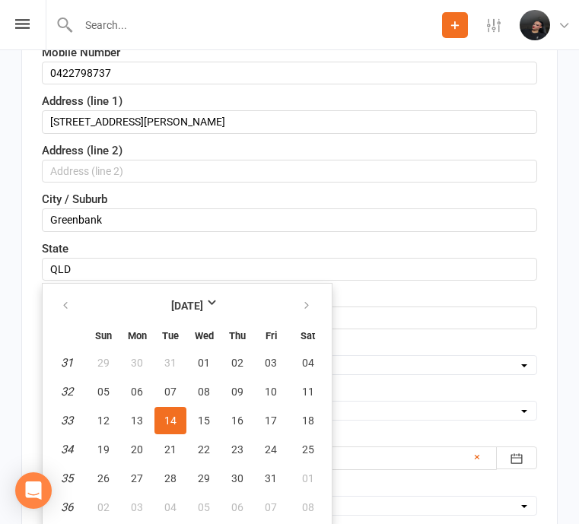
click at [174, 424] on span "14" at bounding box center [170, 421] width 12 height 12
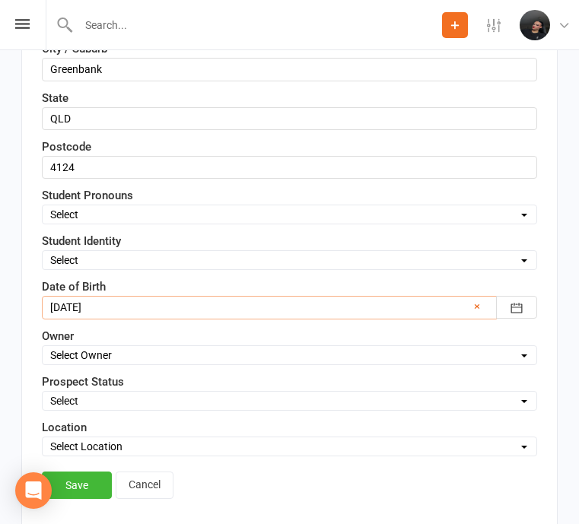
scroll to position [544, 0]
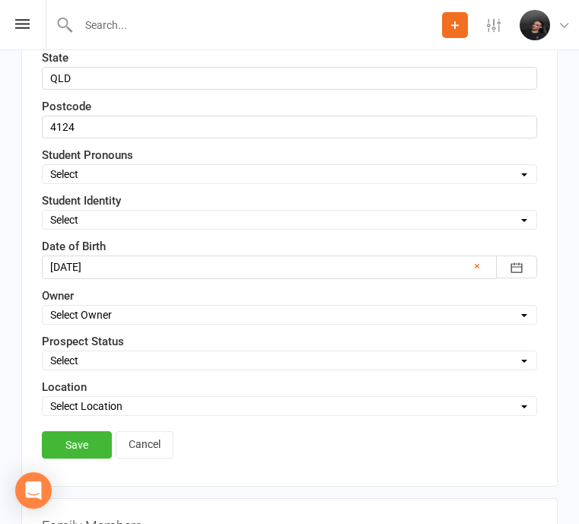
click at [367, 362] on select "Select Initial Contact Follow-up Call Follow-up Email Almost Ready Not Ready No…" at bounding box center [290, 360] width 494 height 17
click at [90, 438] on link "Save" at bounding box center [77, 444] width 70 height 27
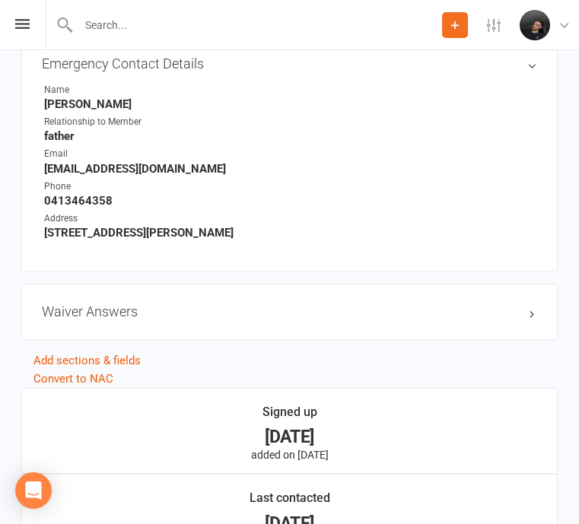
scroll to position [1342, 0]
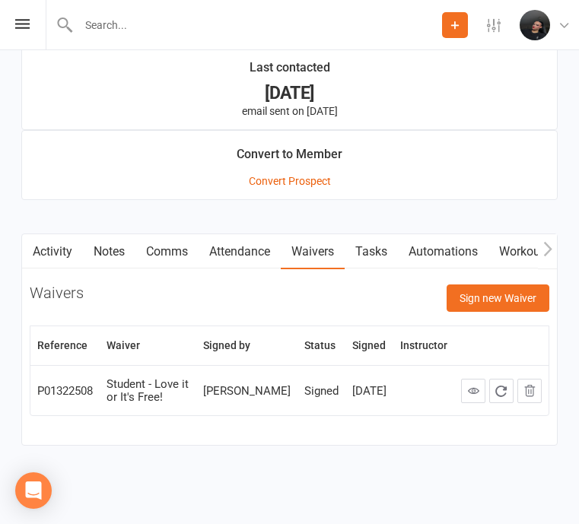
click at [102, 256] on link "Notes" at bounding box center [109, 251] width 52 height 35
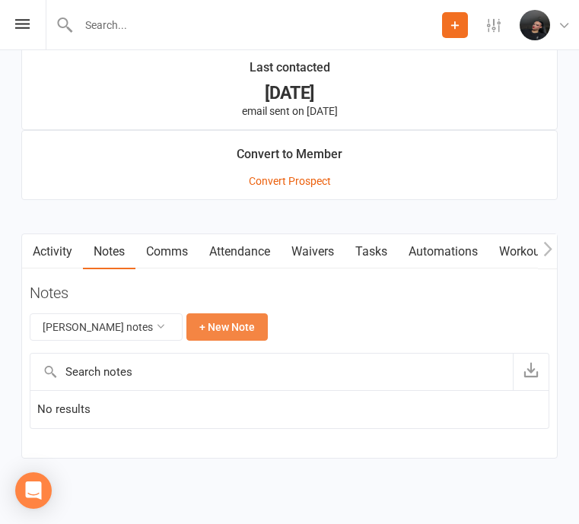
click at [205, 313] on button "+ New Note" at bounding box center [226, 326] width 81 height 27
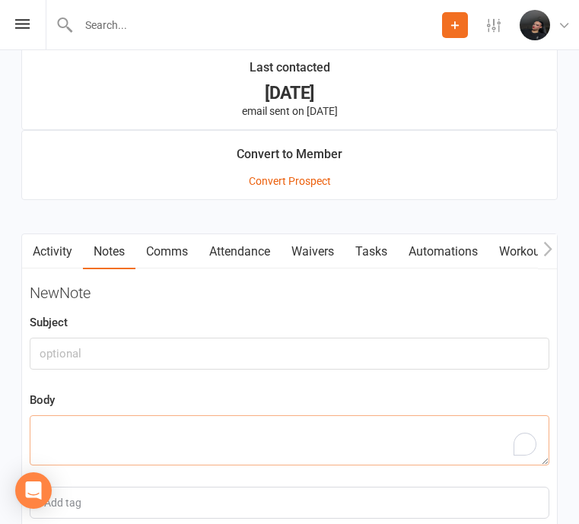
click at [229, 415] on textarea "To enrich screen reader interactions, please activate Accessibility in Grammarl…" at bounding box center [289, 440] width 519 height 50
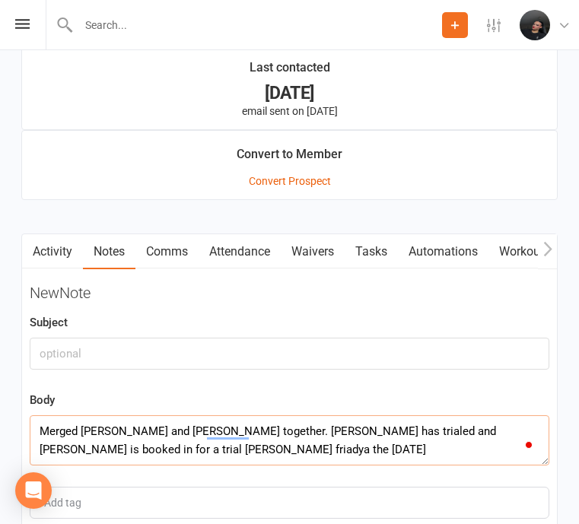
type textarea "Merged [PERSON_NAME] and [PERSON_NAME] together. [PERSON_NAME] has trialed and …"
click at [86, 346] on input "text" at bounding box center [289, 354] width 519 height 32
type input "M"
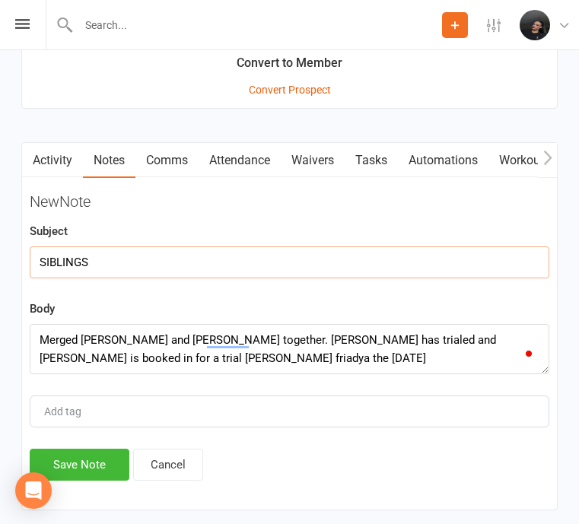
scroll to position [1431, 0]
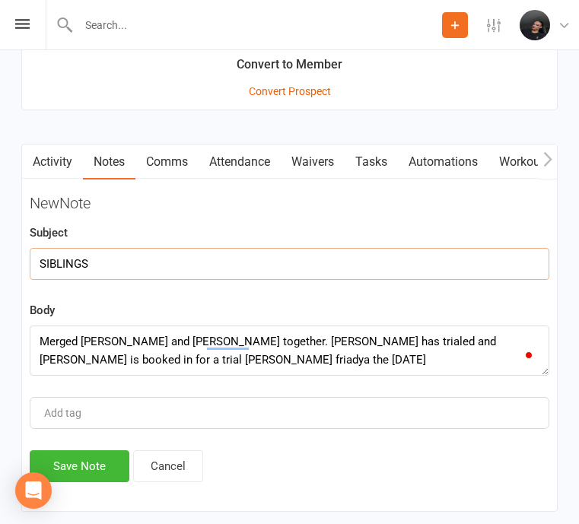
type input "SIBLINGS"
click at [100, 485] on div "Activity Notes Comms Attendance Waivers Tasks Automations Workouts Assessments …" at bounding box center [289, 328] width 536 height 368
click at [100, 466] on button "Save Note" at bounding box center [80, 466] width 100 height 32
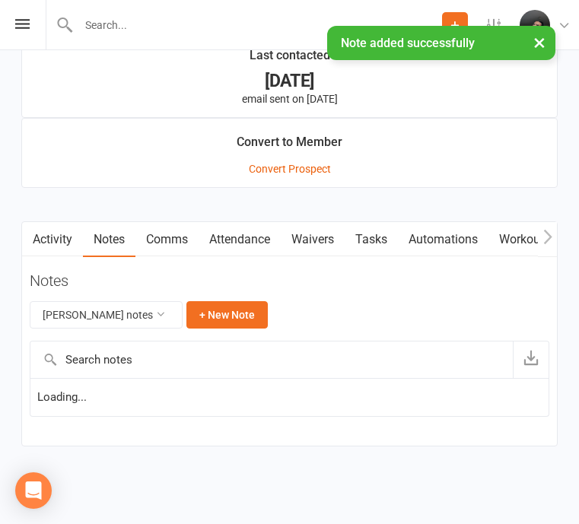
scroll to position [1402, 0]
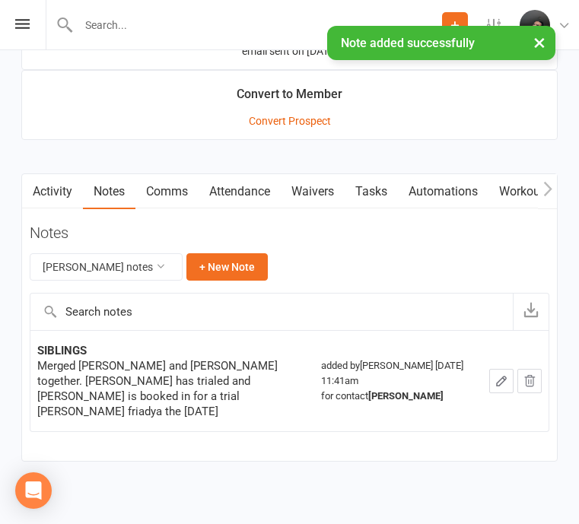
click at [14, 18] on div "Prospect Member Non-attending contact Class / event Appointment Task Membership…" at bounding box center [289, 25] width 579 height 50
click at [42, 26] on div "× Note added successfully" at bounding box center [279, 26] width 559 height 0
click at [22, 26] on div "× Note added successfully" at bounding box center [279, 26] width 559 height 0
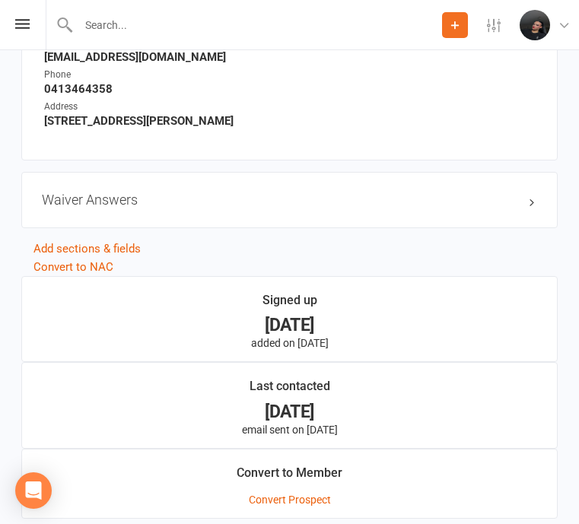
scroll to position [891, 0]
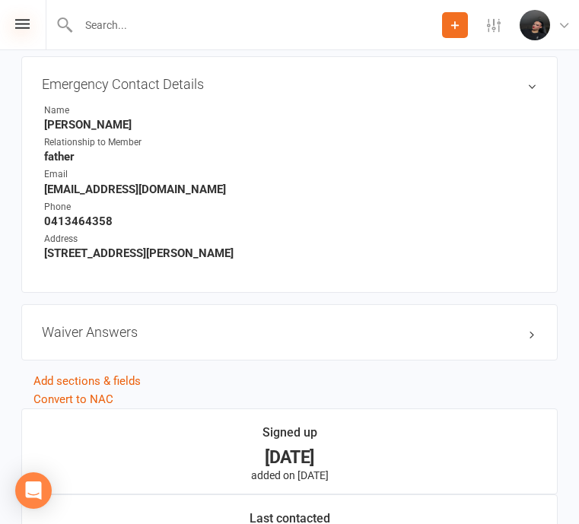
click at [28, 27] on icon at bounding box center [22, 24] width 14 height 10
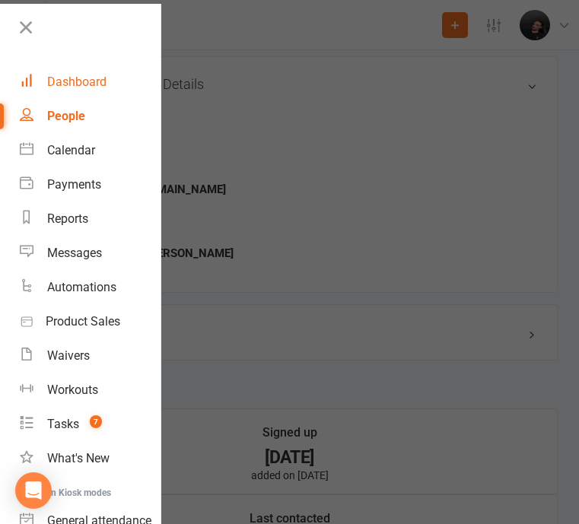
click at [63, 73] on link "Dashboard" at bounding box center [90, 82] width 141 height 34
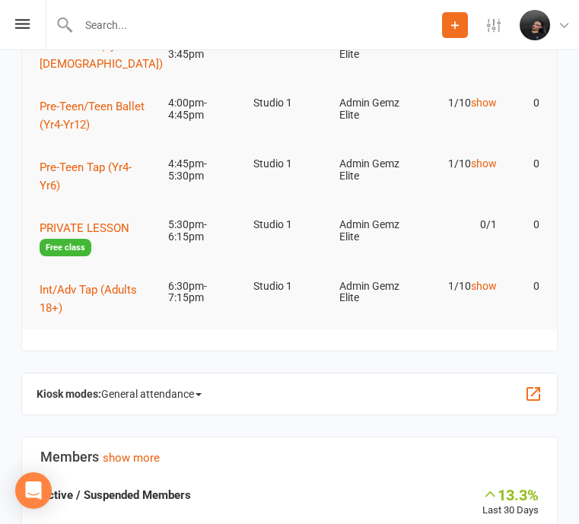
scroll to position [49, 0]
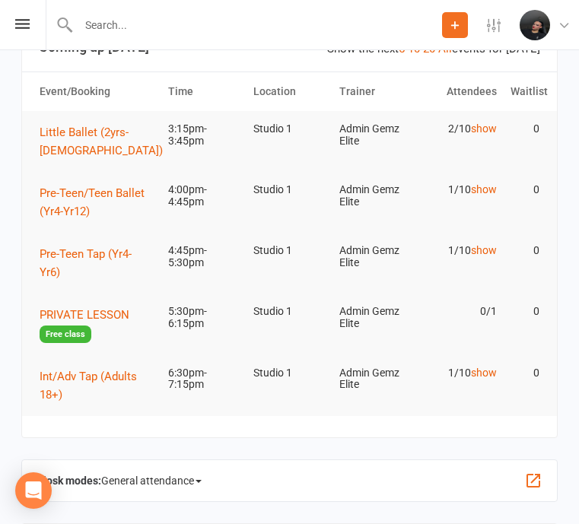
click at [161, 47] on div at bounding box center [244, 24] width 396 height 49
click at [173, 24] on input "text" at bounding box center [258, 24] width 368 height 21
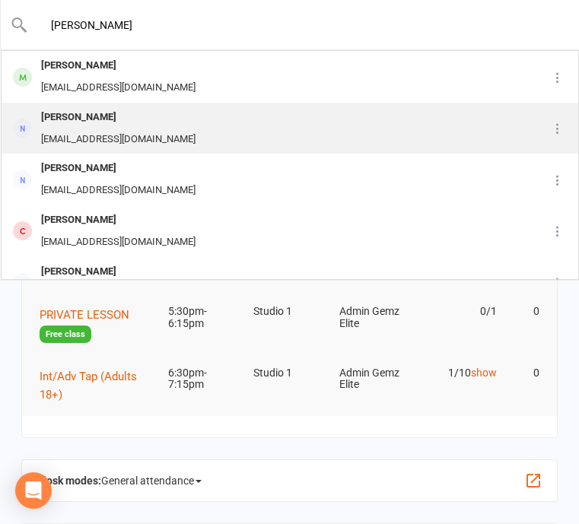
type input "camilla"
click at [133, 113] on div "[PERSON_NAME]" at bounding box center [119, 117] width 164 height 22
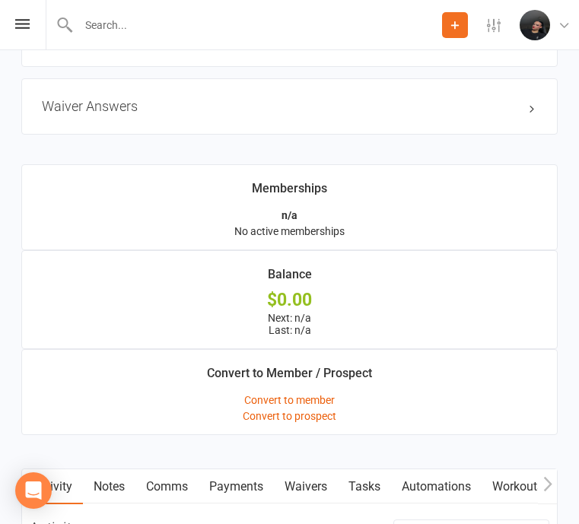
scroll to position [1213, 0]
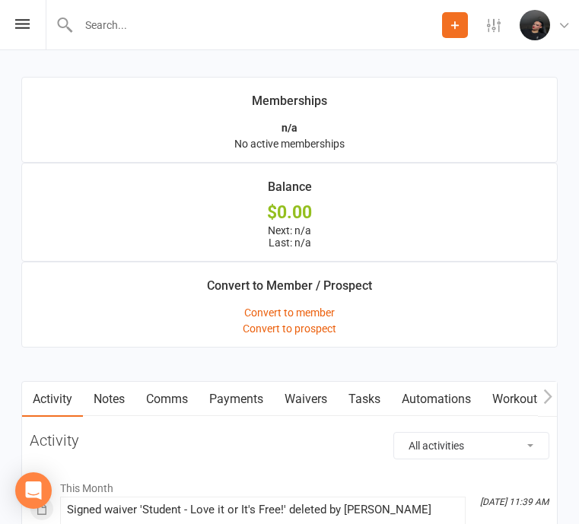
click at [177, 404] on link "Comms" at bounding box center [166, 399] width 63 height 35
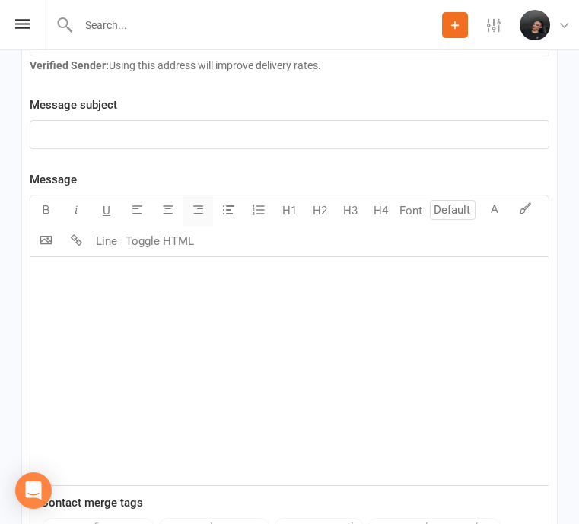
scroll to position [1957, 0]
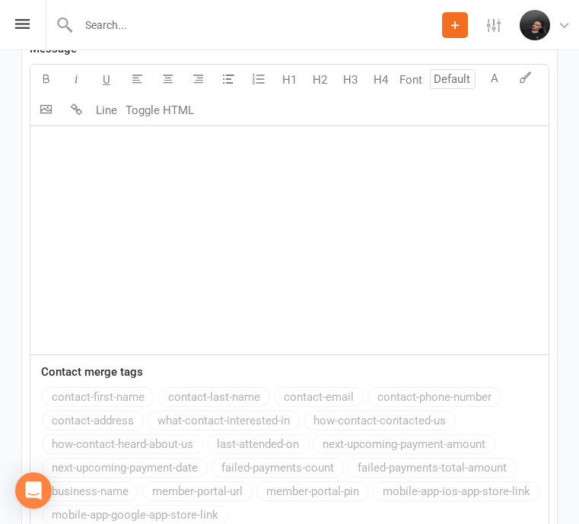
click at [216, 249] on div "﻿" at bounding box center [289, 240] width 518 height 228
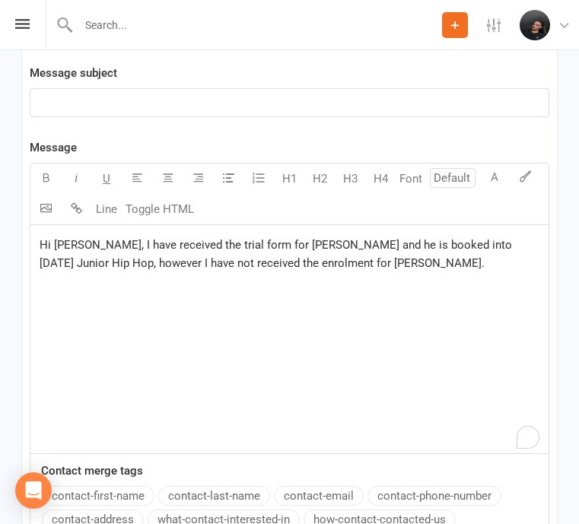
scroll to position [1850, 0]
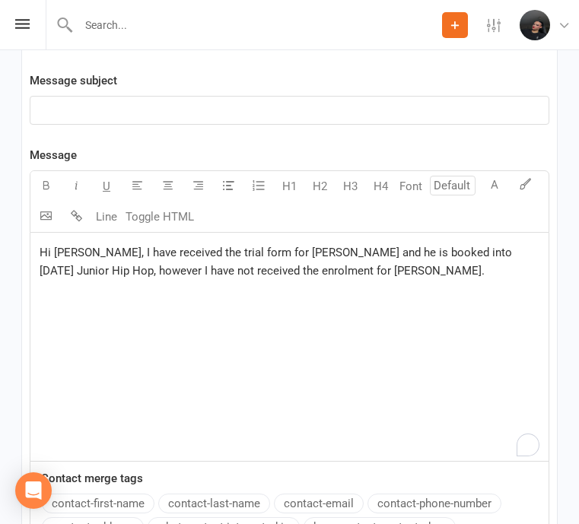
click at [97, 252] on span "Hi Camilla, I have received the trial form for Henry and he is booked into Frid…" at bounding box center [277, 262] width 475 height 32
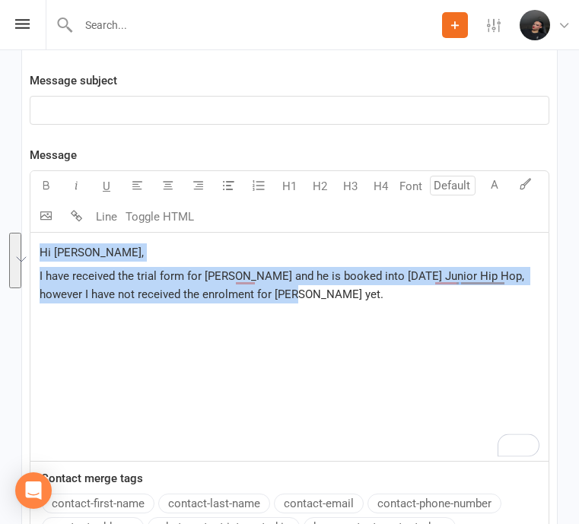
drag, startPoint x: 272, startPoint y: 300, endPoint x: 29, endPoint y: 236, distance: 251.1
click at [29, 235] on div "Activity Notes Comms Payments Waivers Tasks Automations Workouts Mobile App Ass…" at bounding box center [289, 258] width 536 height 1029
copy div "Hi Camilla, I have received the trial form for Henry and he is booked into Frid…"
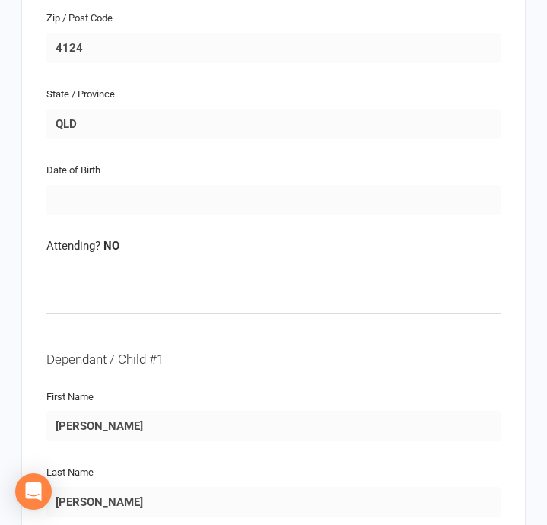
scroll to position [1089, 0]
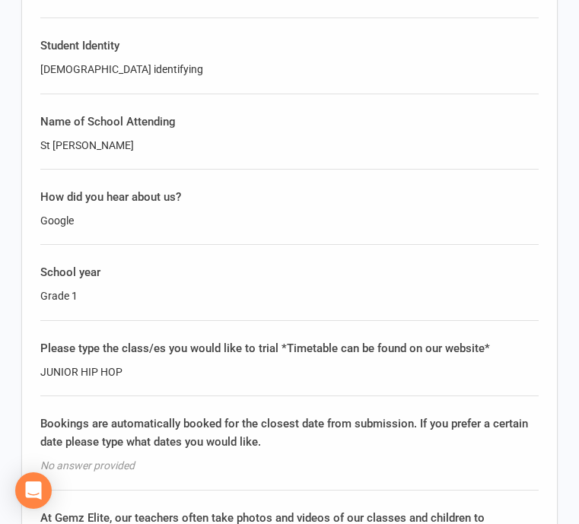
scroll to position [2707, 0]
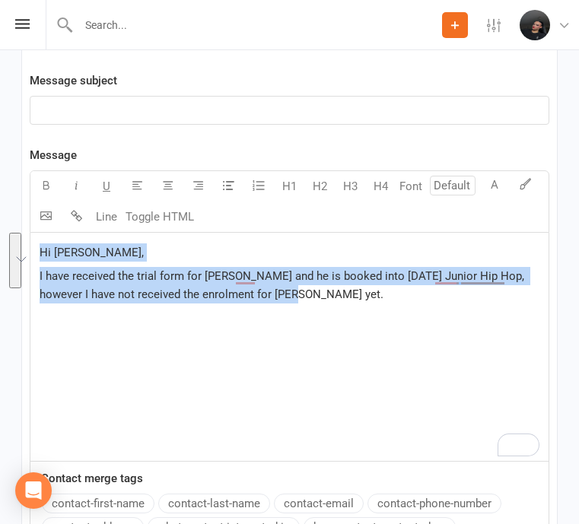
paste div "To enrich screen reader interactions, please activate Accessibility in Grammarl…"
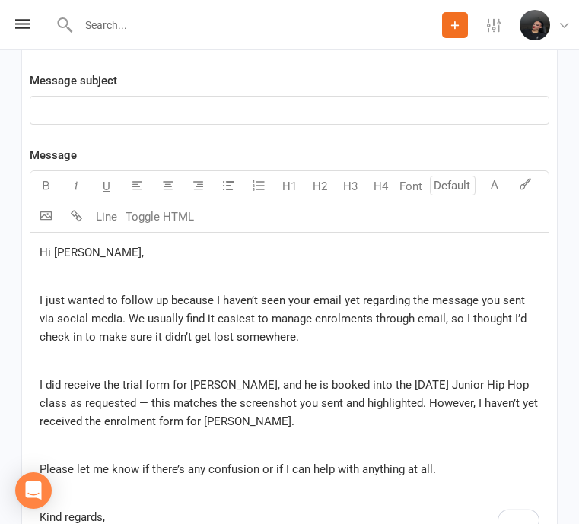
click at [109, 278] on p "﻿" at bounding box center [290, 276] width 500 height 18
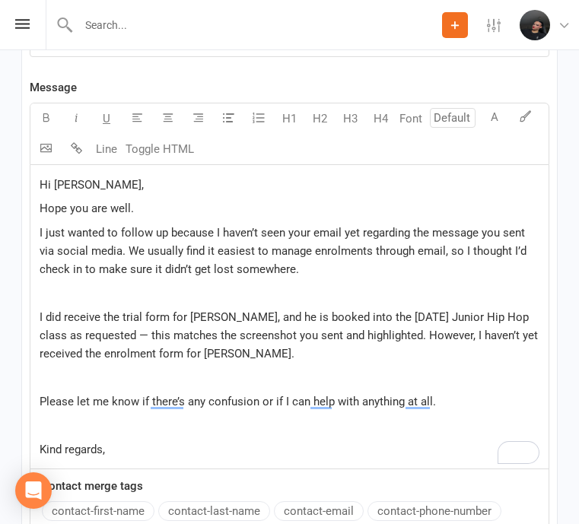
scroll to position [1920, 0]
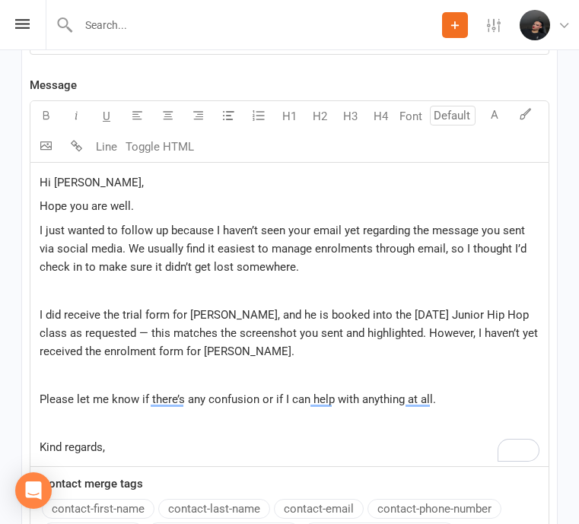
click at [42, 309] on span "I did receive the trial form for Henry, and he is booked into the Friday Junior…" at bounding box center [290, 333] width 501 height 50
click at [40, 310] on span "I did receive the trial form for Henry, and he is booked into the Friday Junior…" at bounding box center [290, 333] width 501 height 50
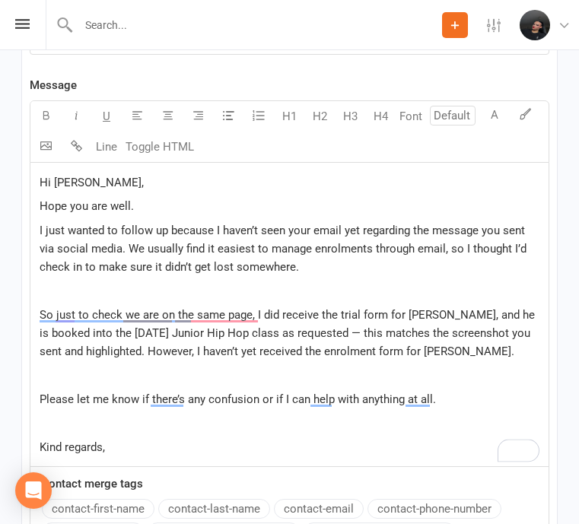
click at [264, 314] on span "So just to check we are on the same page, I did receive the trial form for Henr…" at bounding box center [289, 333] width 498 height 50
click at [308, 313] on span "So just to check we are on the same page, we receive the trial form for Henry, …" at bounding box center [287, 333] width 494 height 50
click at [221, 332] on span "So just to check we are on the same page, we received the trial form for Henry,…" at bounding box center [288, 333] width 497 height 50
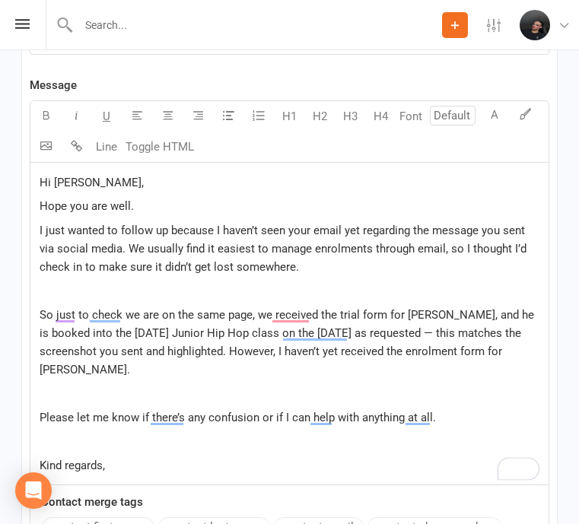
click at [410, 329] on span "So just to check we are on the same page, we received the trial form for Henry,…" at bounding box center [288, 342] width 497 height 68
click at [230, 351] on span "So just to check we are on the same page, we received the trial form for Henry,…" at bounding box center [288, 342] width 497 height 68
drag, startPoint x: 276, startPoint y: 351, endPoint x: 231, endPoint y: 351, distance: 44.9
click at [231, 351] on span "So just to check we are on the same page, we received the trial form for Henry,…" at bounding box center [288, 342] width 497 height 68
click at [523, 354] on p "So just to check we are on the same page, we received the trial form for Henry,…" at bounding box center [290, 342] width 500 height 73
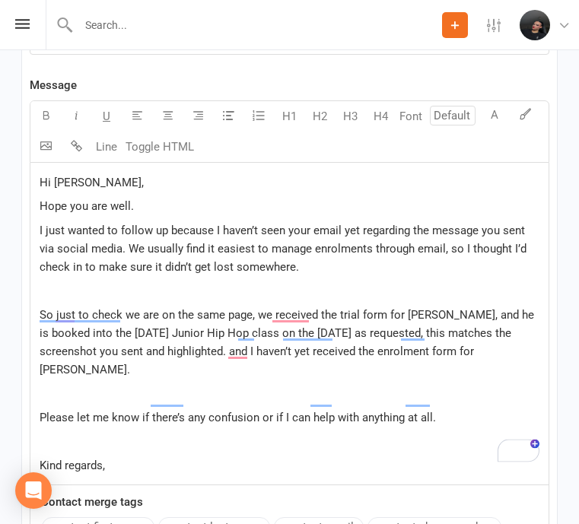
click at [507, 384] on p "﻿" at bounding box center [290, 393] width 500 height 18
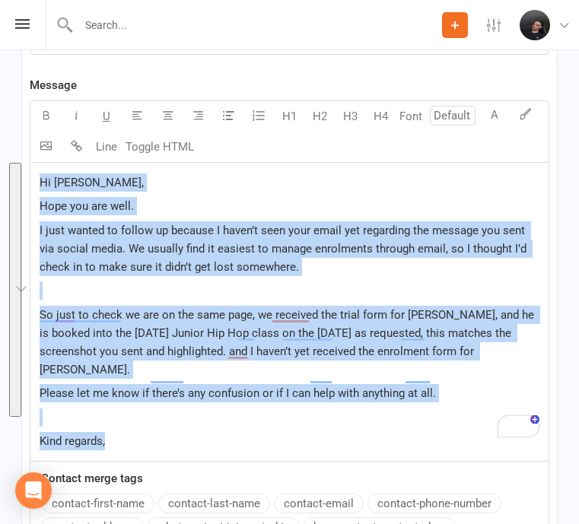
drag, startPoint x: 164, startPoint y: 430, endPoint x: 24, endPoint y: 141, distance: 321.8
click at [24, 141] on div "Activity Notes Comms Payments Waivers Tasks Automations Workouts Mobile App Ass…" at bounding box center [289, 223] width 536 height 1098
copy div "Hi Camilla, Hope you are well. I just wanted to follow up because I haven’t see…"
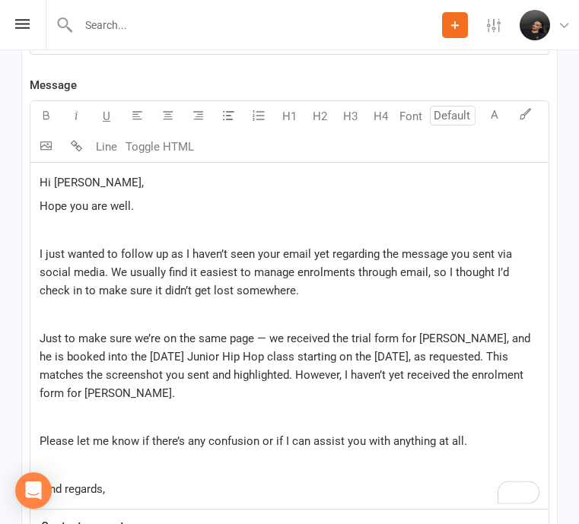
click at [140, 253] on span "I just wanted to follow up as I haven’t seen your email yet regarding the messa…" at bounding box center [277, 272] width 475 height 50
click at [157, 243] on div "Hi Camilla, Hope you are well. ﻿ I just wanted to follow up as I haven’t seen y…" at bounding box center [289, 336] width 518 height 346
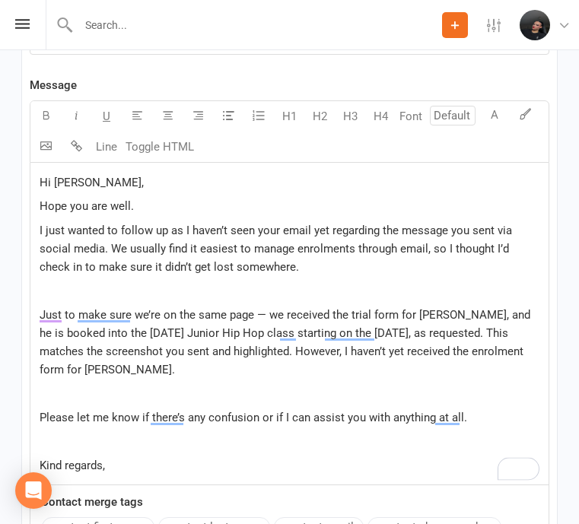
click at [113, 294] on p "﻿" at bounding box center [290, 290] width 500 height 18
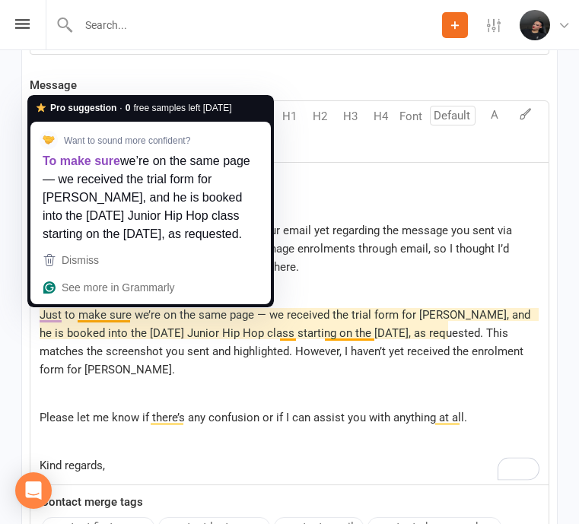
click at [126, 344] on span "Just to make sure we’re on the same page — we received the trial form for Henry…" at bounding box center [287, 342] width 494 height 68
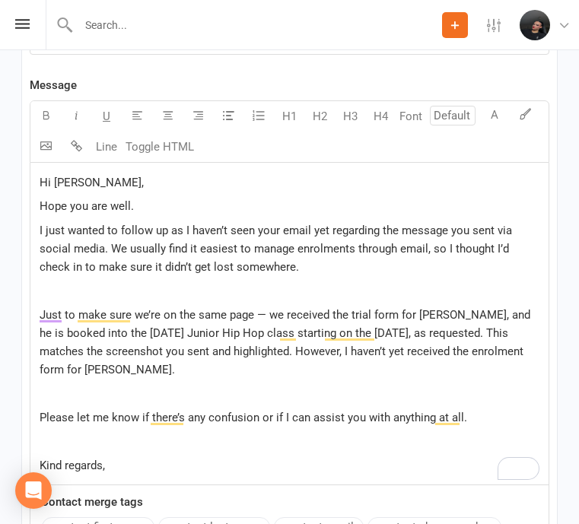
click at [177, 272] on span "I just wanted to follow up as I haven’t seen your email yet regarding the messa…" at bounding box center [277, 249] width 475 height 50
click at [176, 295] on p "﻿" at bounding box center [290, 290] width 500 height 18
click at [243, 324] on p "Just to make sure we’re on the same page — we received the trial form for Henry…" at bounding box center [290, 342] width 500 height 73
click at [243, 331] on span "Just to make sure we’re on the same page — we received the trial form for Henry…" at bounding box center [287, 342] width 494 height 68
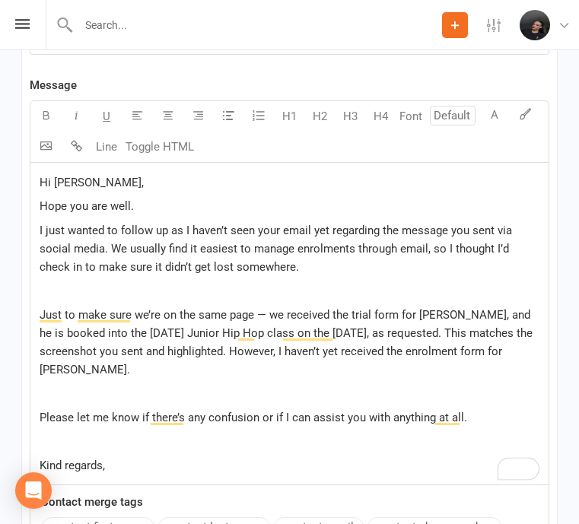
click at [82, 412] on span "Please let me know if there’s any confusion or if I can assist you with anythin…" at bounding box center [253, 418] width 427 height 14
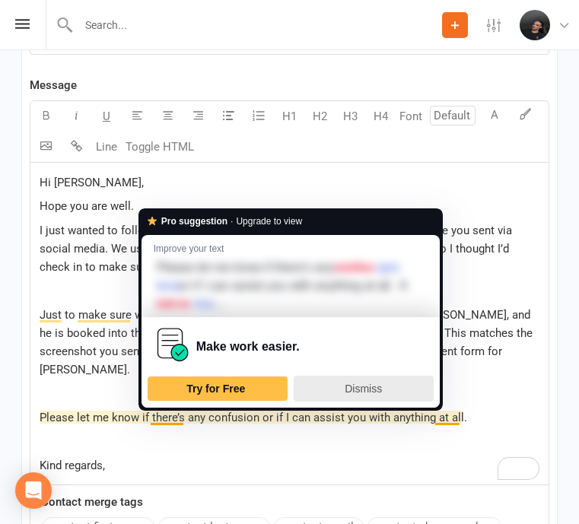
click at [357, 388] on span "Dismiss" at bounding box center [363, 389] width 37 height 12
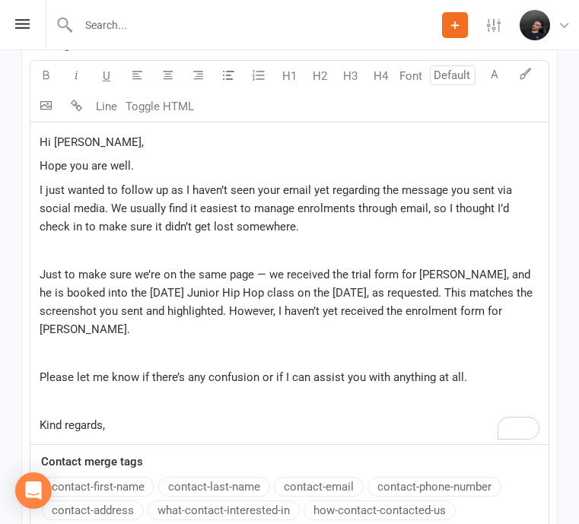
scroll to position [1989, 0]
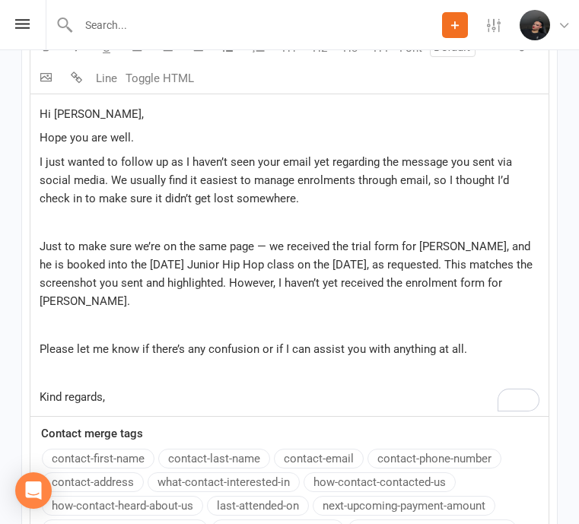
click at [259, 376] on p "﻿" at bounding box center [290, 373] width 500 height 18
click at [243, 399] on p "Kind regards," at bounding box center [290, 397] width 500 height 18
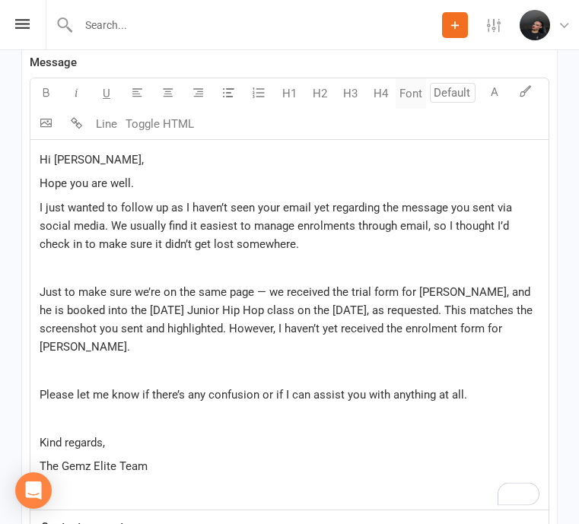
scroll to position [1938, 0]
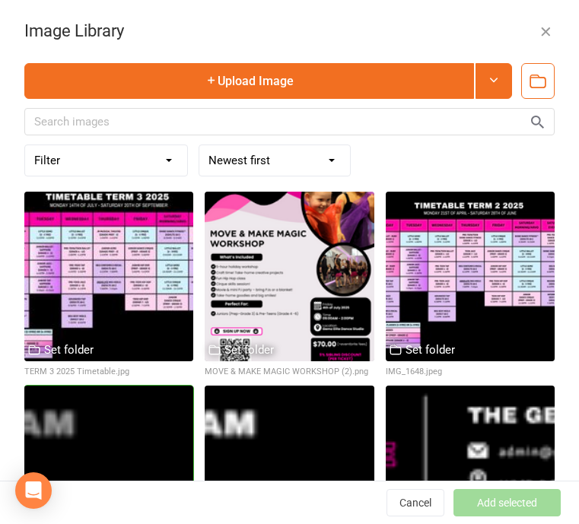
click at [150, 434] on div at bounding box center [108, 470] width 169 height 169
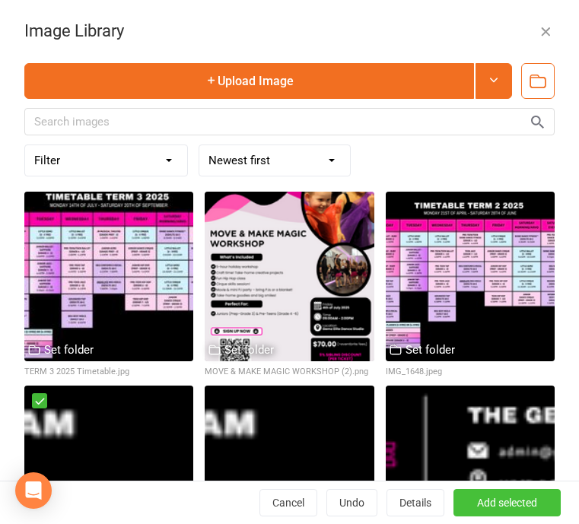
click at [538, 495] on button "Add selected" at bounding box center [506, 502] width 107 height 27
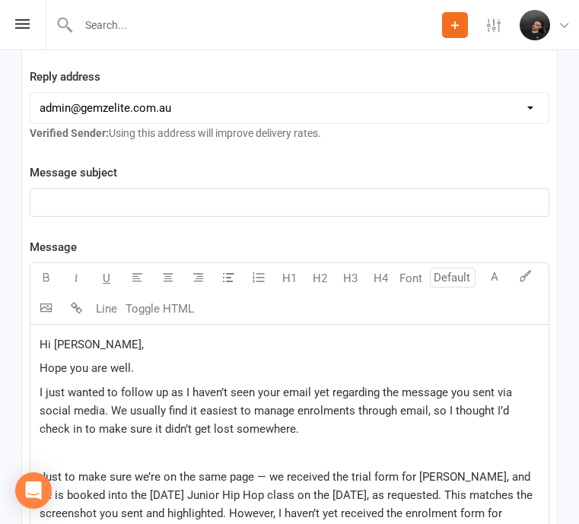
scroll to position [1758, 0]
click at [233, 189] on div "﻿" at bounding box center [289, 202] width 518 height 27
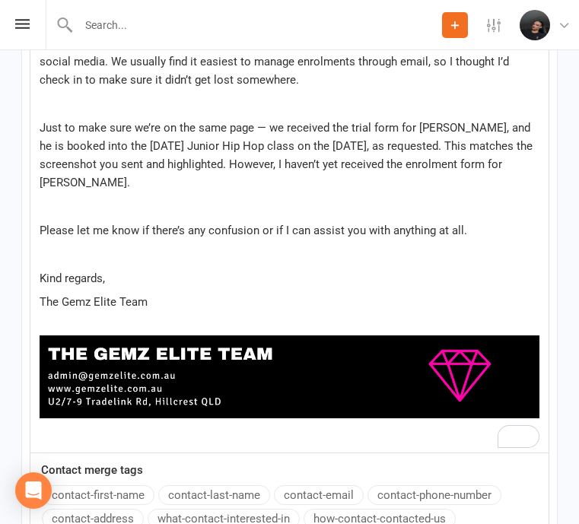
scroll to position [2108, 0]
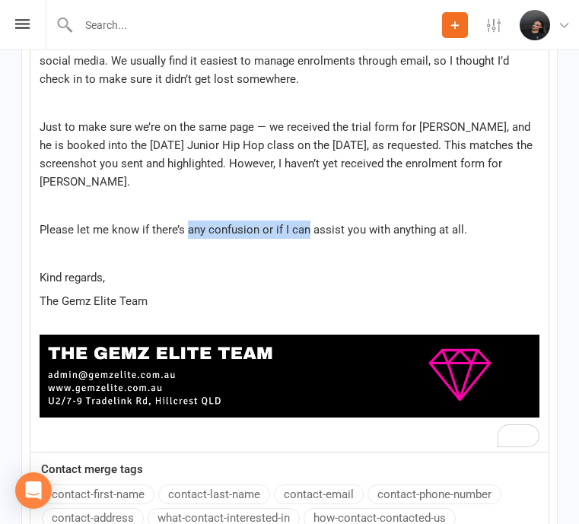
drag, startPoint x: 186, startPoint y: 230, endPoint x: 306, endPoint y: 235, distance: 119.5
click at [306, 235] on span "Please let me know if there’s any confusion or if I can assist you with anythin…" at bounding box center [253, 230] width 427 height 14
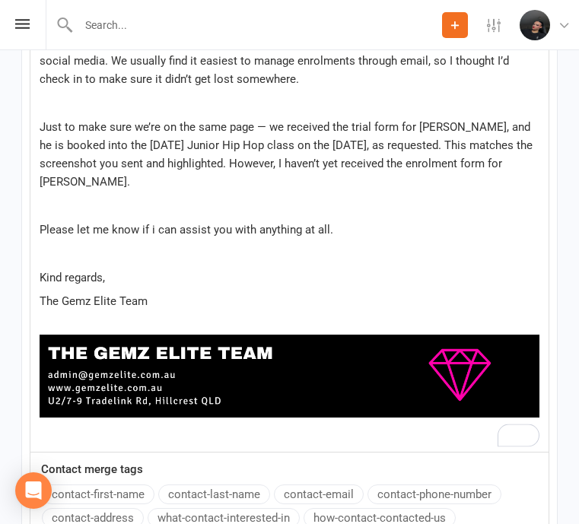
click at [154, 231] on span "Please let me know if i can assist you with anything at all." at bounding box center [187, 230] width 294 height 14
click at [427, 246] on p "﻿" at bounding box center [290, 253] width 500 height 18
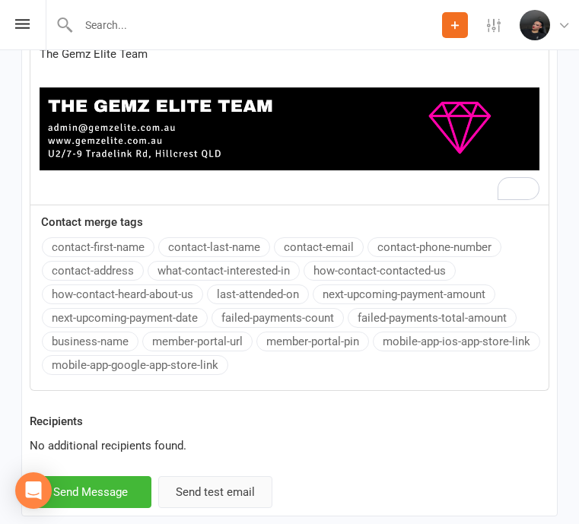
scroll to position [2399, 0]
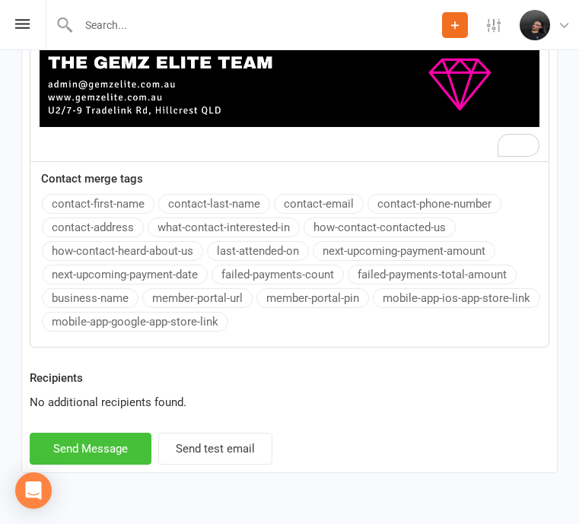
click at [126, 450] on button "Send Message" at bounding box center [91, 449] width 122 height 32
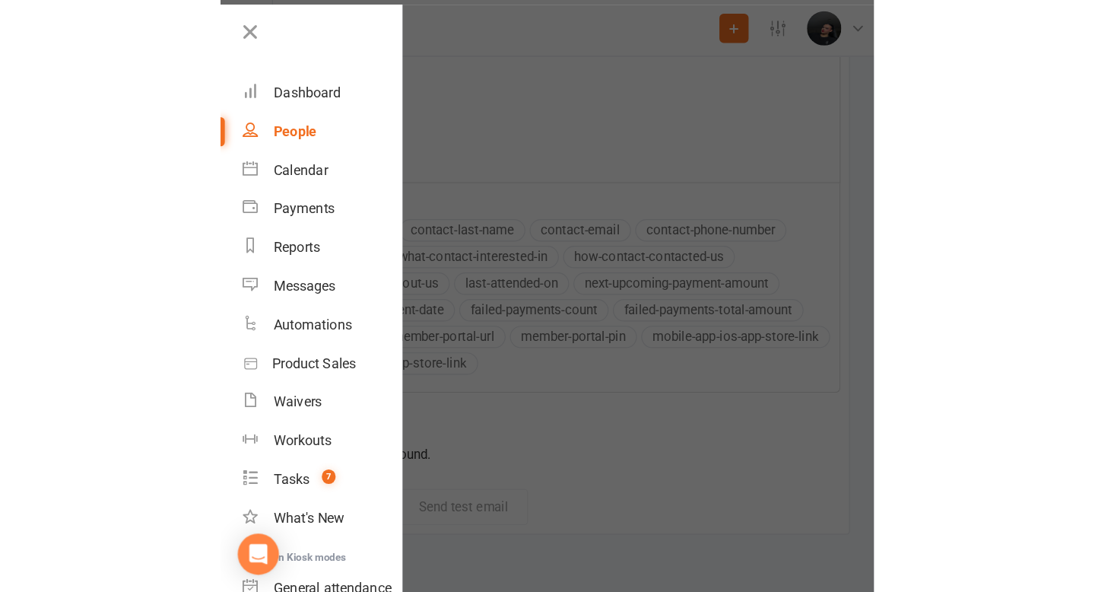
scroll to position [770, 0]
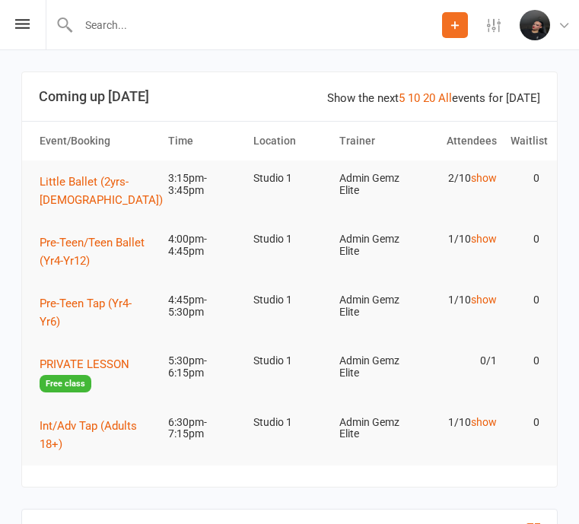
click at [19, 26] on icon at bounding box center [22, 24] width 14 height 10
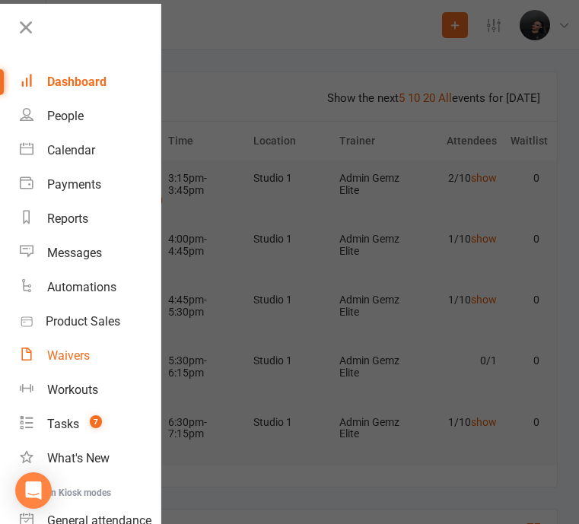
click at [84, 353] on div "Waivers" at bounding box center [68, 355] width 43 height 14
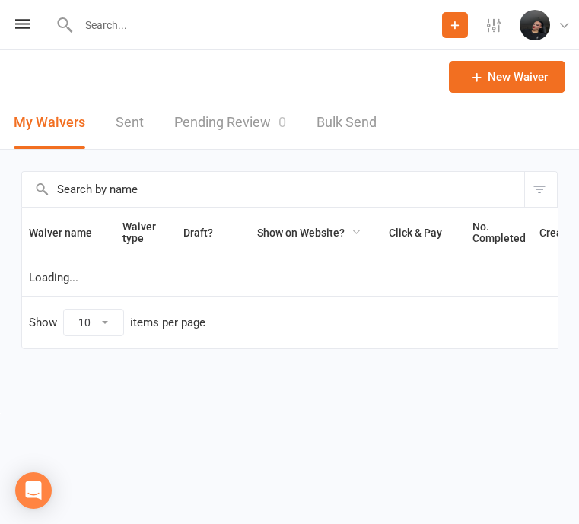
select select "100"
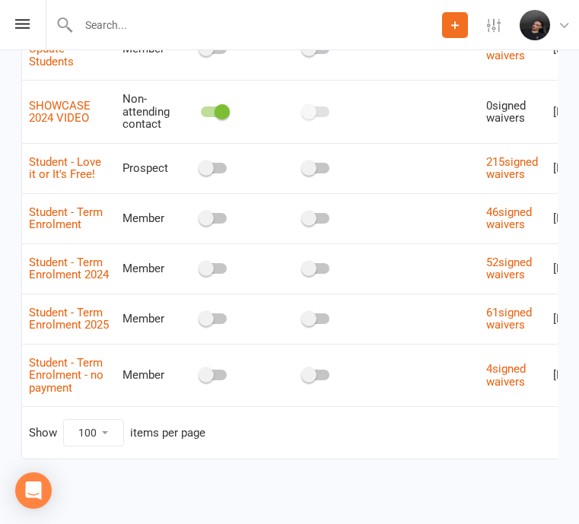
scroll to position [0, 85]
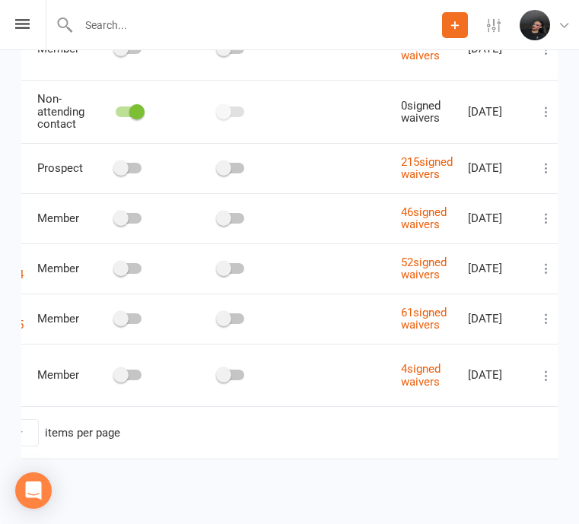
click at [538, 326] on icon at bounding box center [545, 318] width 15 height 15
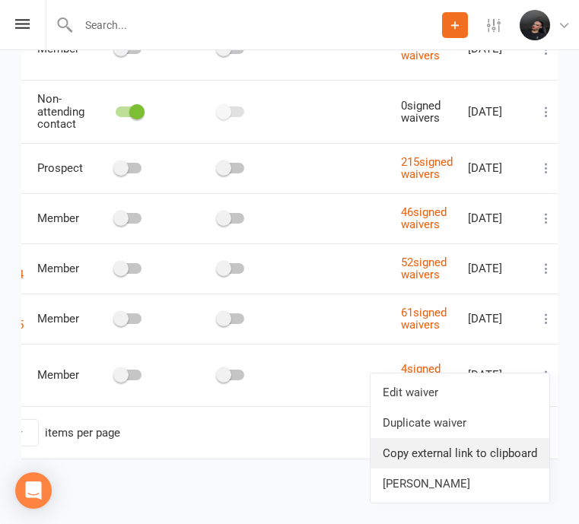
click at [507, 454] on link "Copy external link to clipboard" at bounding box center [459, 453] width 179 height 30
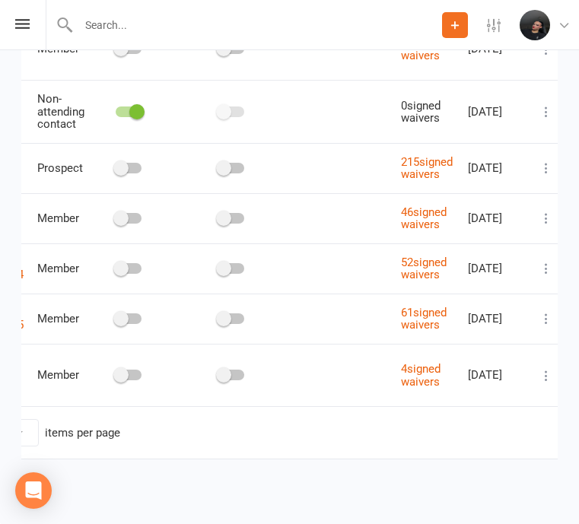
scroll to position [0, 0]
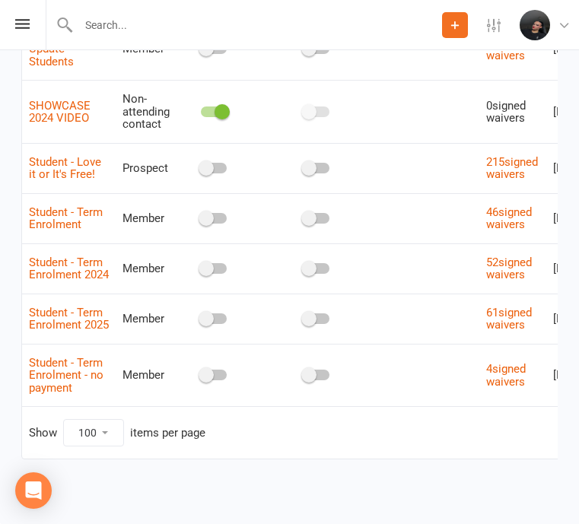
click at [65, 307] on span "Student - Term Enrolment 2025" at bounding box center [69, 319] width 80 height 42
click at [37, 306] on link "Student - Term Enrolment 2025" at bounding box center [69, 319] width 80 height 27
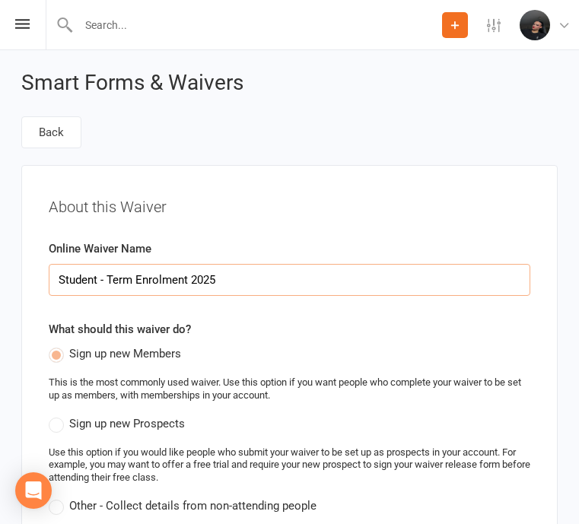
select select "applies_to_dependant_signees"
select select "select"
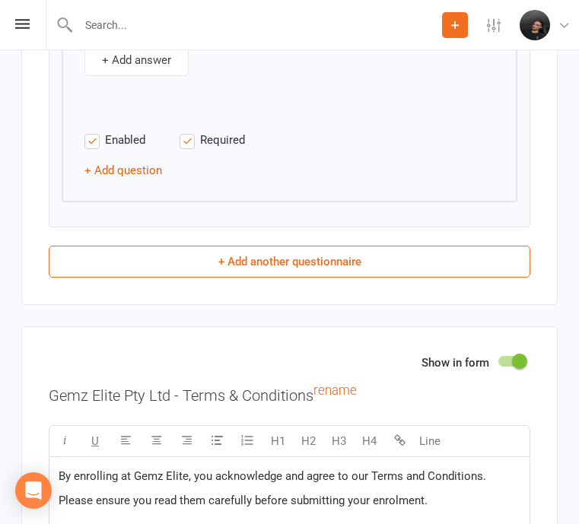
scroll to position [6832, 0]
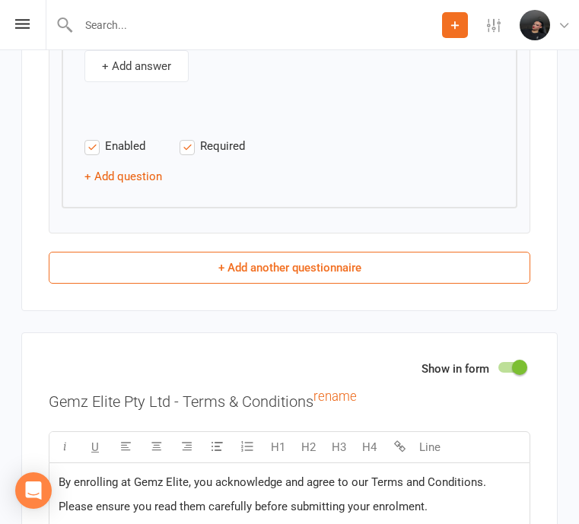
click at [189, 279] on button "+ Add another questionnaire" at bounding box center [289, 268] width 481 height 32
select select "do_not_copy_answers"
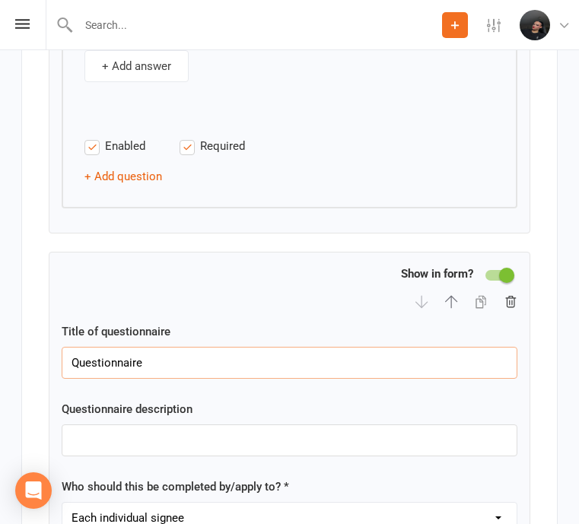
click at [128, 376] on input "Questionnaire" at bounding box center [290, 363] width 456 height 32
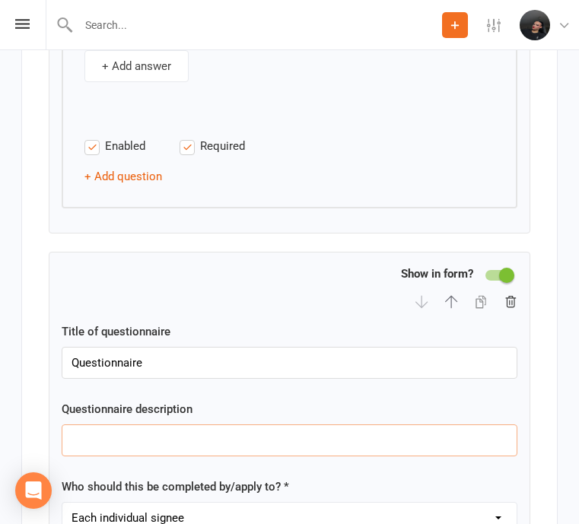
click at [138, 456] on input "text" at bounding box center [290, 440] width 456 height 32
paste input "Showcase Participation 2025: Please indicate if your child will be participatin…"
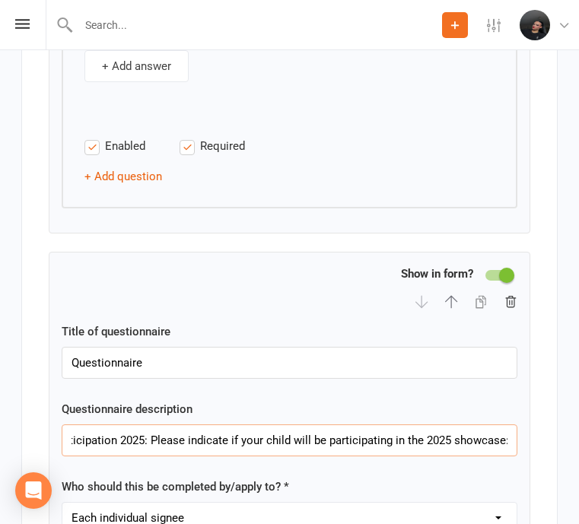
scroll to position [0, 0]
drag, startPoint x: 148, startPoint y: 450, endPoint x: 455, endPoint y: 479, distance: 308.6
click at [455, 479] on div "Title of questionnaire Questionnaire Questionnaire description Showcase Partici…" at bounding box center [290, 497] width 456 height 351
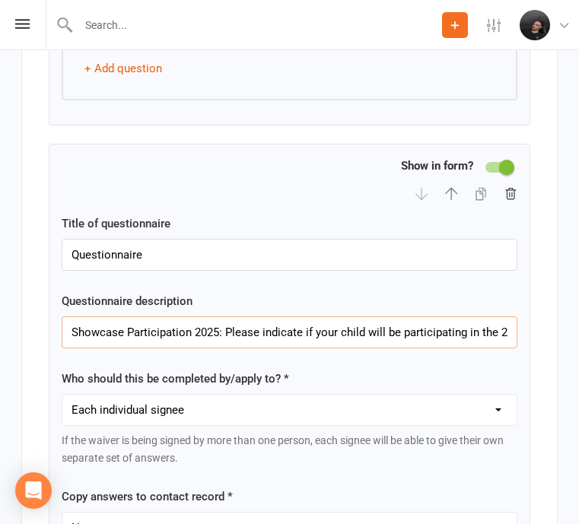
scroll to position [6943, 0]
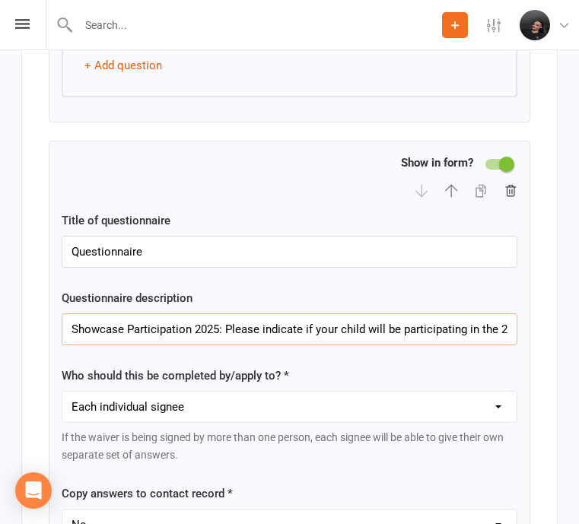
type input "Showcase Participation 2025: Please indicate if your child will be participatin…"
click at [355, 422] on select "Each individual signee Primary signee only Dependent signees only Attending sig…" at bounding box center [289, 407] width 454 height 30
select select "applies_to_dependant_signees"
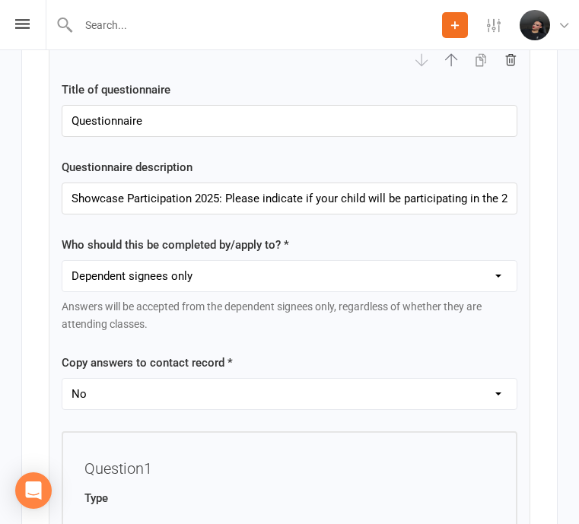
scroll to position [7088, 0]
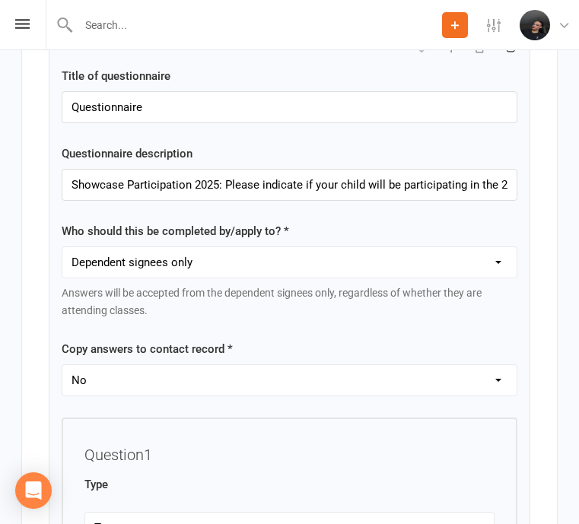
click at [310, 393] on select "Yes No" at bounding box center [289, 380] width 454 height 30
click at [303, 390] on select "Yes No" at bounding box center [289, 380] width 454 height 30
select select "copy_answers_for_all_signees"
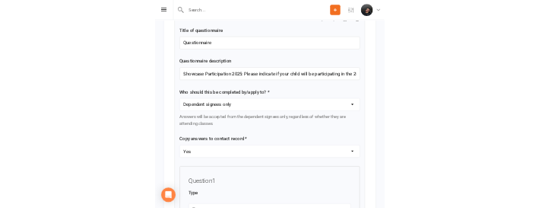
scroll to position [7260, 0]
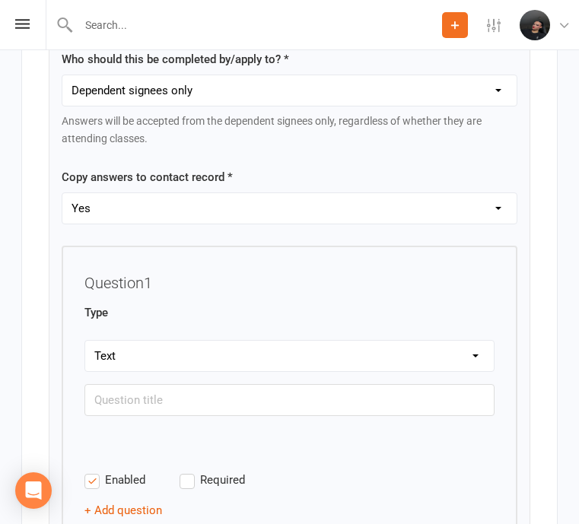
click at [283, 359] on select "Text Select Checkbox" at bounding box center [289, 356] width 408 height 30
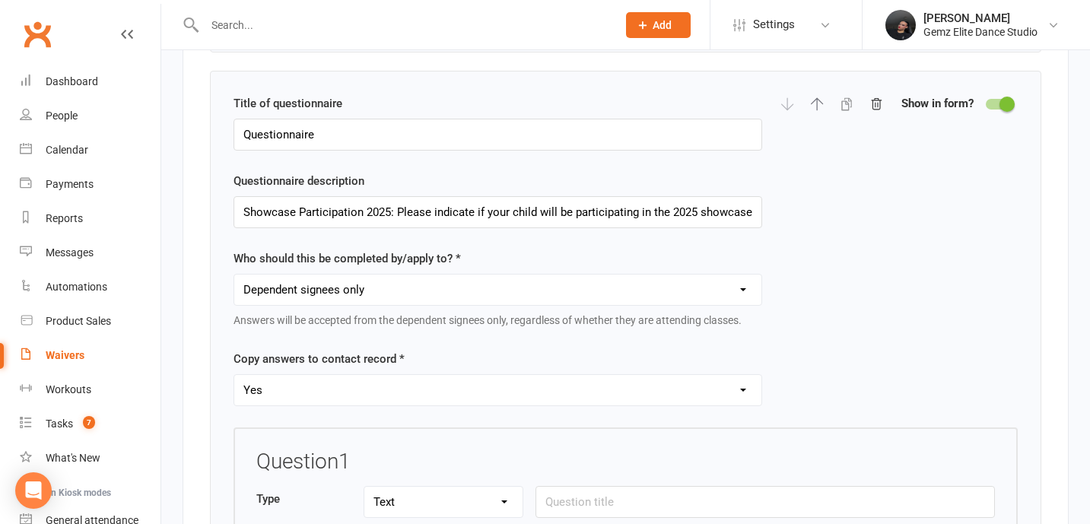
scroll to position [4813, 0]
drag, startPoint x: 341, startPoint y: 135, endPoint x: 213, endPoint y: 141, distance: 128.7
click at [213, 141] on div "Title of questionnaire Questionnaire Questionnaire description Showcase Partici…" at bounding box center [625, 370] width 831 height 600
drag, startPoint x: 396, startPoint y: 211, endPoint x: 224, endPoint y: 211, distance: 171.9
click at [224, 211] on div "Title of questionnaire Questionnaire Questionnaire description Showcase Partici…" at bounding box center [625, 370] width 831 height 600
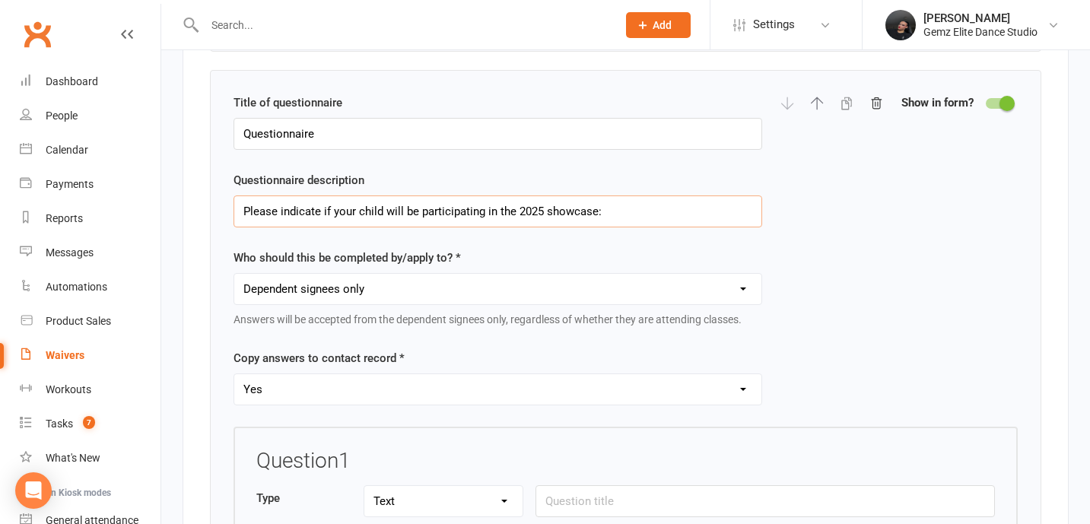
type input "Please indicate if your child will be participating in the 2025 showcase:"
drag, startPoint x: 343, startPoint y: 141, endPoint x: 225, endPoint y: 141, distance: 117.9
click at [225, 141] on div "Title of questionnaire Questionnaire Questionnaire description Please indicate …" at bounding box center [625, 370] width 831 height 600
paste input "Showcase Participation 2025:"
type input "Showcase Participation 2025"
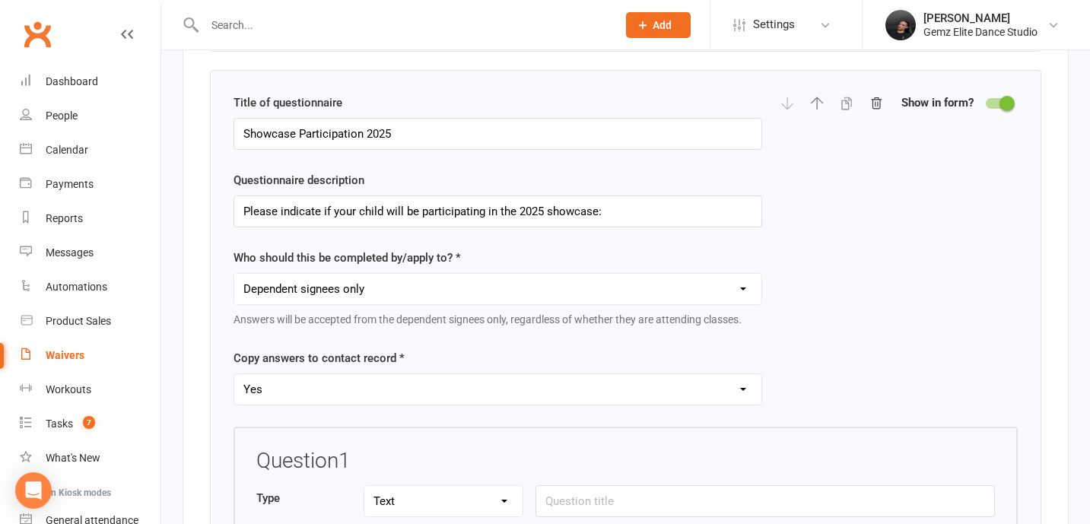
click at [519, 157] on div "Title of questionnaire Showcase Participation 2025 Questionnaire description Pl…" at bounding box center [497, 260] width 529 height 333
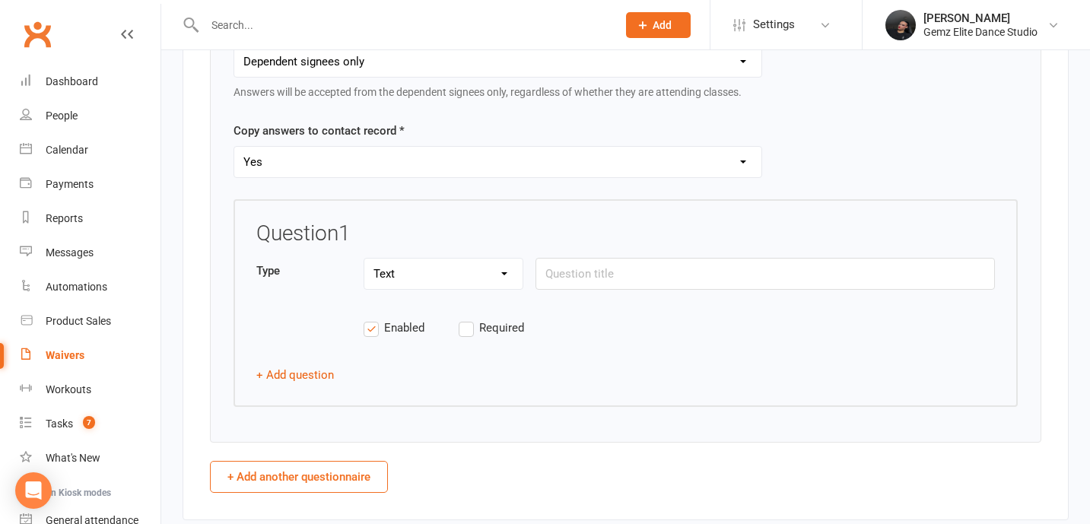
scroll to position [5044, 0]
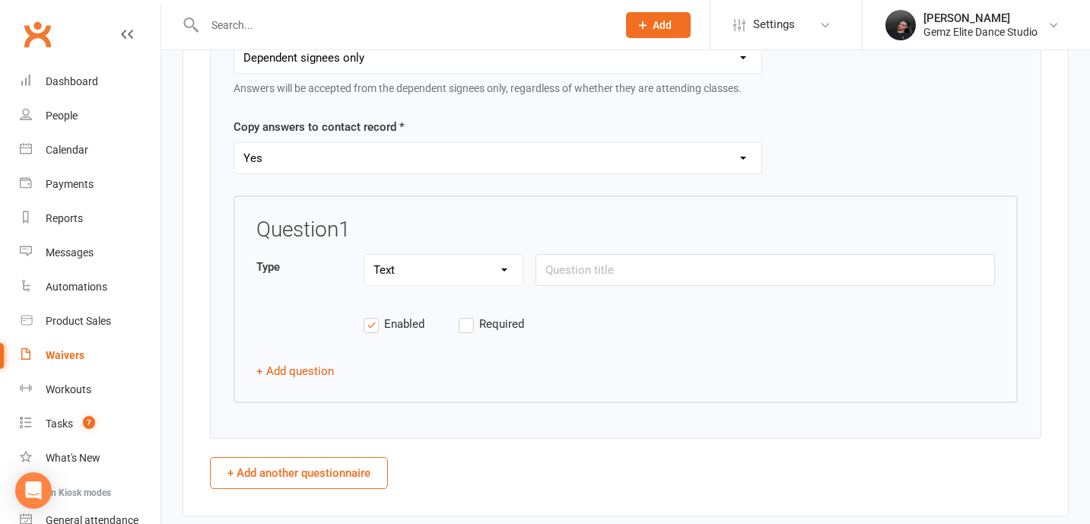
click at [491, 275] on select "Text Select Checkbox" at bounding box center [443, 270] width 158 height 30
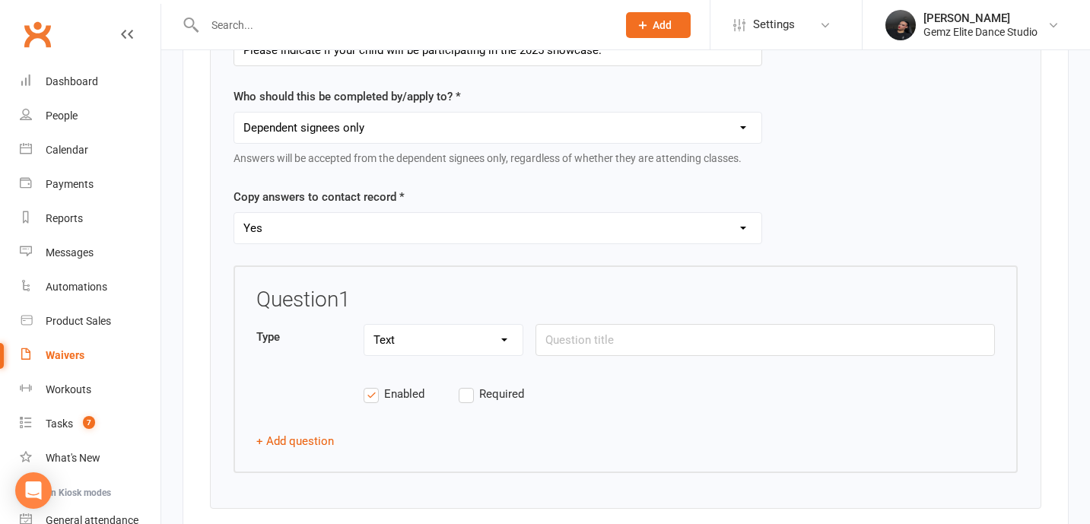
scroll to position [4913, 0]
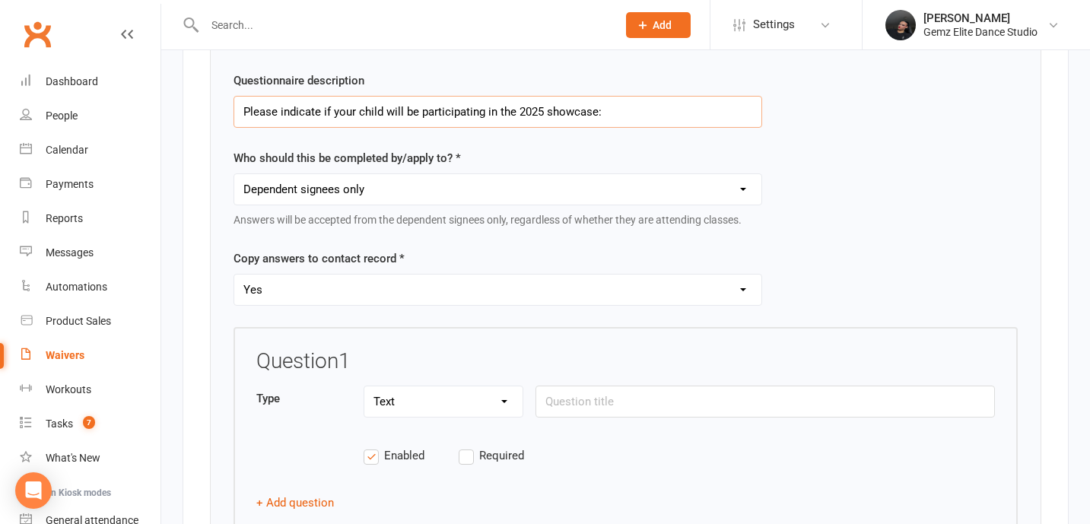
drag, startPoint x: 602, startPoint y: 119, endPoint x: 233, endPoint y: 113, distance: 368.2
click at [233, 113] on input "Please indicate if your child will be participating in the 2025 showcase:" at bounding box center [497, 112] width 529 height 32
click at [578, 410] on input "text" at bounding box center [764, 402] width 459 height 32
paste input "Please indicate if your child will be participating in the 2025 showcase:"
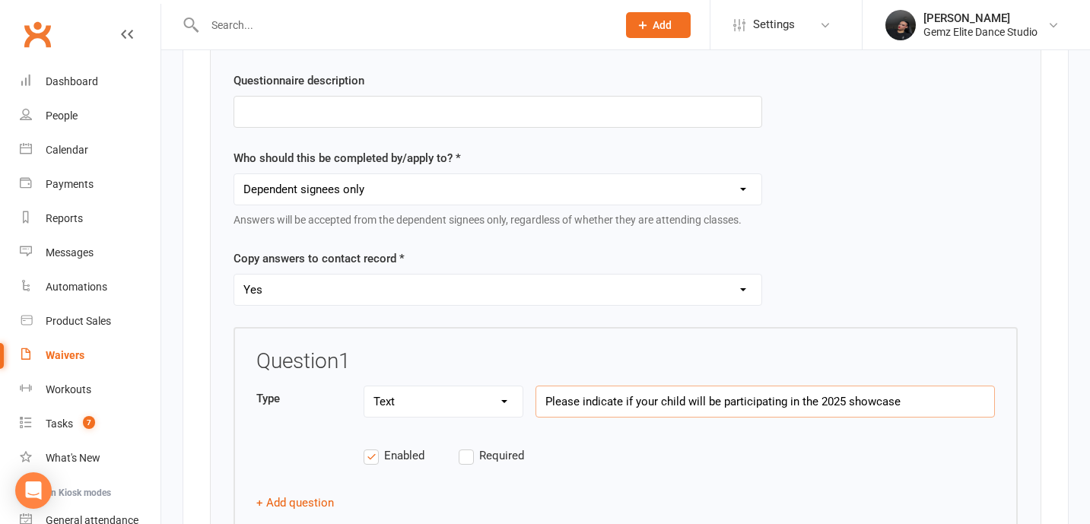
type input "Please indicate if your child will be participating in the 2025 showcase"
click at [497, 457] on span "Required" at bounding box center [501, 454] width 45 height 16
click at [497, 446] on input "Required" at bounding box center [506, 446] width 95 height 0
click at [468, 407] on select "Text Select Checkbox" at bounding box center [443, 401] width 158 height 30
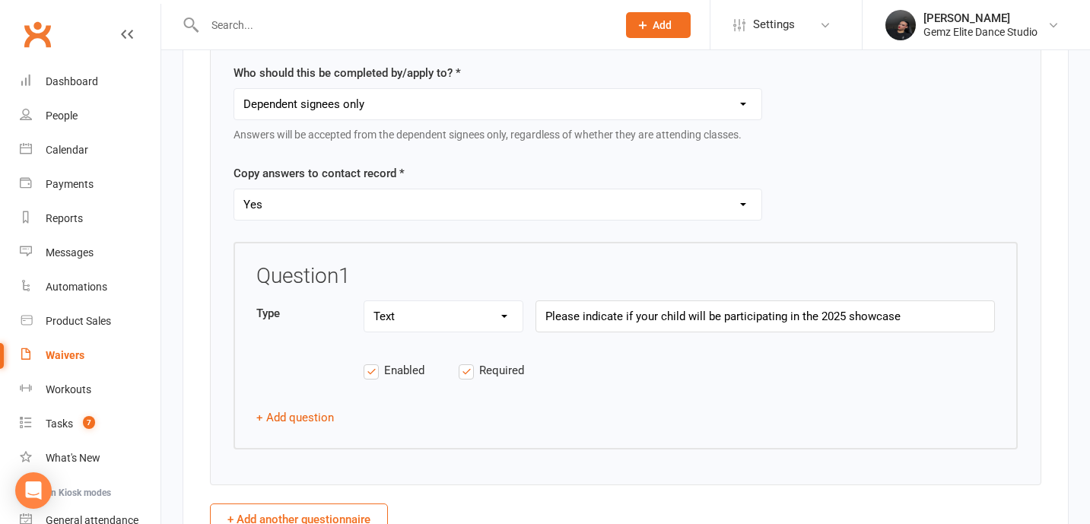
scroll to position [4999, 0]
click at [305, 423] on button "+ Add question" at bounding box center [295, 416] width 78 height 18
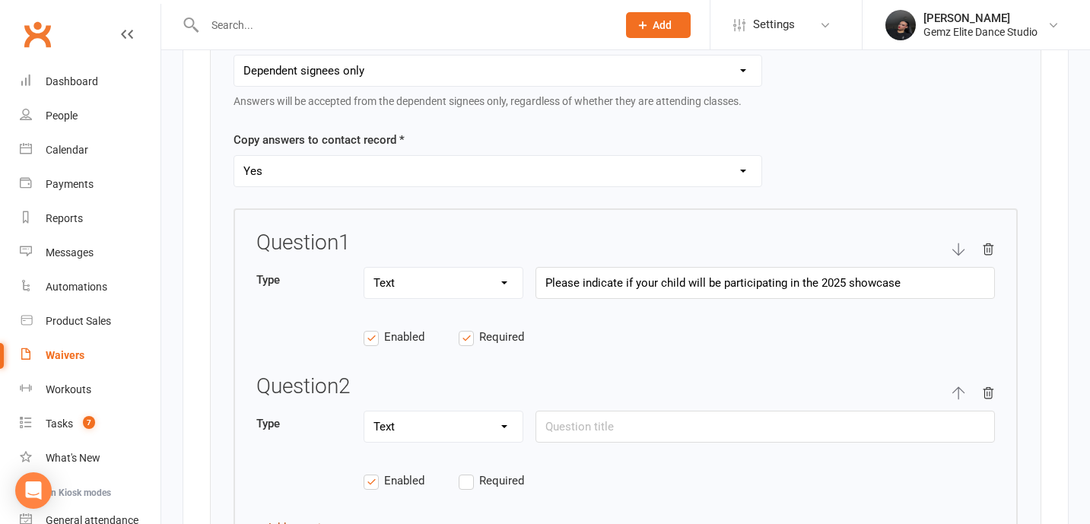
scroll to position [5034, 0]
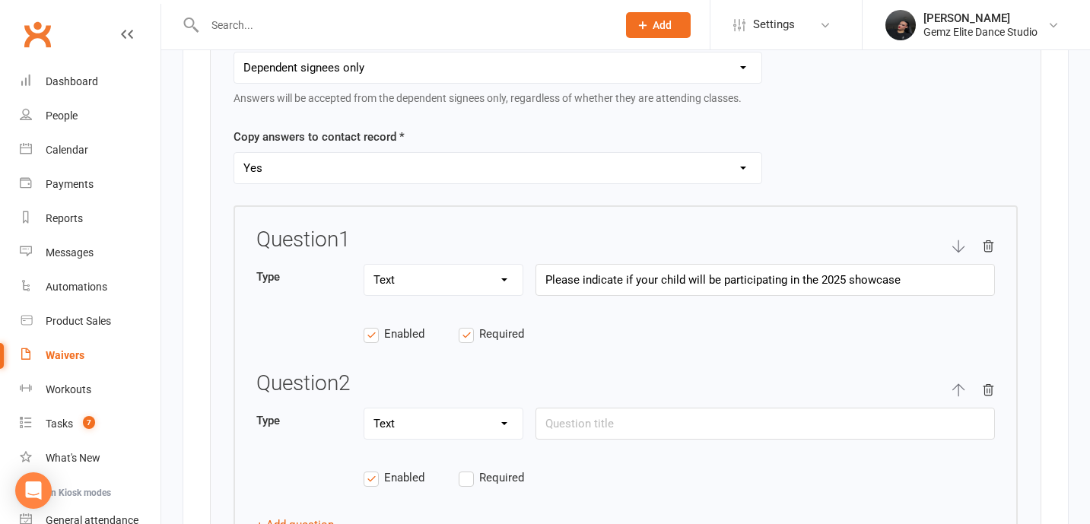
click at [411, 287] on select "Text Select Checkbox" at bounding box center [443, 280] width 158 height 30
select select "select"
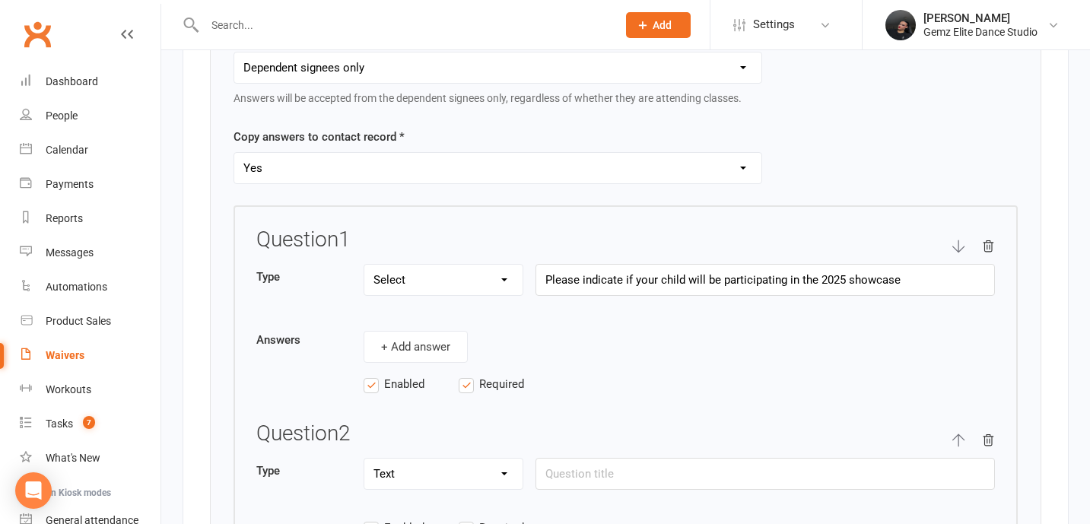
click at [578, 447] on icon "button" at bounding box center [988, 441] width 14 height 14
click at [409, 350] on button "+ Add answer" at bounding box center [416, 347] width 104 height 32
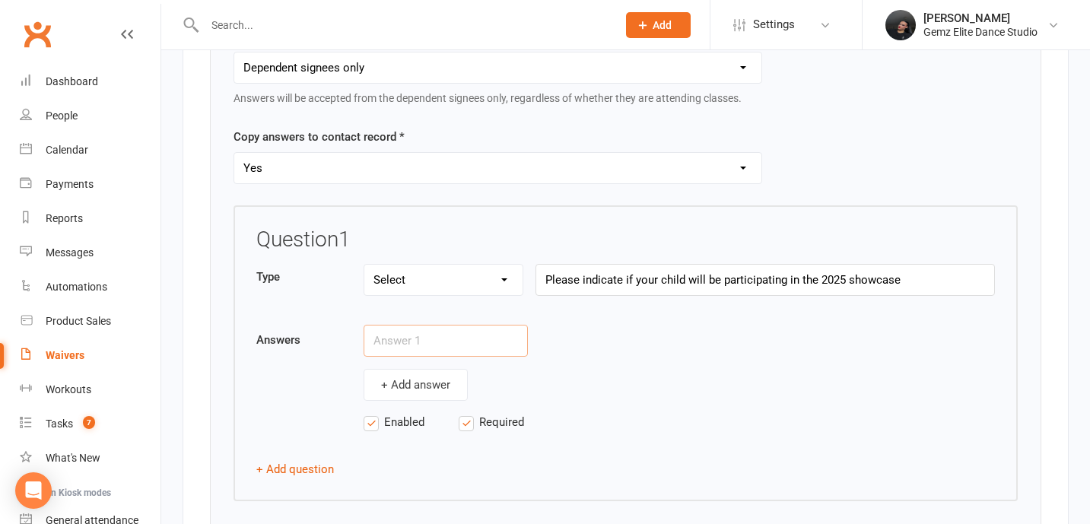
click at [410, 341] on input "text" at bounding box center [446, 341] width 164 height 32
type input "Yes"
click at [411, 389] on button "+ Add answer" at bounding box center [416, 385] width 104 height 32
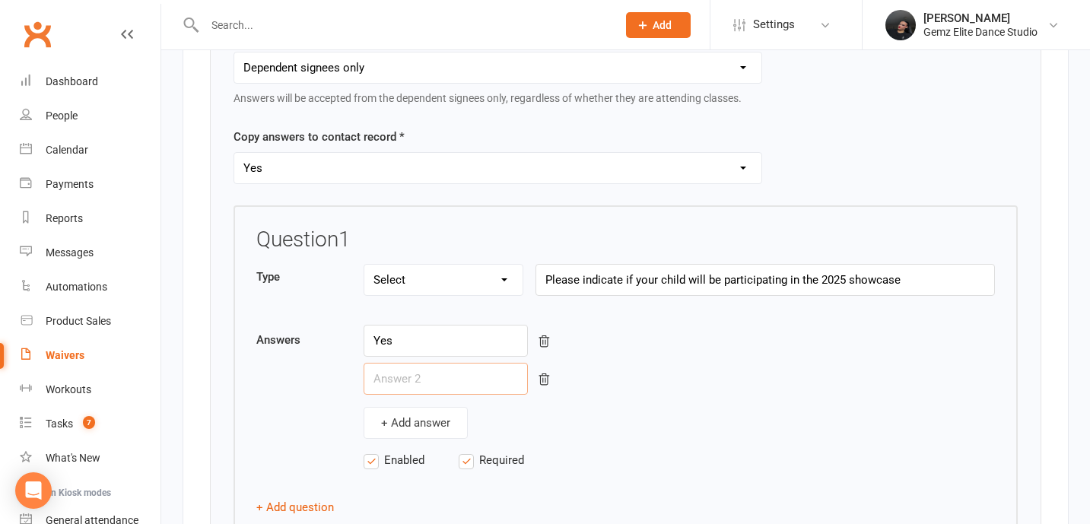
click at [420, 386] on input "text" at bounding box center [446, 379] width 164 height 32
type input "No"
click at [418, 427] on button "+ Add answer" at bounding box center [416, 423] width 104 height 32
click at [437, 419] on input "text" at bounding box center [446, 417] width 164 height 32
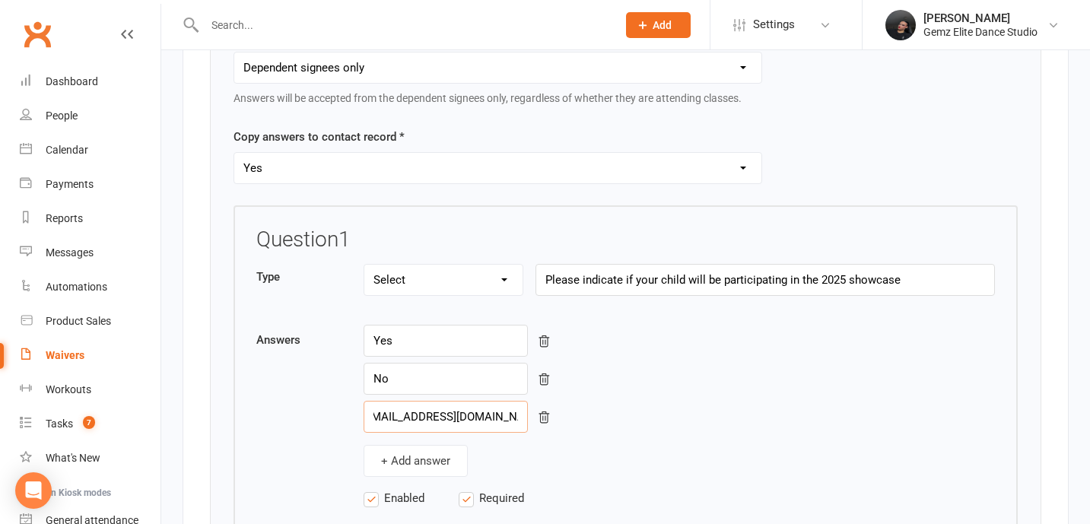
scroll to position [0, 119]
type input "Other (Please email [EMAIL_ADDRESS][DOMAIN_NAME])"
click at [561, 450] on div "+ Add answer" at bounding box center [679, 461] width 631 height 32
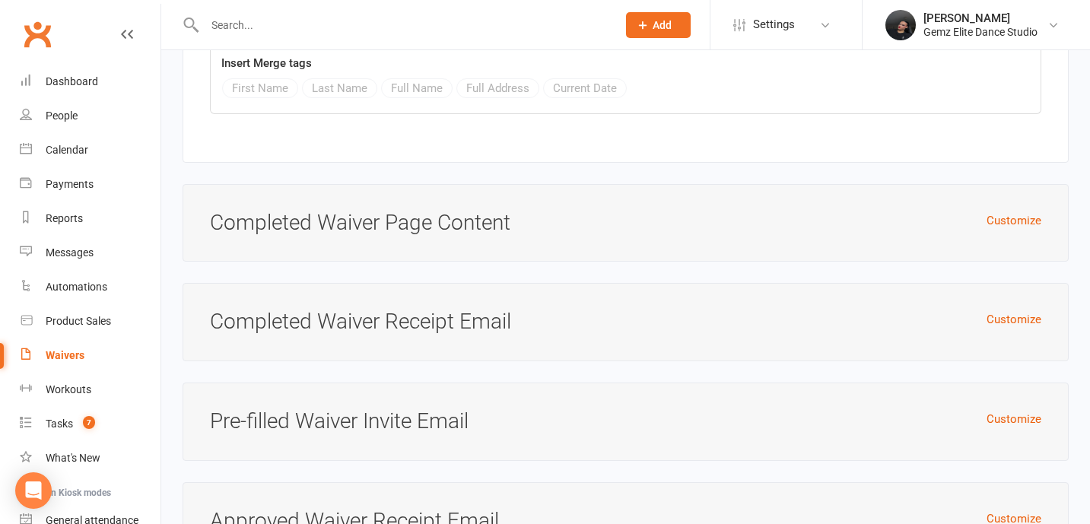
scroll to position [9529, 0]
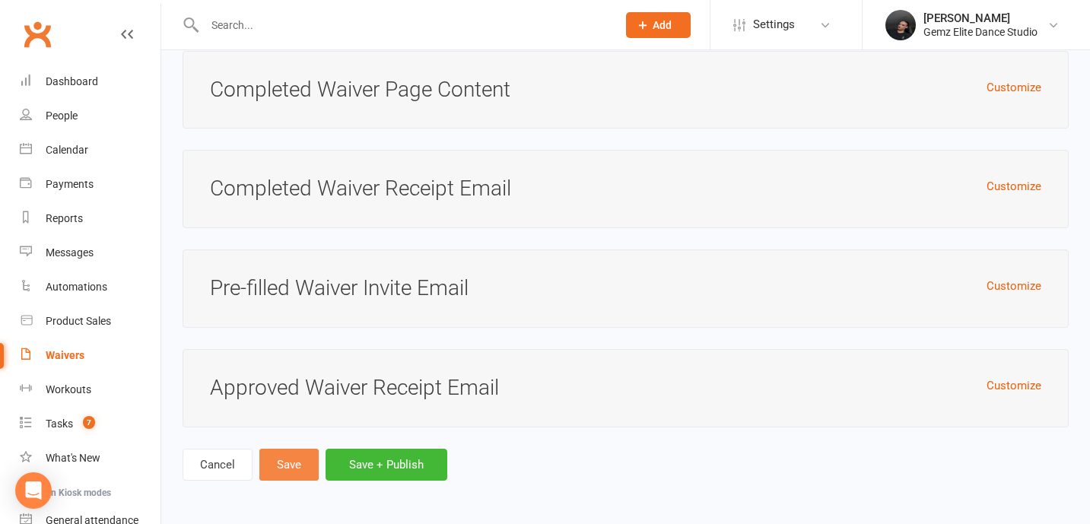
click at [290, 453] on button "Save" at bounding box center [288, 465] width 59 height 32
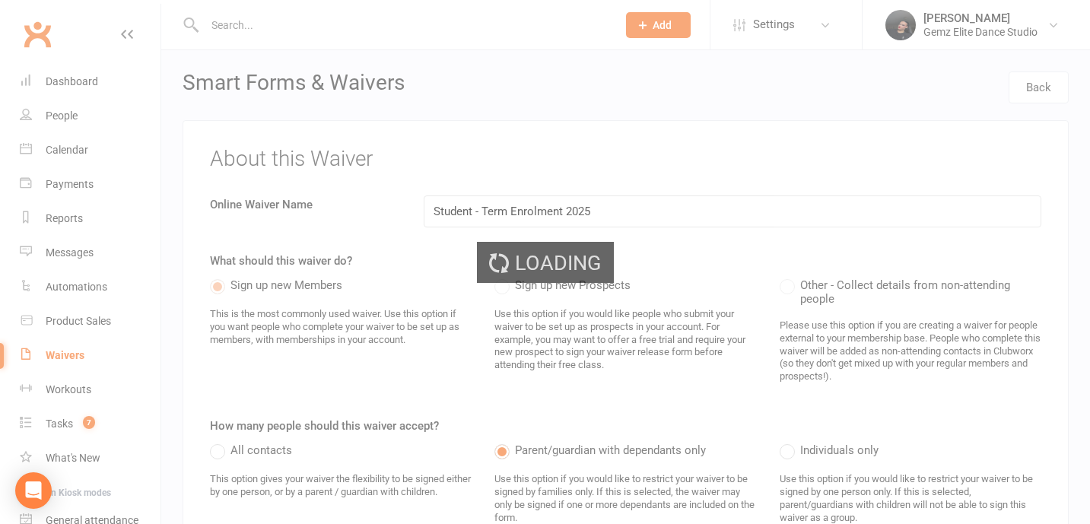
select select "100"
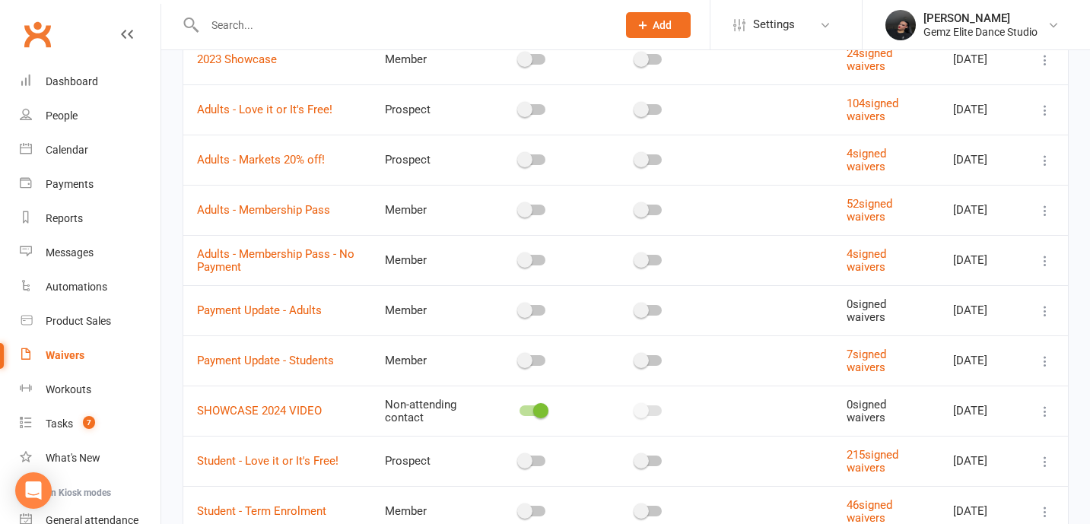
scroll to position [453, 0]
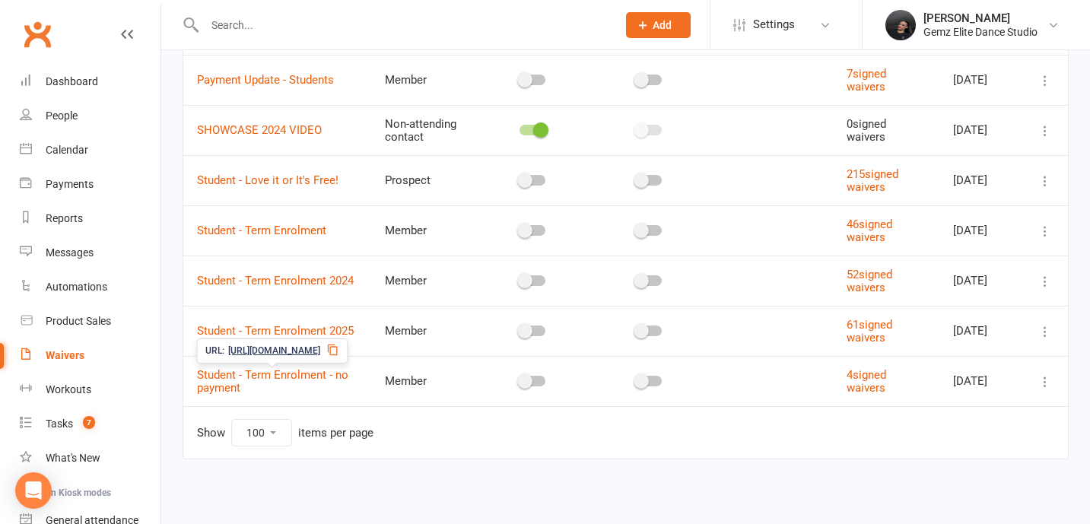
click at [281, 350] on span "[URL][DOMAIN_NAME]" at bounding box center [274, 351] width 92 height 14
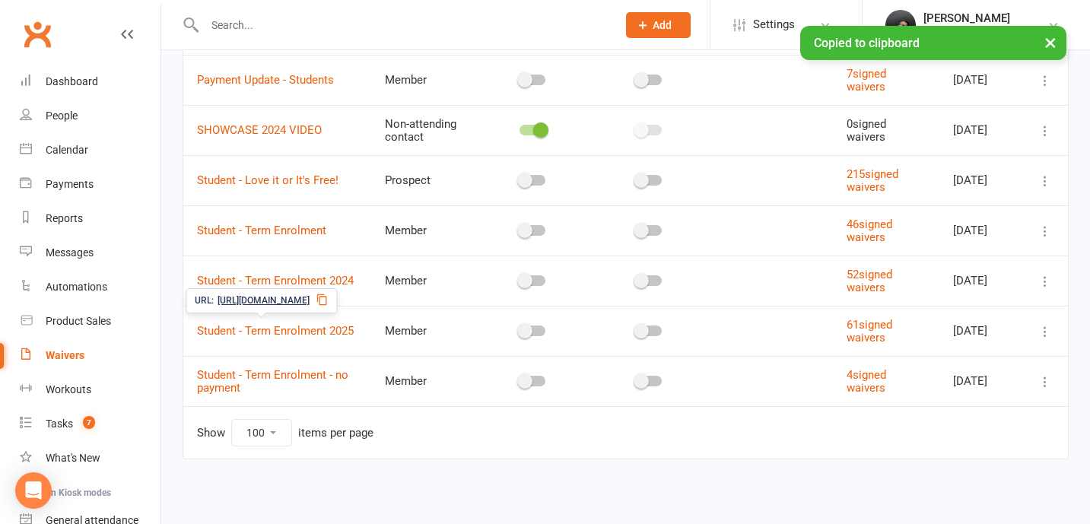
click at [296, 301] on span "[URL][DOMAIN_NAME]" at bounding box center [264, 301] width 92 height 14
